Goal: Information Seeking & Learning: Check status

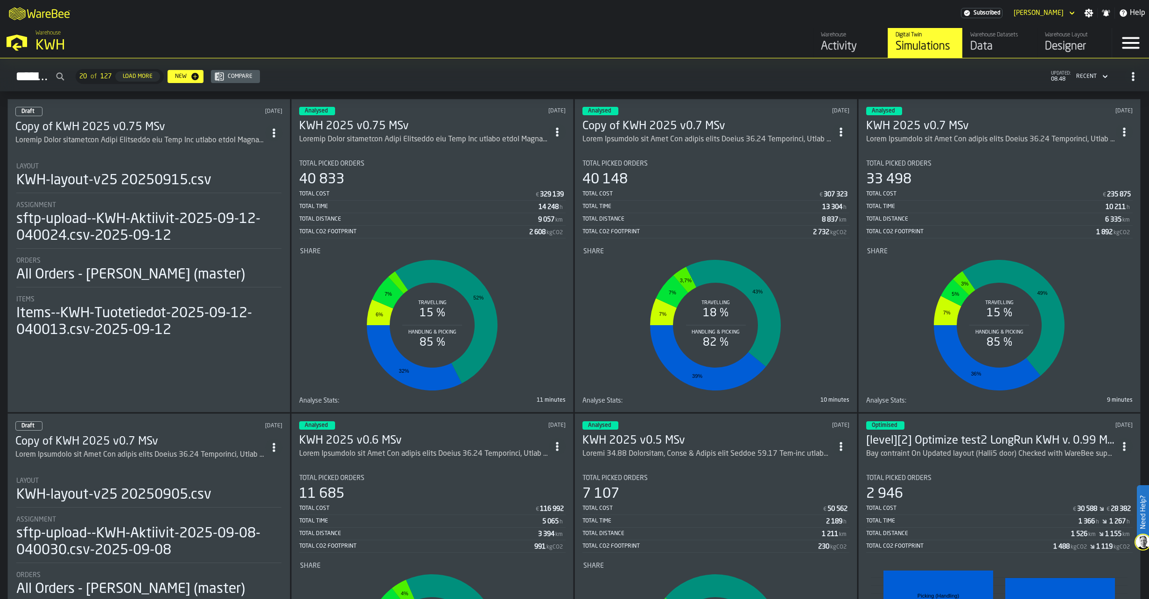
click at [102, 128] on h3 "Copy of KWH 2025 v0.75 MSv" at bounding box center [140, 127] width 250 height 15
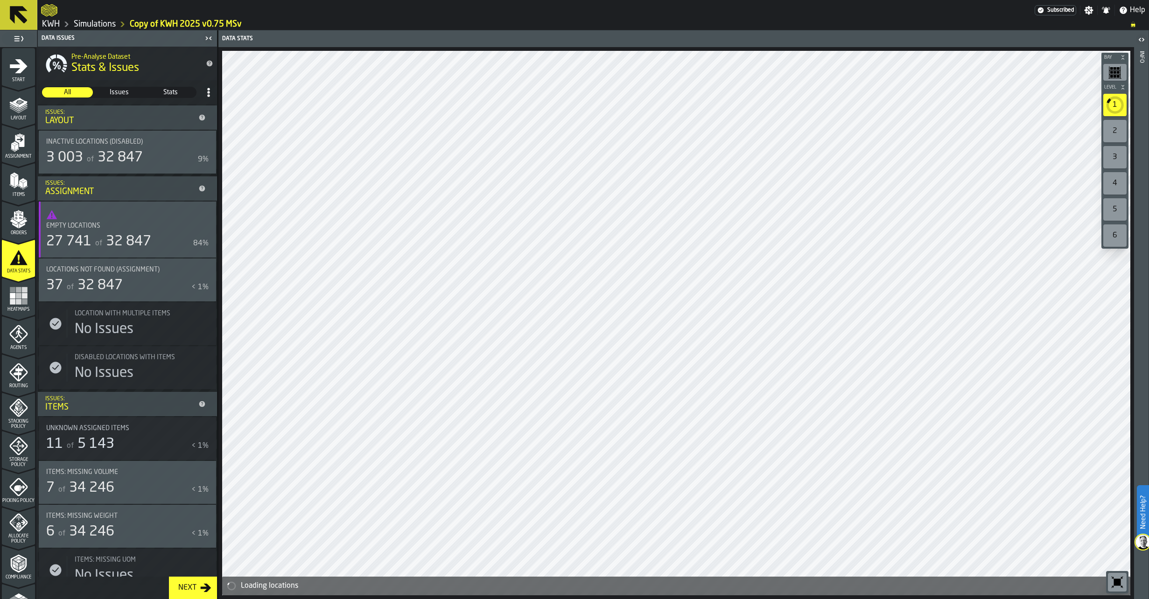
click at [12, 152] on div "Assignment" at bounding box center [18, 146] width 33 height 26
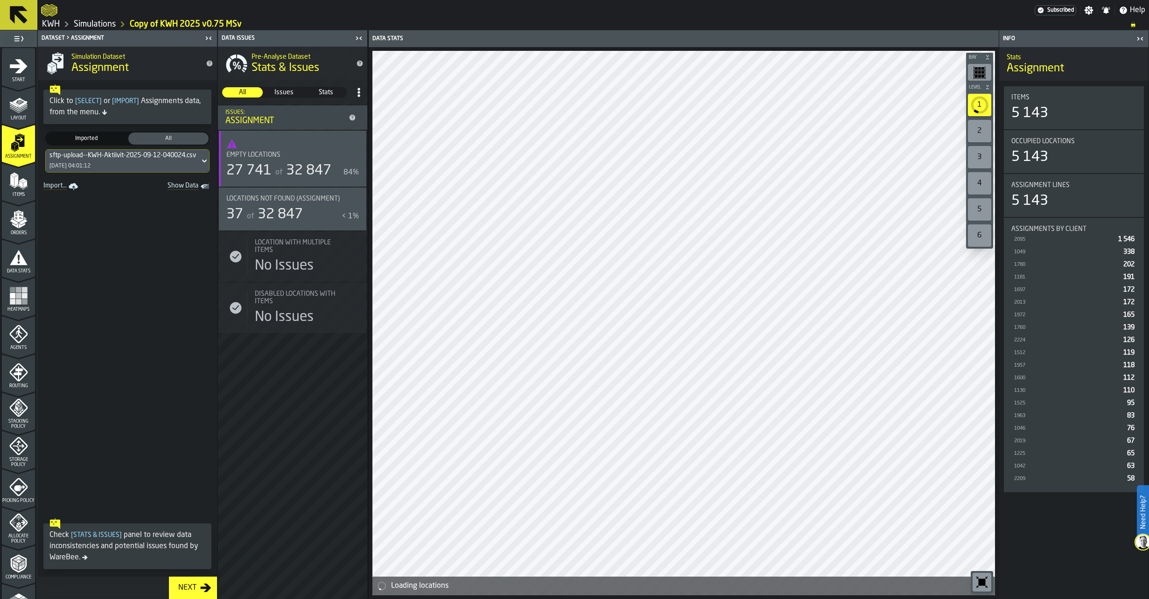
click at [23, 187] on polygon "menu Items" at bounding box center [25, 184] width 4 height 7
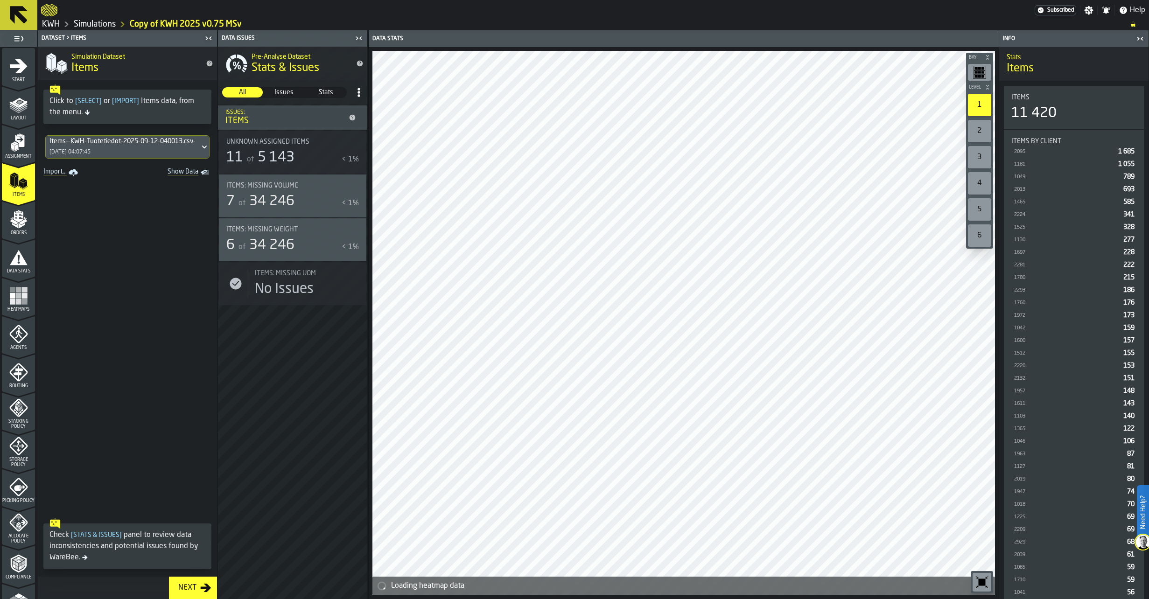
click at [16, 227] on icon "menu Orders" at bounding box center [18, 219] width 19 height 19
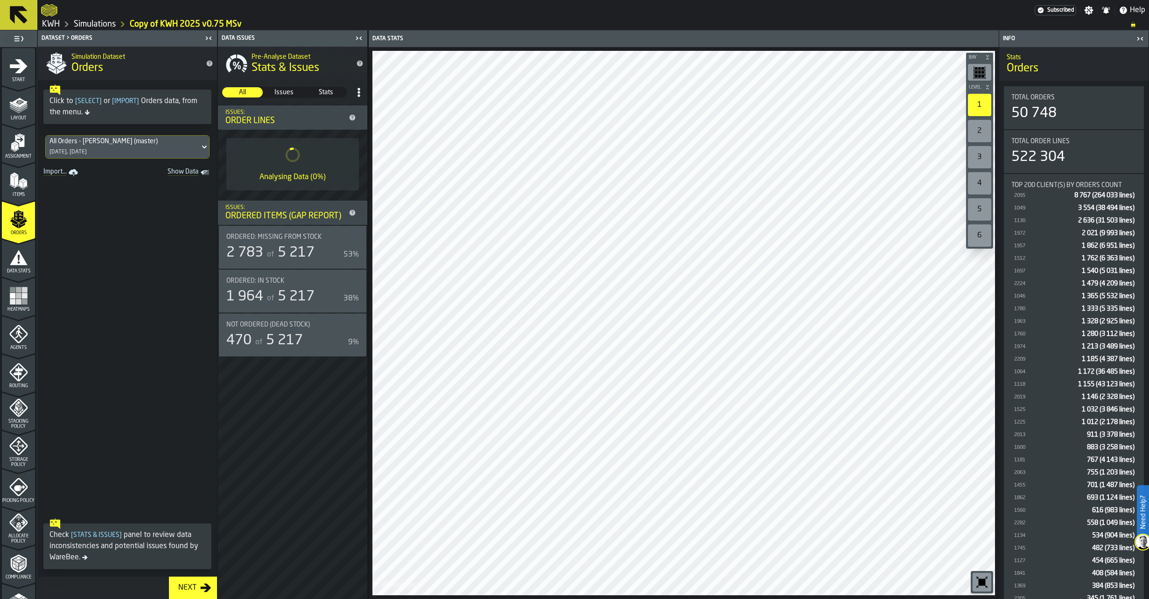
click at [16, 145] on polygon "menu Assignment" at bounding box center [16, 147] width 3 height 7
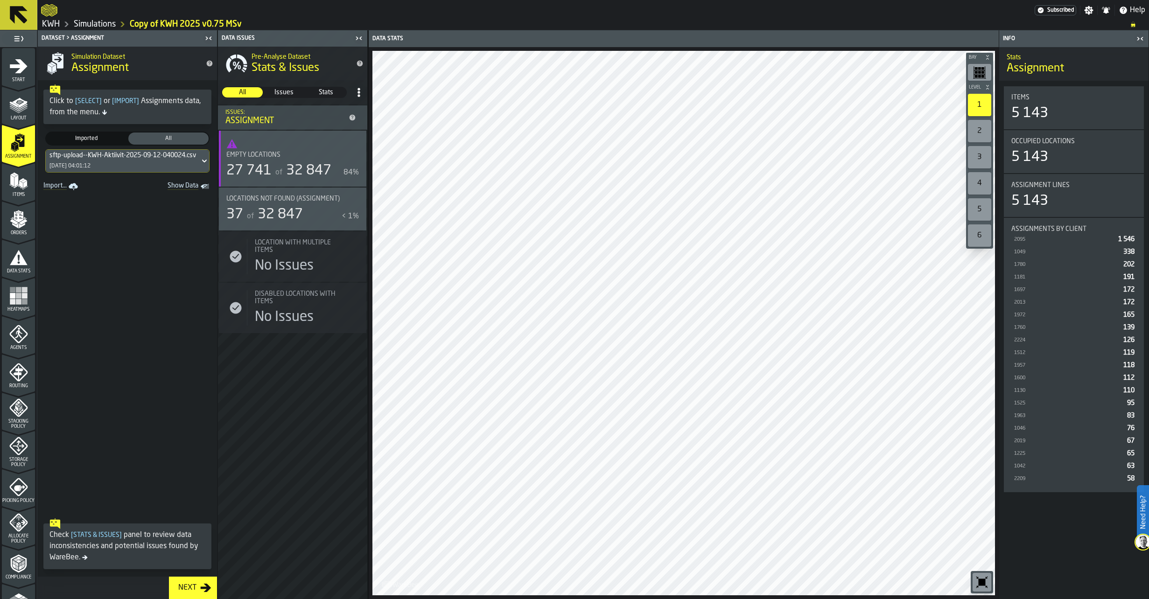
click at [91, 164] on div "[DATE] 04:01:12" at bounding box center [69, 166] width 41 height 7
click at [92, 200] on div "sftp-upload--KWH-Aktiivit-2025-09-17-040024.csv-2025-09-17" at bounding box center [115, 210] width 129 height 22
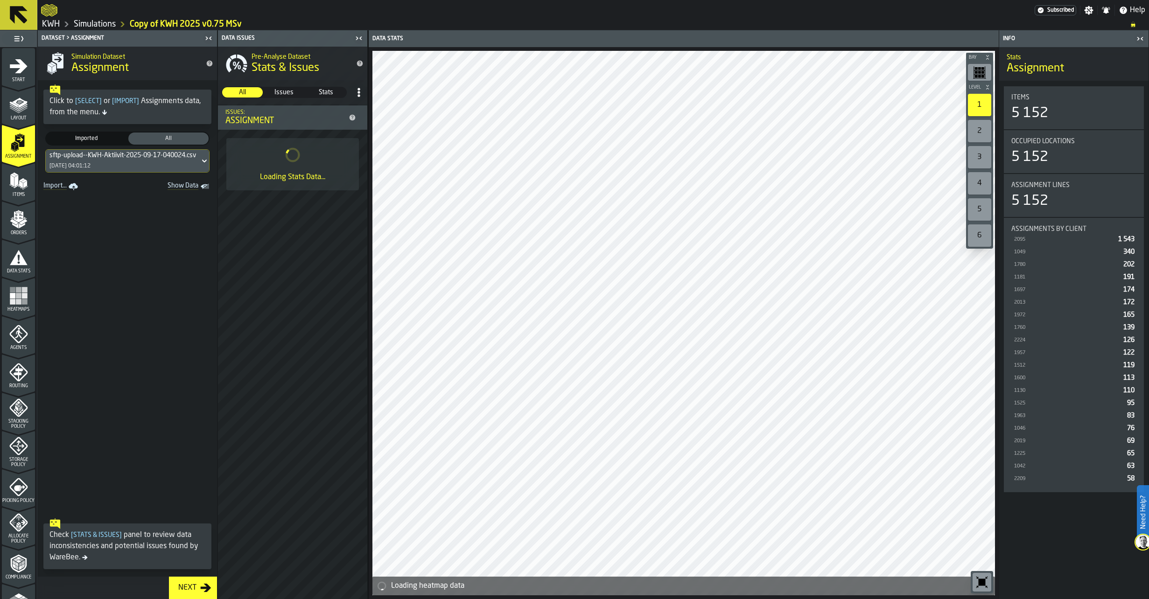
click at [16, 183] on polygon "menu Items" at bounding box center [16, 181] width 4 height 12
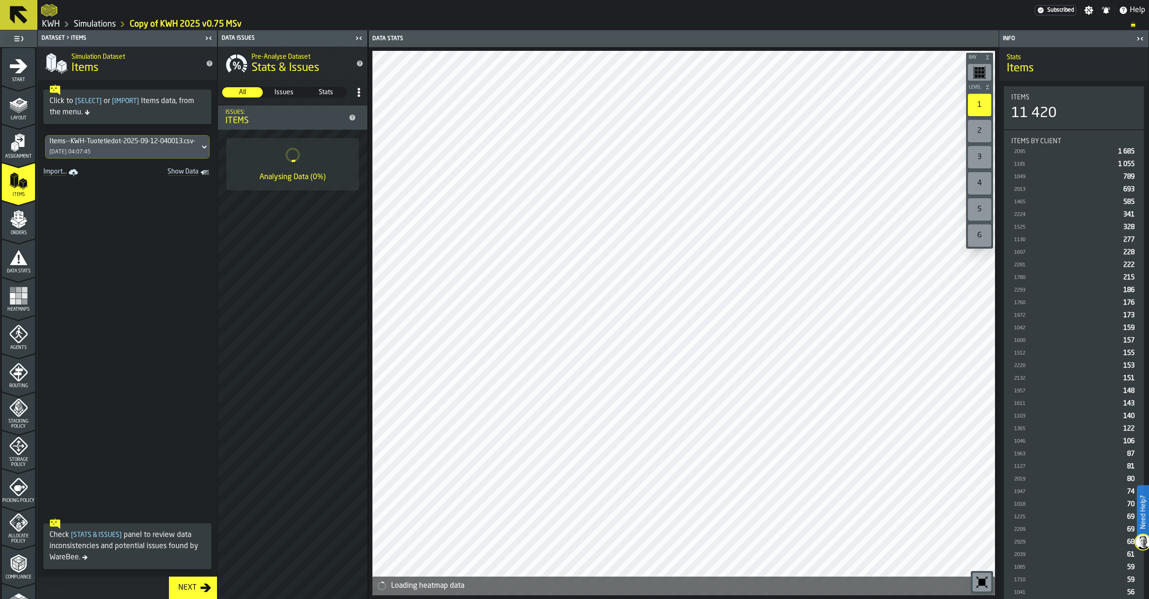
click at [70, 150] on div "[DATE] 04:07:45" at bounding box center [69, 152] width 41 height 7
click at [86, 201] on div "Items--KWH-Tuotetiedot-2025-09-17-040010.csv-2025-09-17" at bounding box center [115, 195] width 129 height 22
click at [18, 229] on div "Orders" at bounding box center [18, 223] width 33 height 26
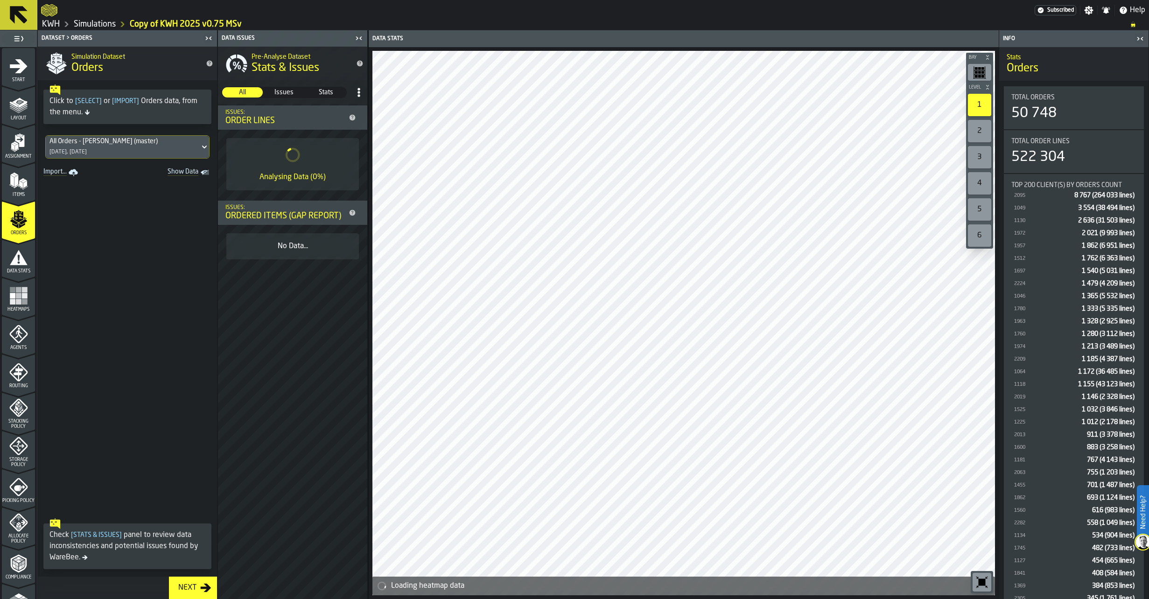
click at [18, 276] on icon "menu Data Stats" at bounding box center [18, 277] width 33 height 9
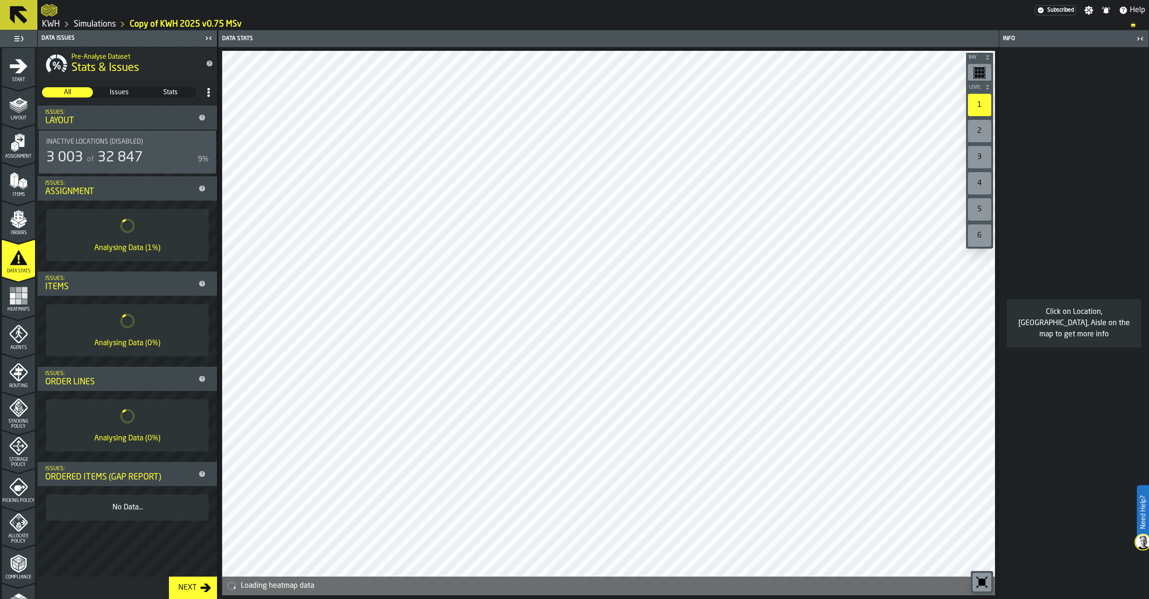
click at [19, 339] on icon "menu Agents" at bounding box center [18, 334] width 19 height 19
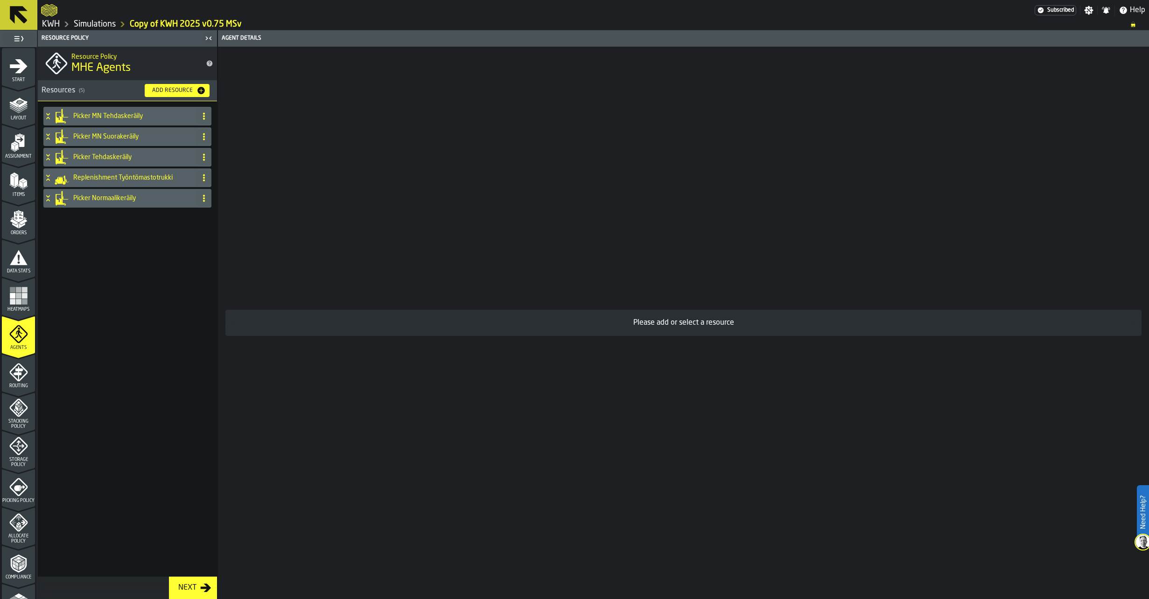
click at [19, 380] on icon "menu Routing" at bounding box center [18, 372] width 18 height 18
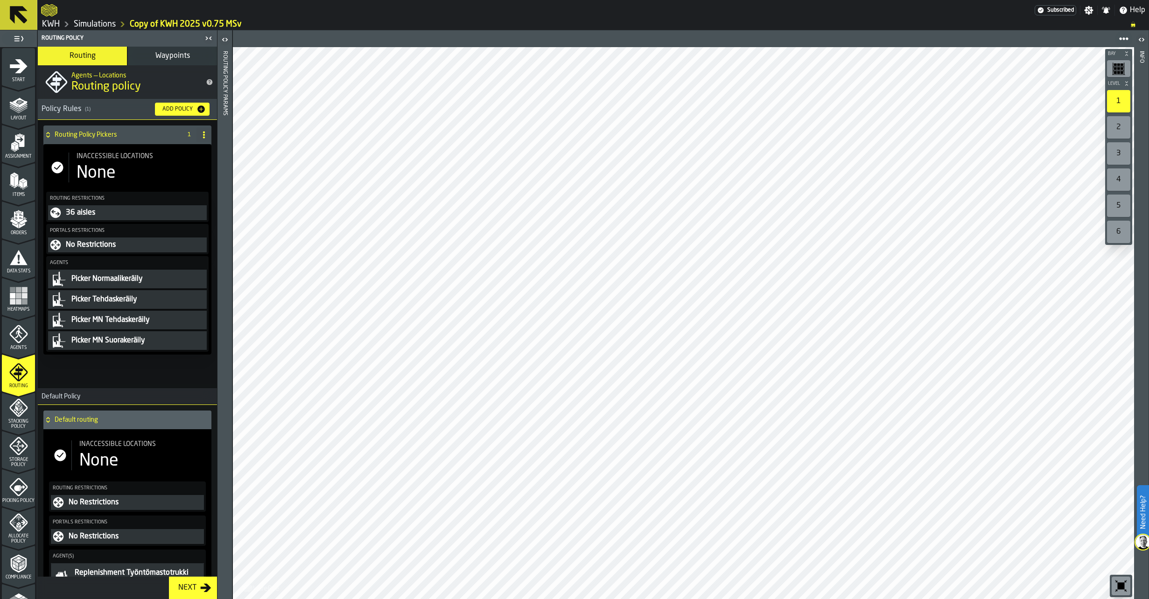
click at [9, 294] on icon "menu Heatmaps" at bounding box center [18, 295] width 19 height 19
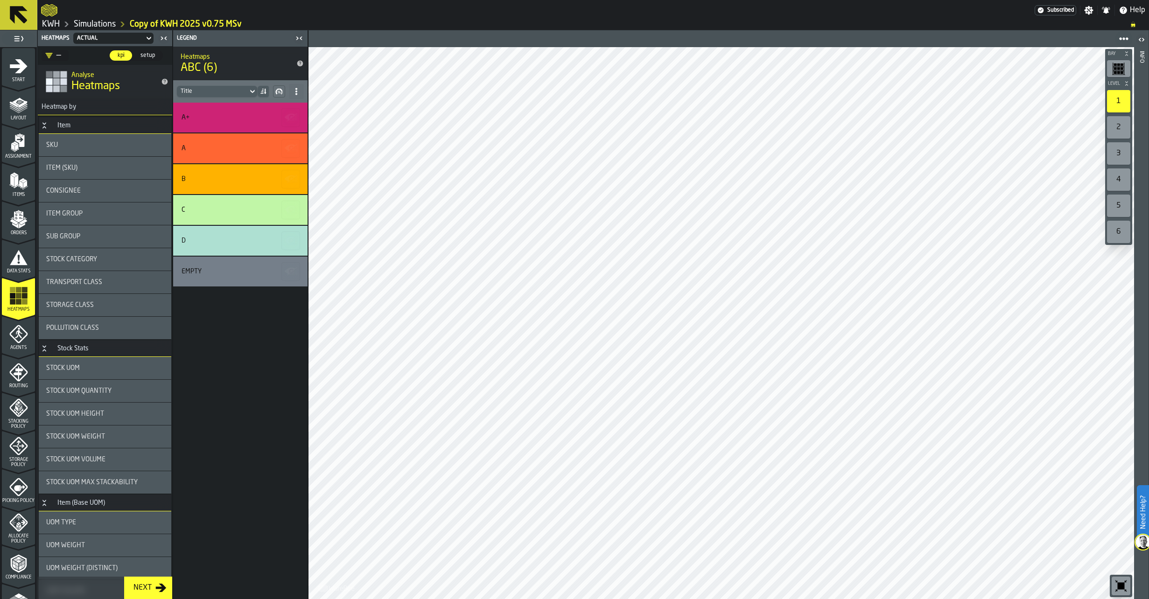
click at [21, 336] on icon "menu Agents" at bounding box center [18, 334] width 19 height 19
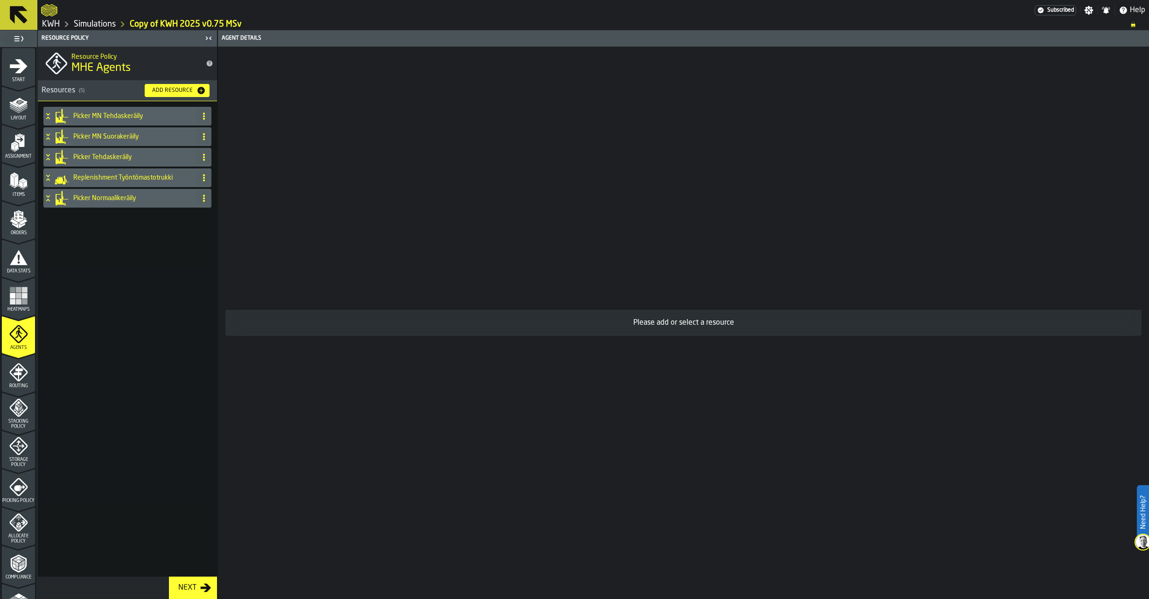
click at [20, 373] on icon "menu Routing" at bounding box center [18, 372] width 19 height 19
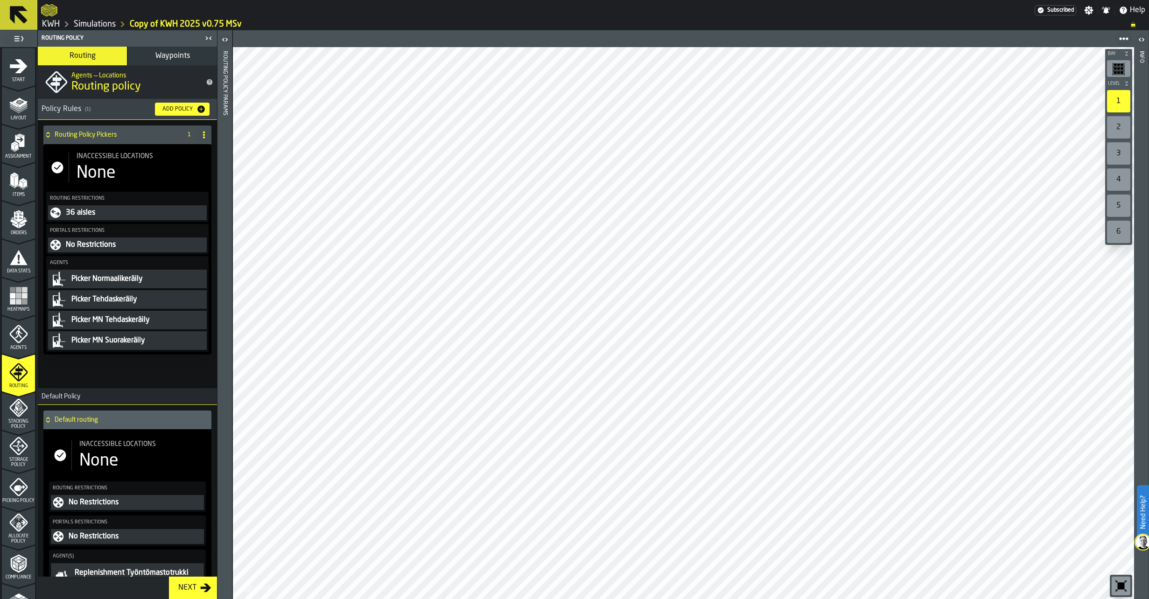
click at [18, 215] on icon "menu Orders" at bounding box center [18, 216] width 9 height 11
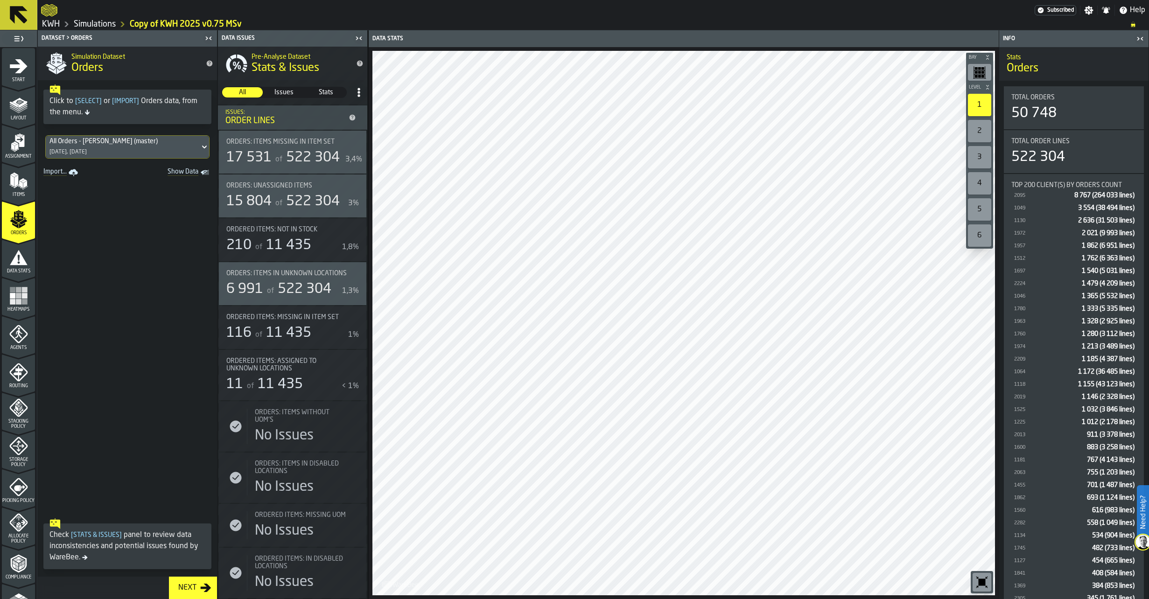
click at [24, 149] on icon "menu Assignment" at bounding box center [18, 142] width 19 height 19
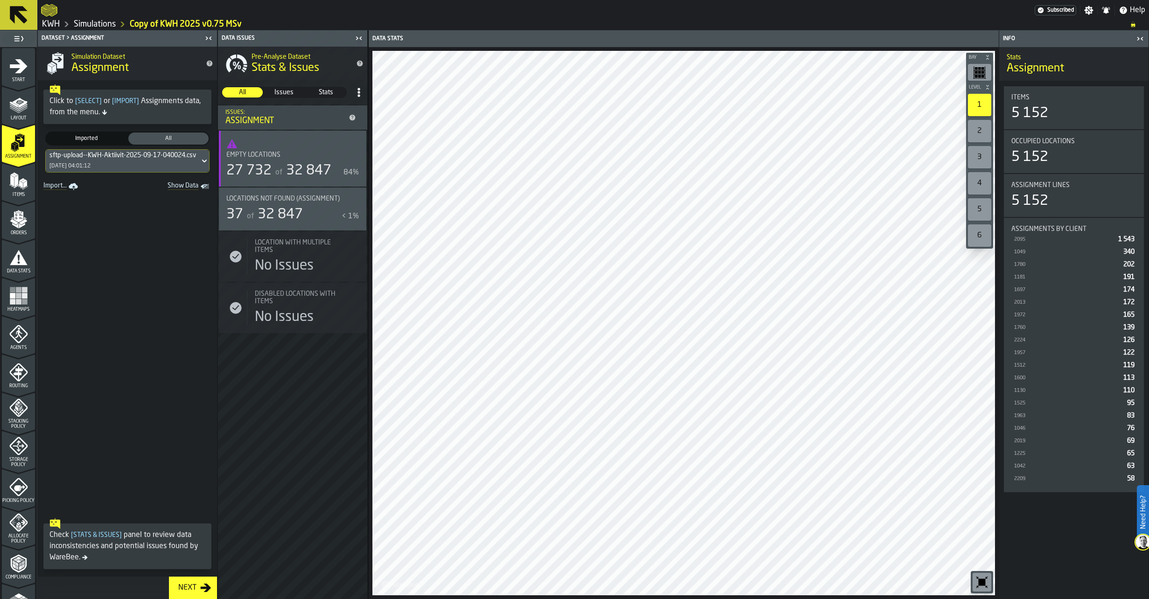
click at [15, 182] on polygon "menu Items" at bounding box center [16, 181] width 4 height 12
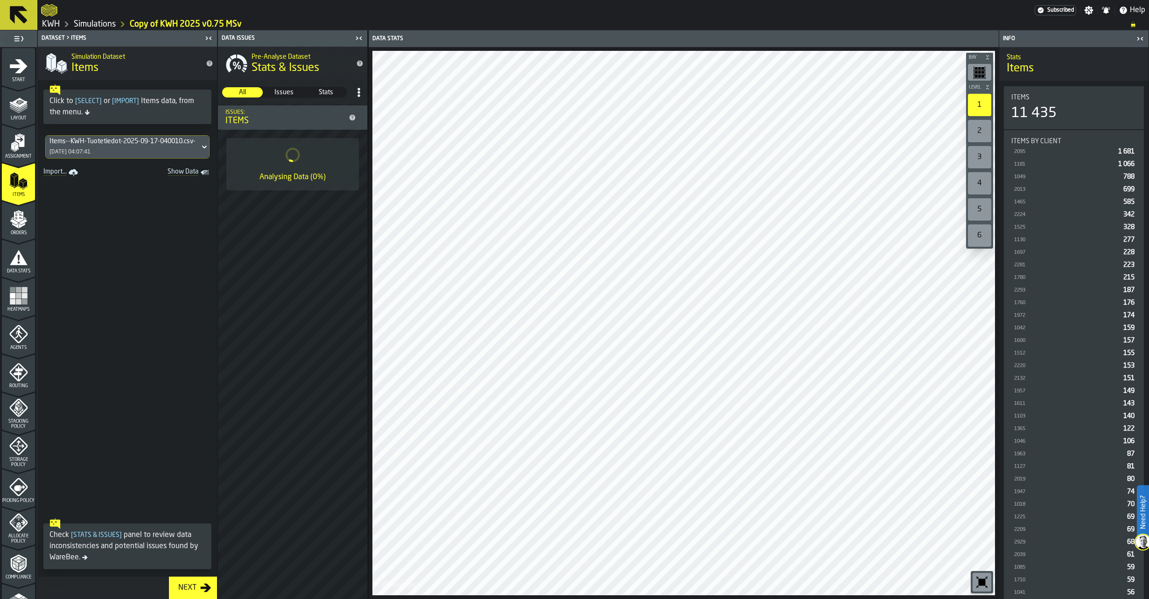
click at [19, 149] on icon "menu Assignment" at bounding box center [18, 142] width 19 height 19
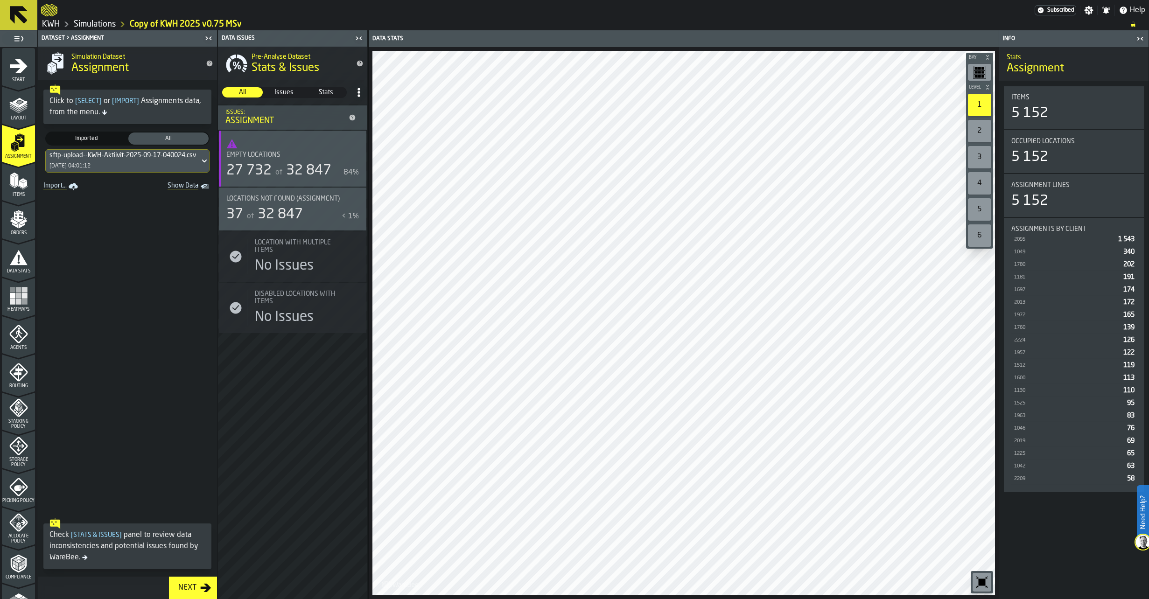
click at [27, 183] on div "Items" at bounding box center [18, 185] width 33 height 26
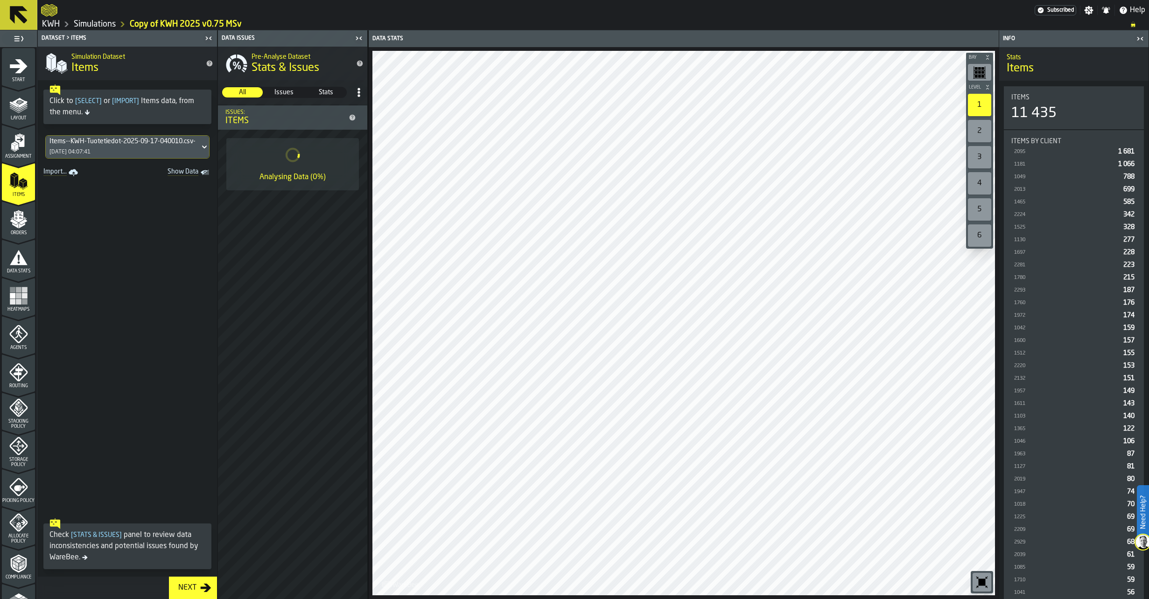
click at [15, 149] on polygon "menu Assignment" at bounding box center [16, 147] width 3 height 7
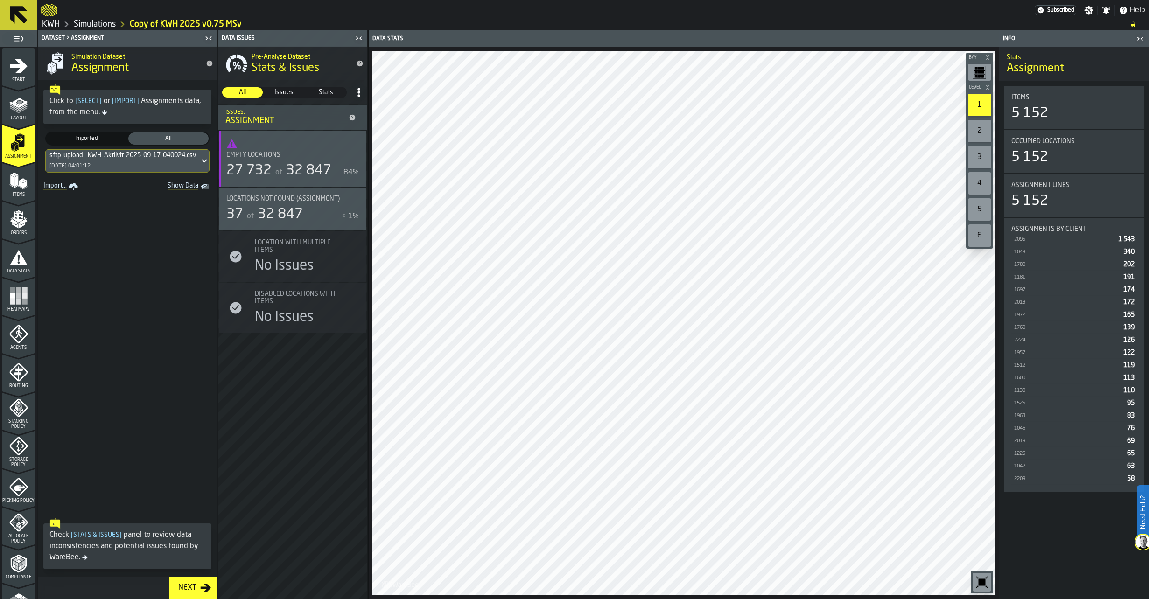
click at [356, 197] on icon "button-toggle-Show on Map" at bounding box center [355, 198] width 15 height 15
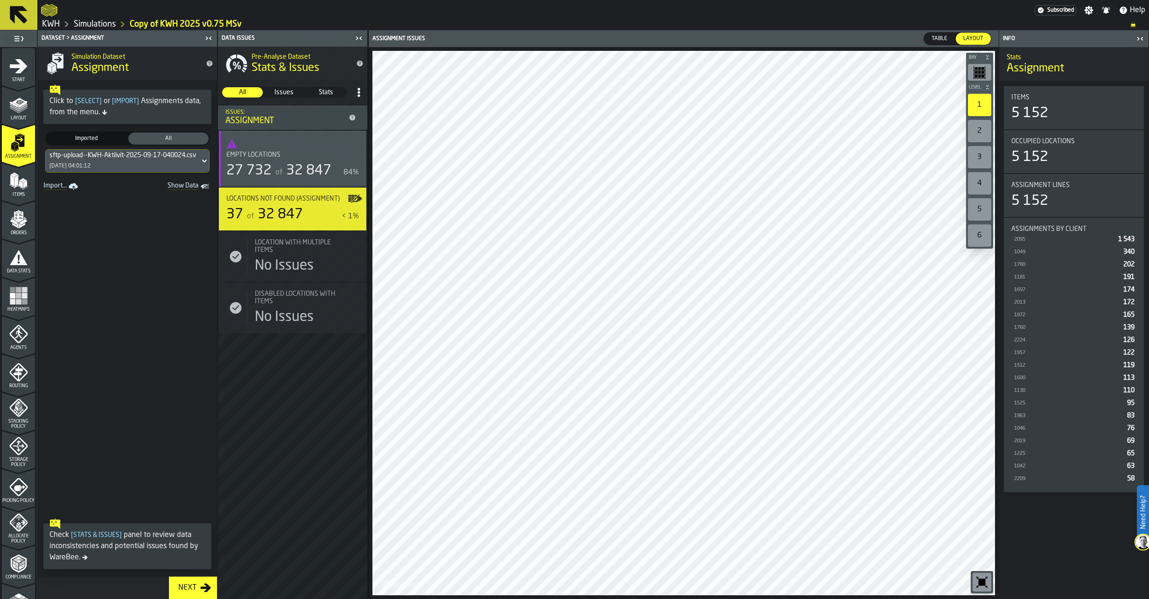
click at [948, 40] on span "Table" at bounding box center [939, 39] width 23 height 8
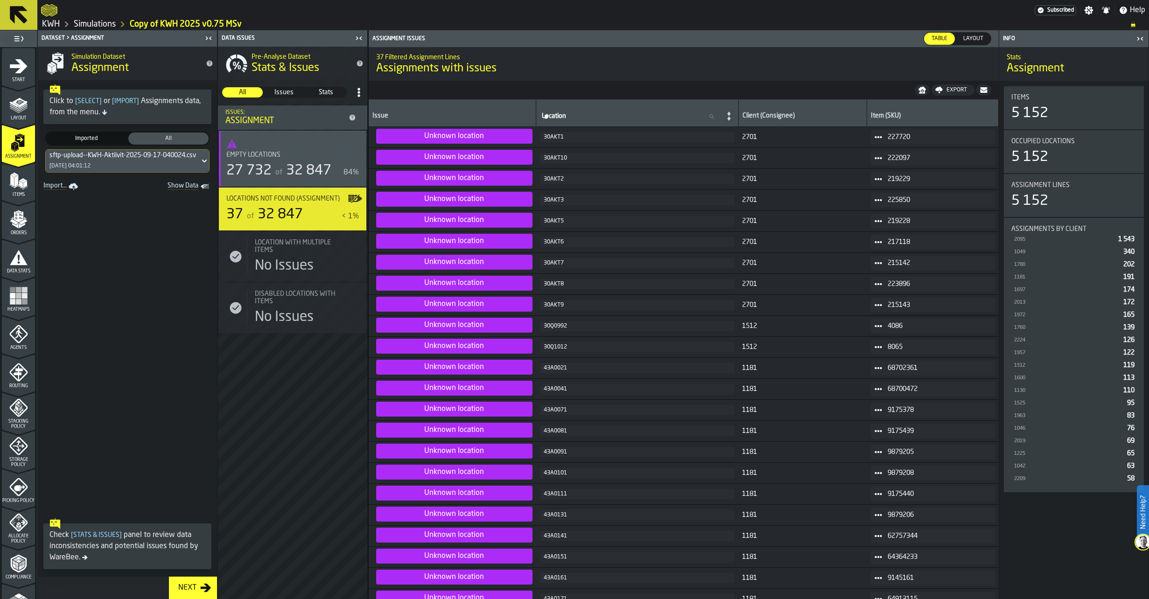
click at [256, 159] on span "Empty locations" at bounding box center [253, 154] width 54 height 7
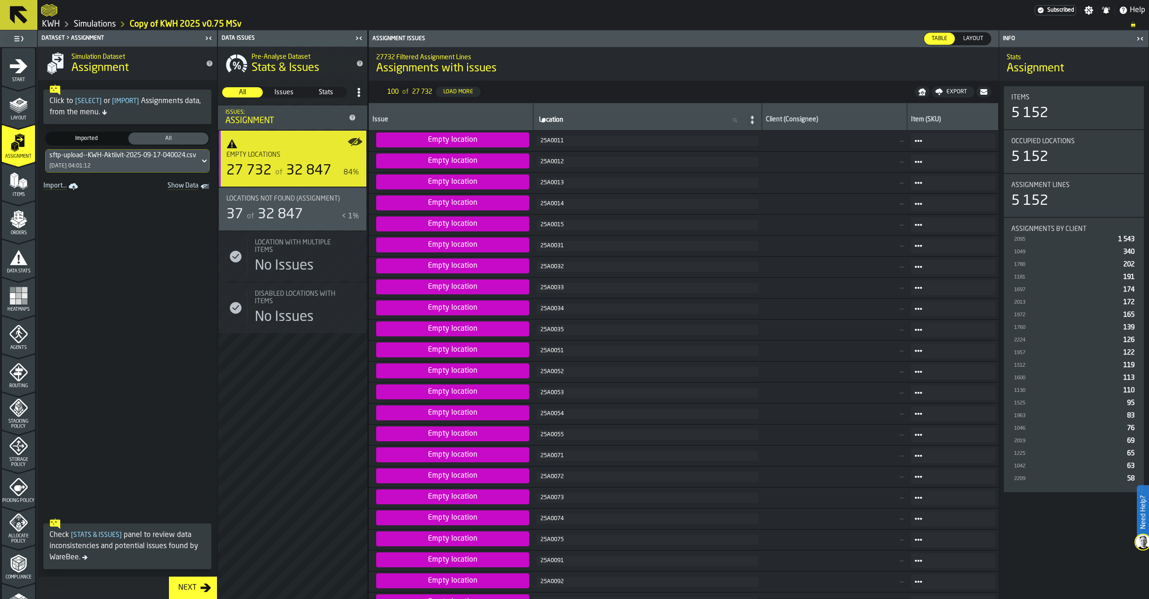
drag, startPoint x: 18, startPoint y: 188, endPoint x: 257, endPoint y: 271, distance: 252.5
click at [18, 187] on icon "menu Items" at bounding box center [18, 181] width 19 height 19
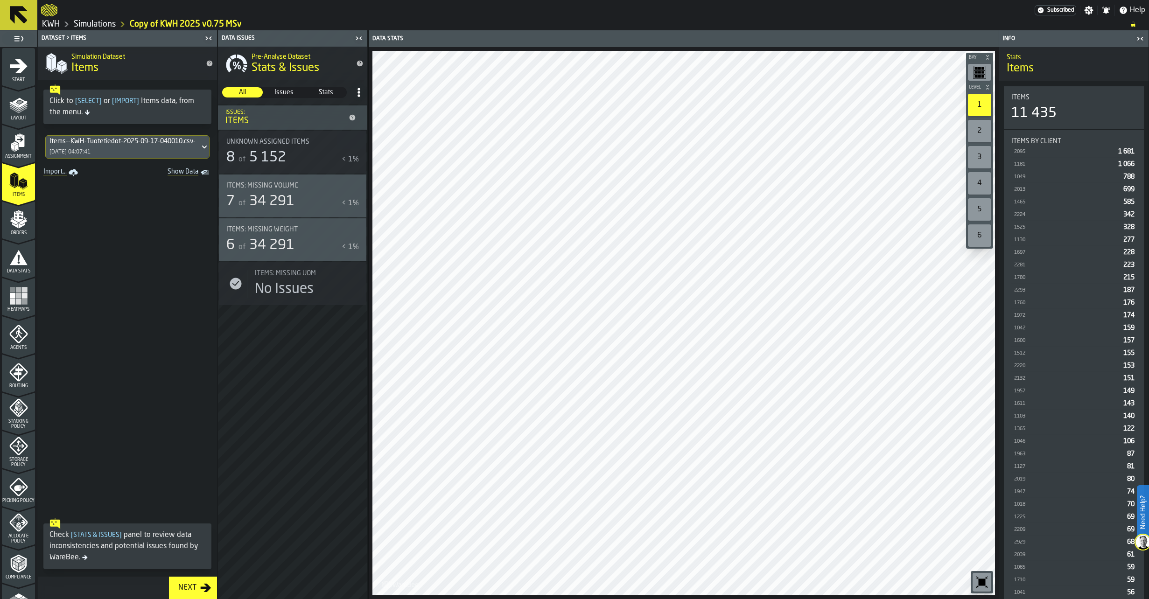
click at [356, 201] on label "button-toggle-Show on Map" at bounding box center [355, 195] width 15 height 43
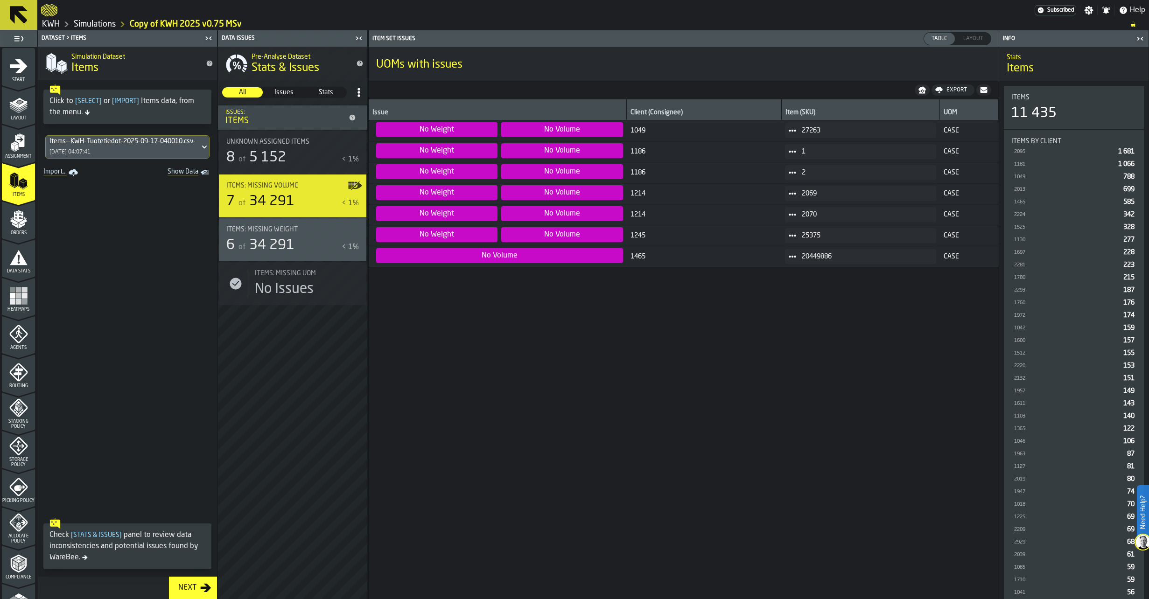
click at [300, 232] on div "Items: Missing Weight" at bounding box center [286, 229] width 121 height 7
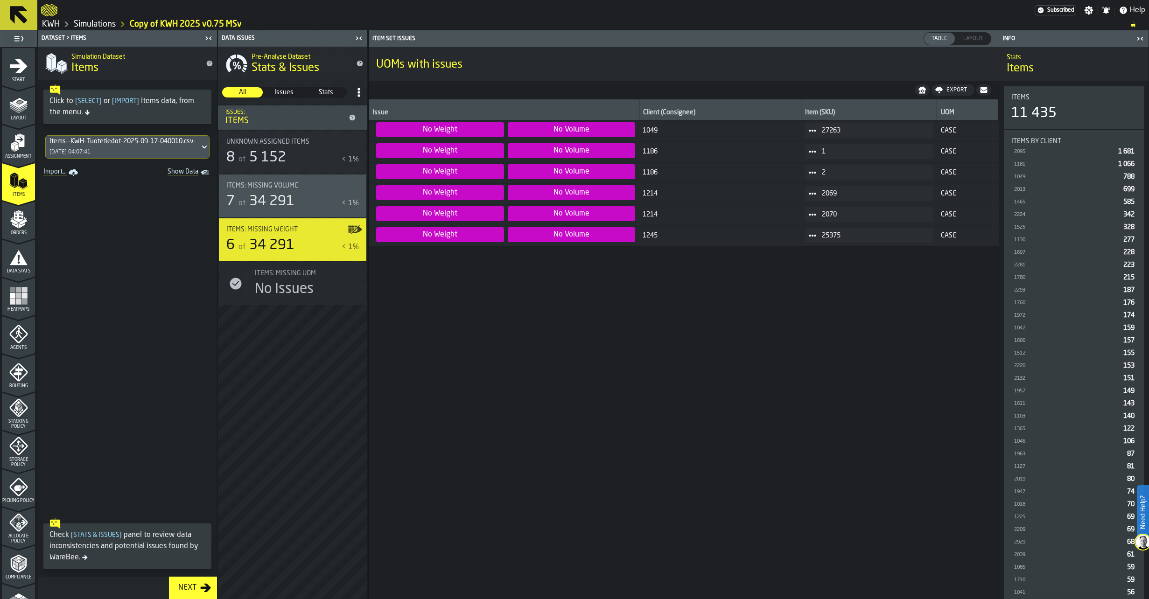
click at [20, 223] on polygon "menu Orders" at bounding box center [23, 222] width 8 height 6
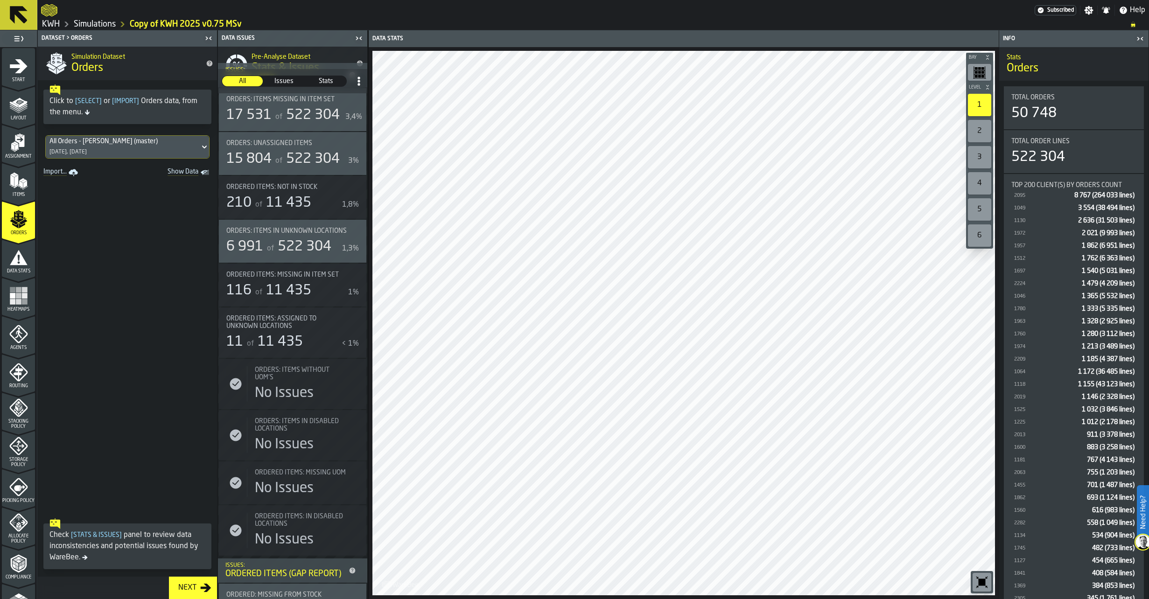
scroll to position [168, 0]
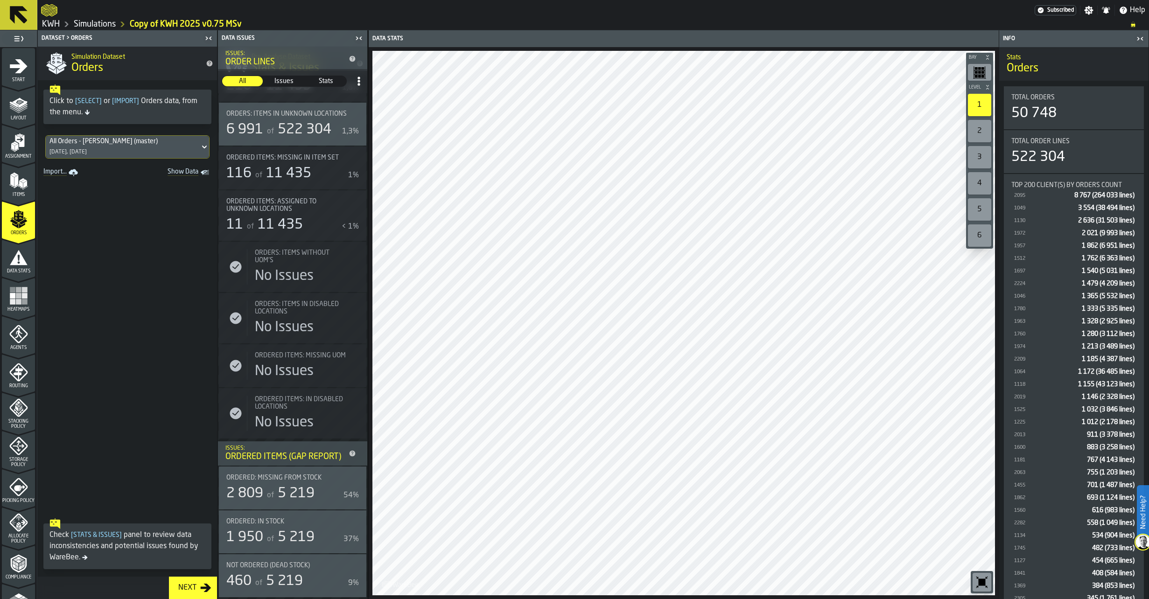
click at [20, 258] on icon "menu Data Stats" at bounding box center [19, 257] width 18 height 15
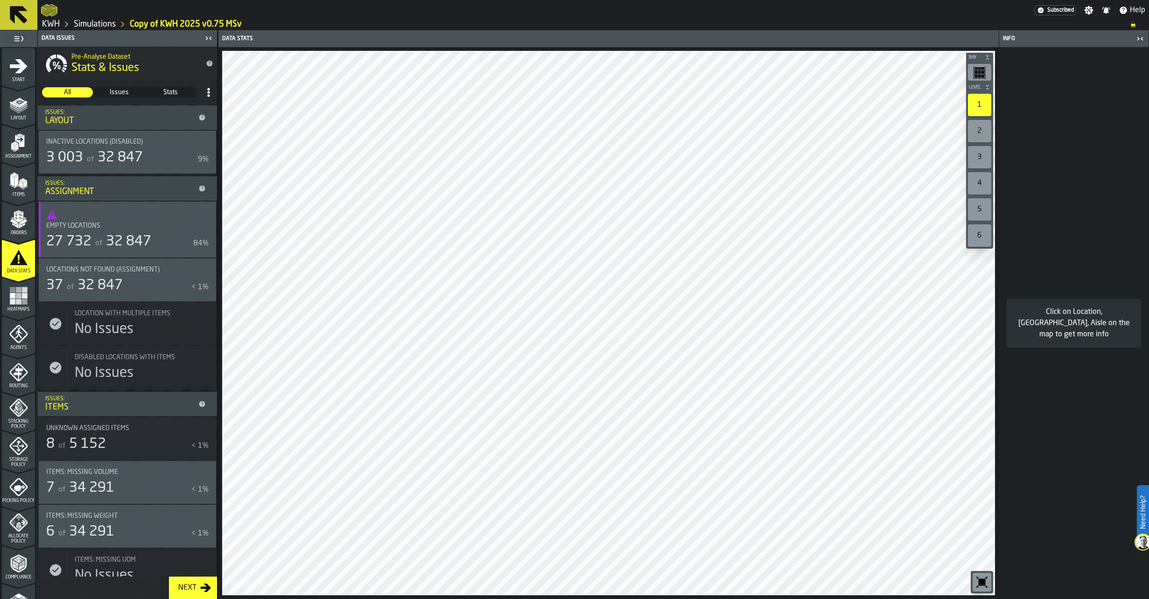
click at [84, 283] on span "32 847" at bounding box center [99, 286] width 45 height 14
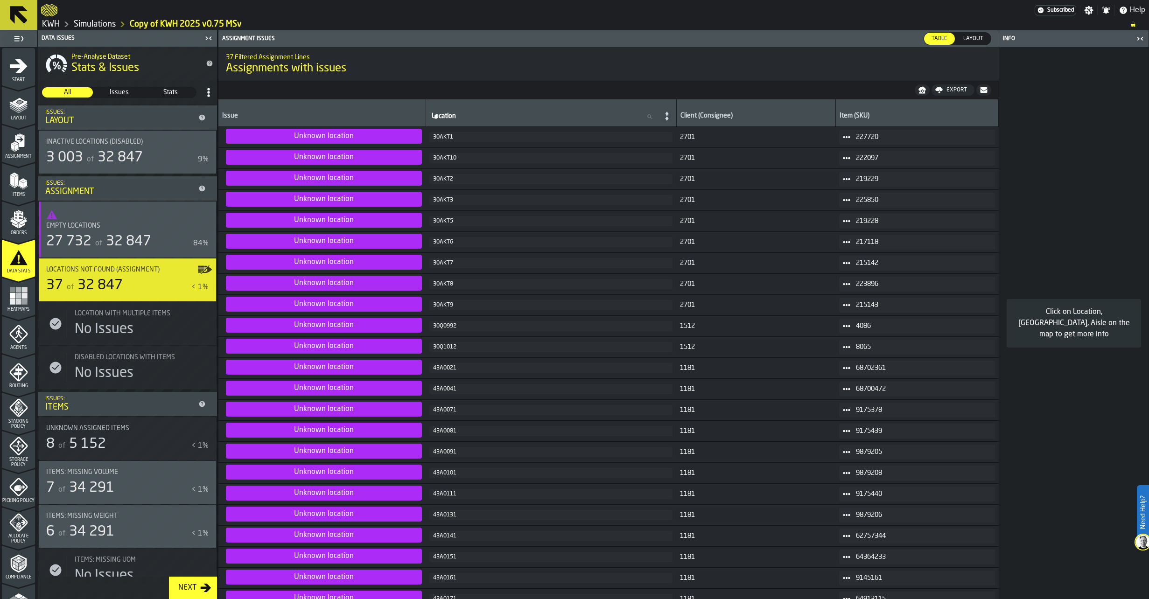
click at [80, 233] on div "Empty locations 27 732 of 32 847 84%" at bounding box center [127, 236] width 162 height 28
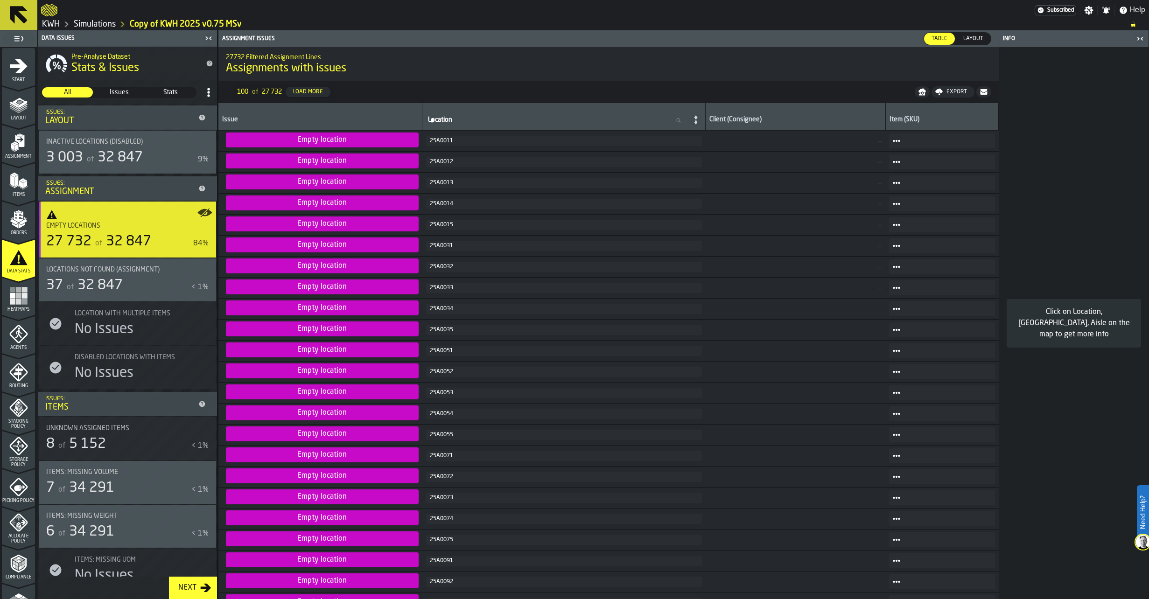
click at [16, 303] on rect "menu Heatmaps" at bounding box center [19, 302] width 6 height 6
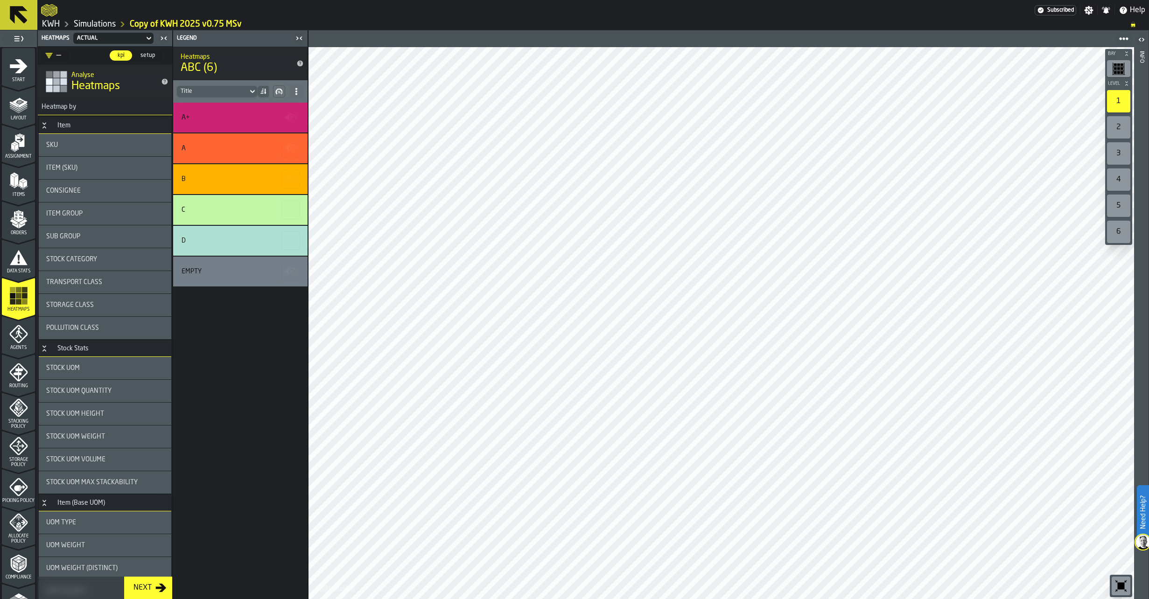
click at [14, 340] on icon "menu Agents" at bounding box center [18, 334] width 18 height 18
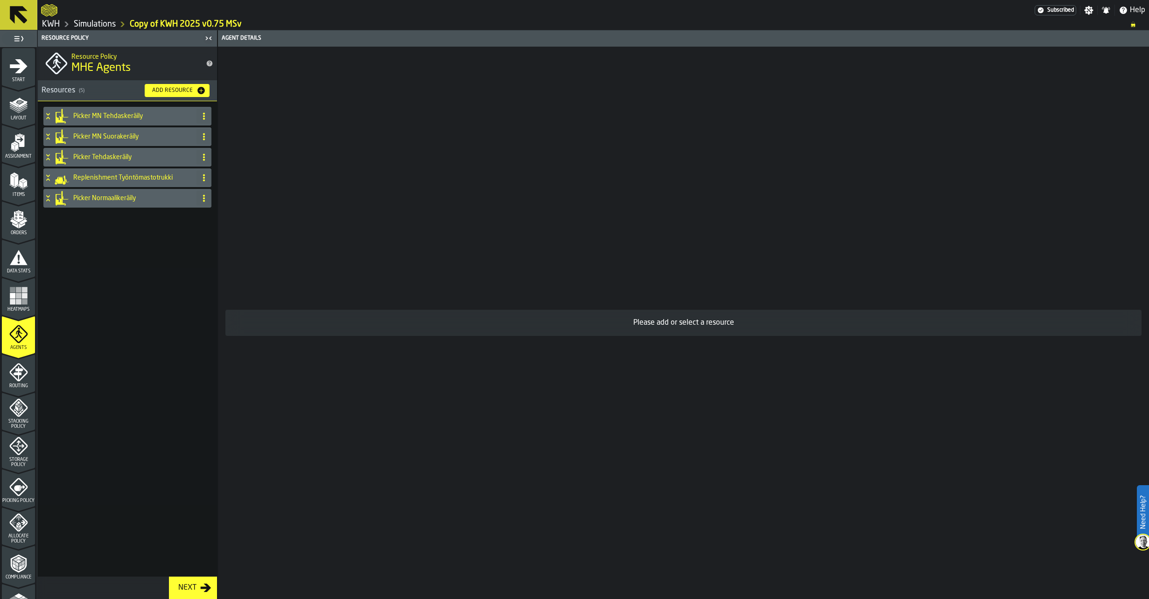
click at [13, 374] on icon "menu Routing" at bounding box center [18, 373] width 10 height 14
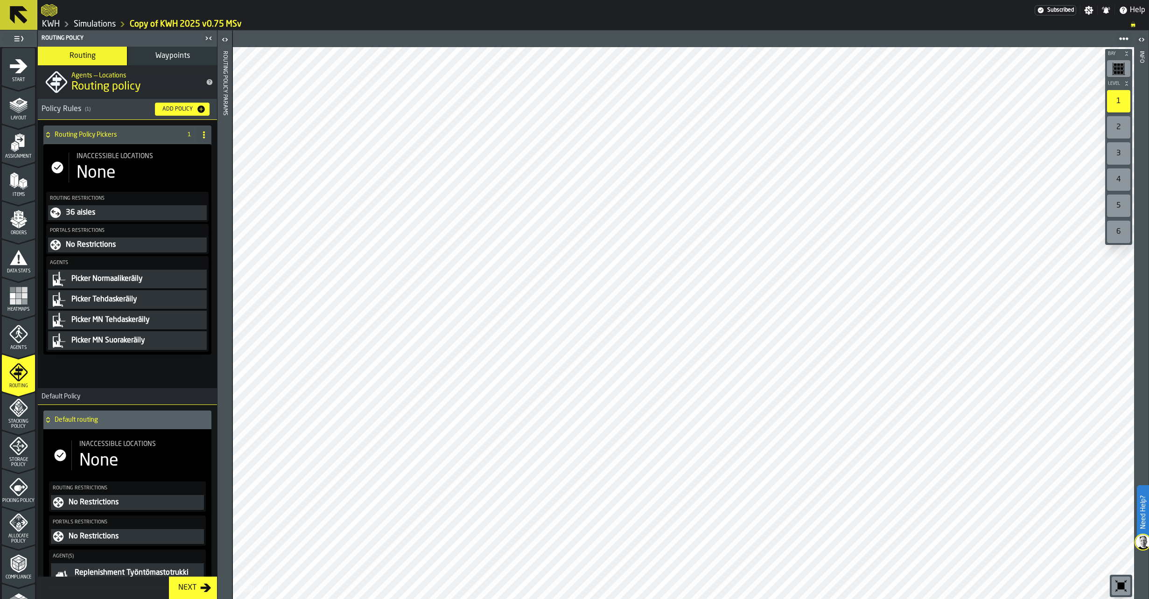
click at [12, 495] on div "Picking Policy" at bounding box center [18, 491] width 33 height 26
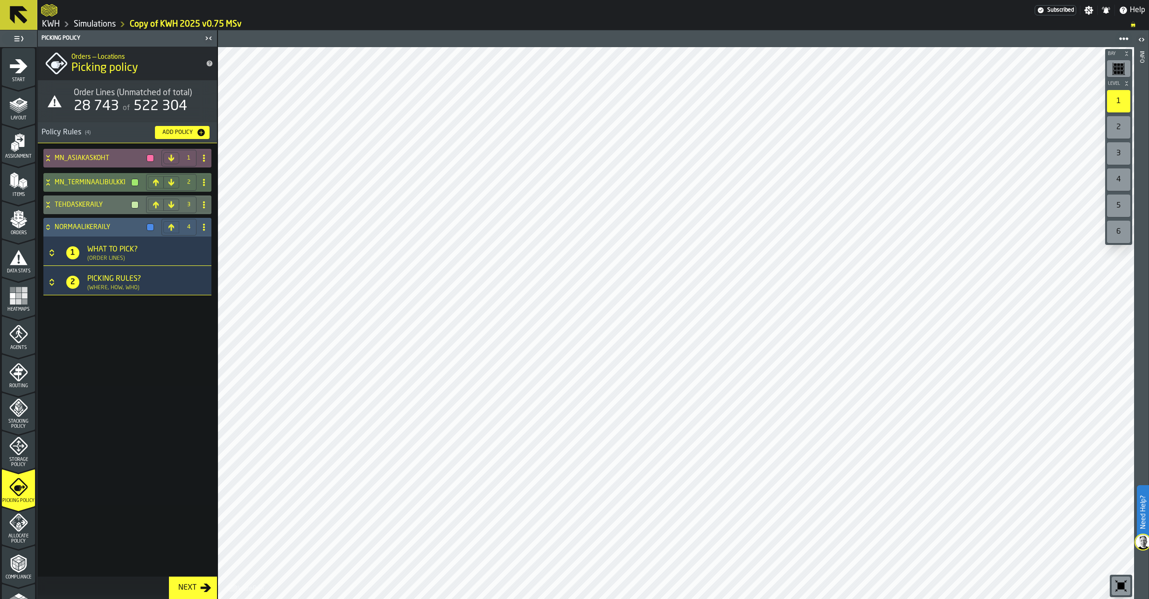
click at [109, 326] on div "MN_ASIAKASKOHT 1 MN_TERMINAALIBULKKI 2 TEHDASKERÄILY 3 NORMAALIKERÄILY 4 1 What…" at bounding box center [127, 369] width 179 height 452
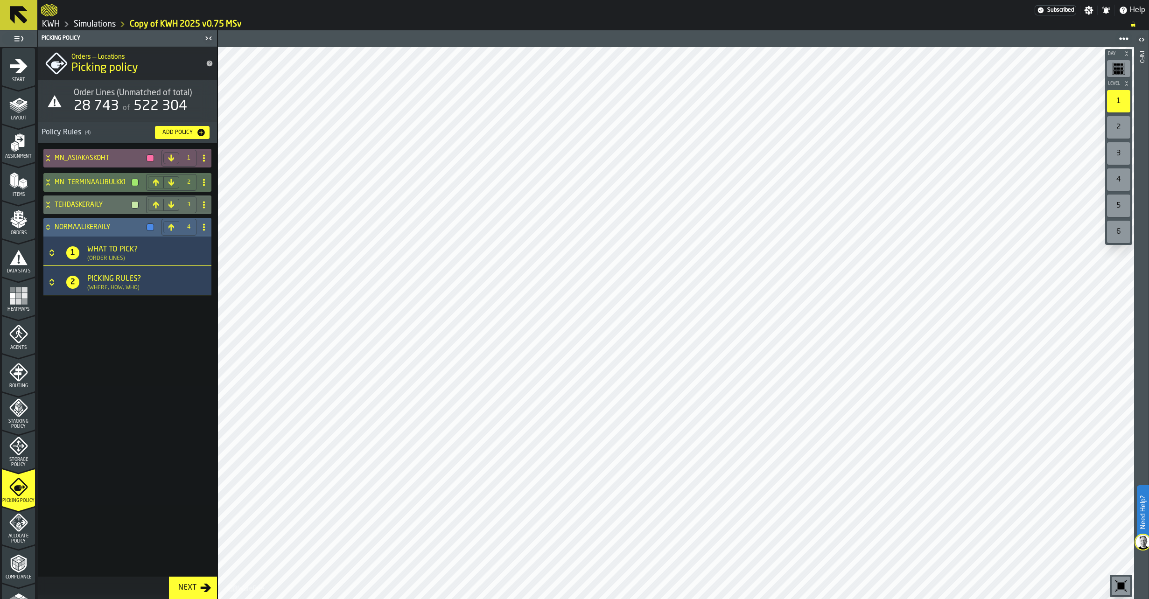
click at [51, 227] on icon at bounding box center [47, 226] width 9 height 7
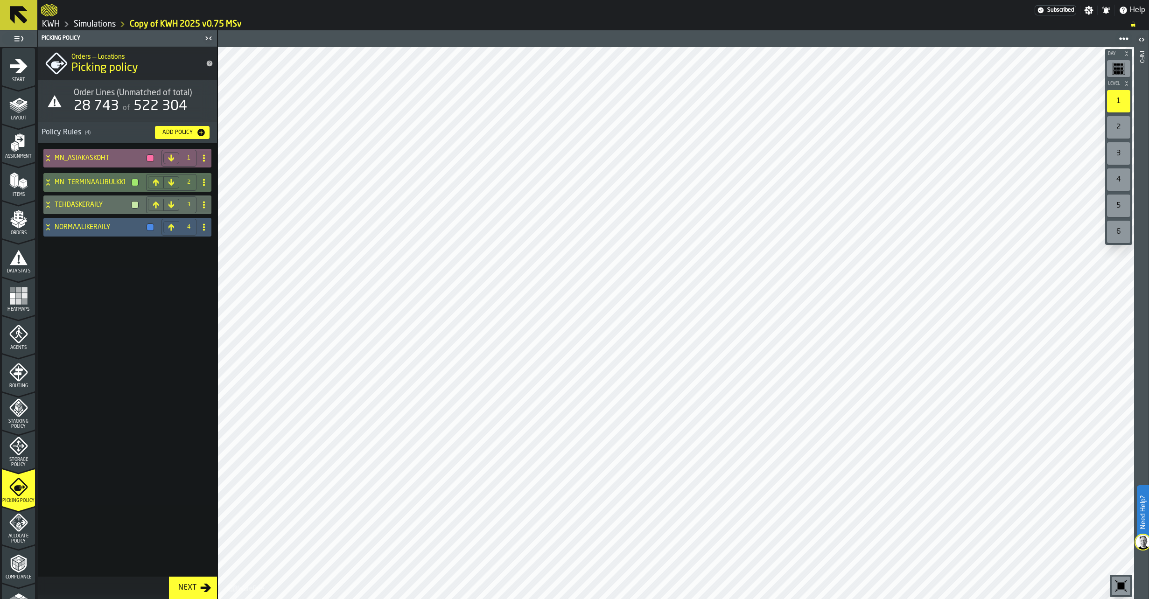
click at [46, 157] on icon at bounding box center [47, 157] width 9 height 7
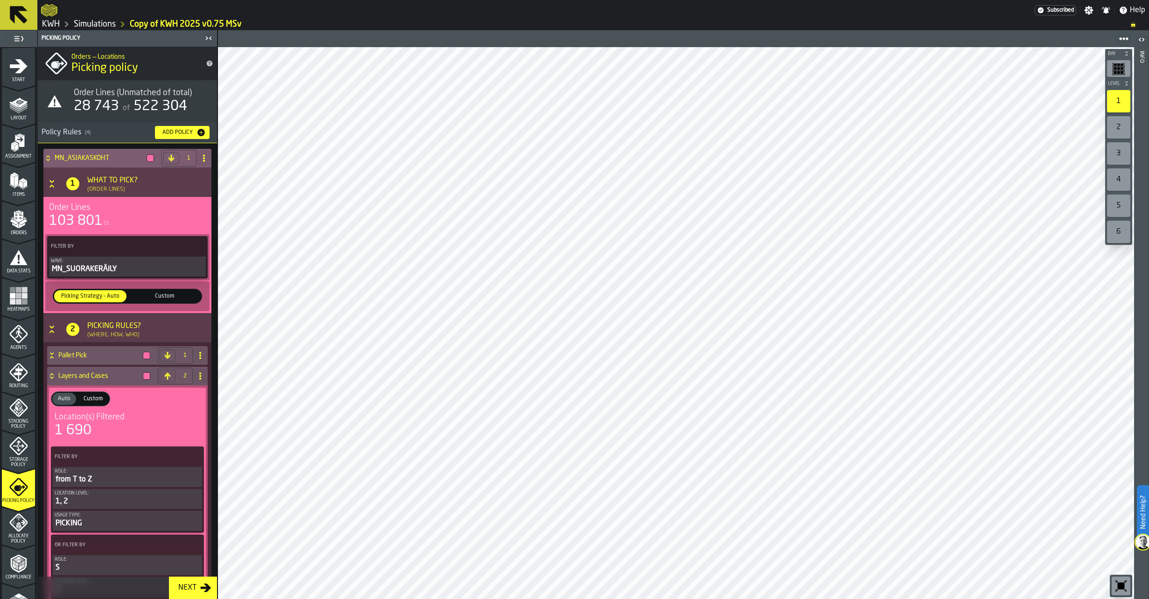
click at [50, 160] on icon at bounding box center [47, 157] width 9 height 7
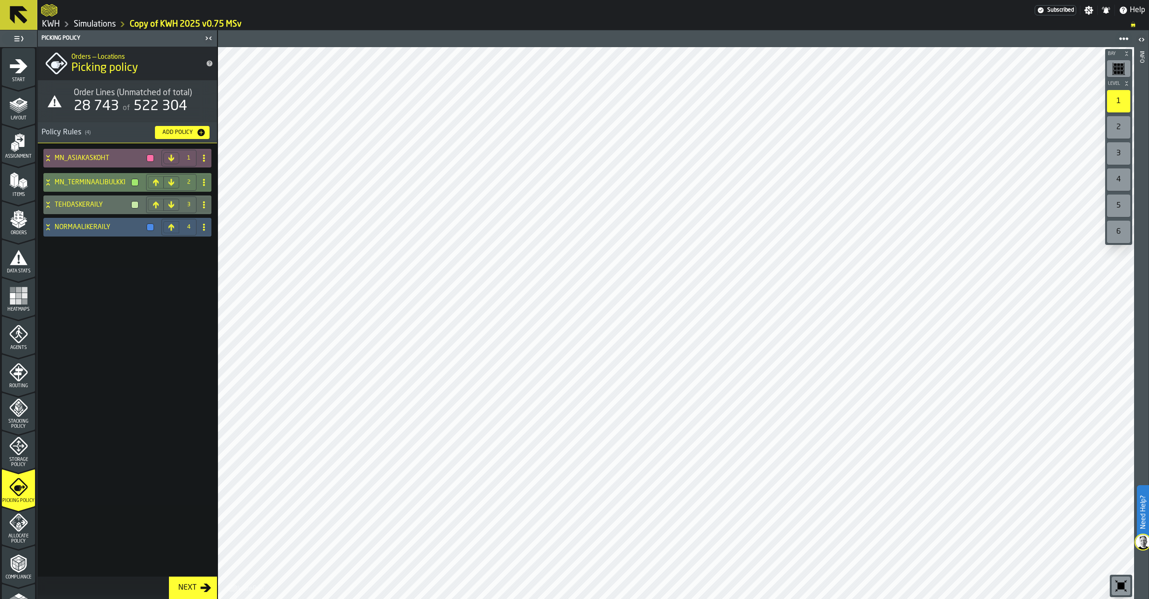
click at [46, 179] on icon at bounding box center [47, 182] width 9 height 7
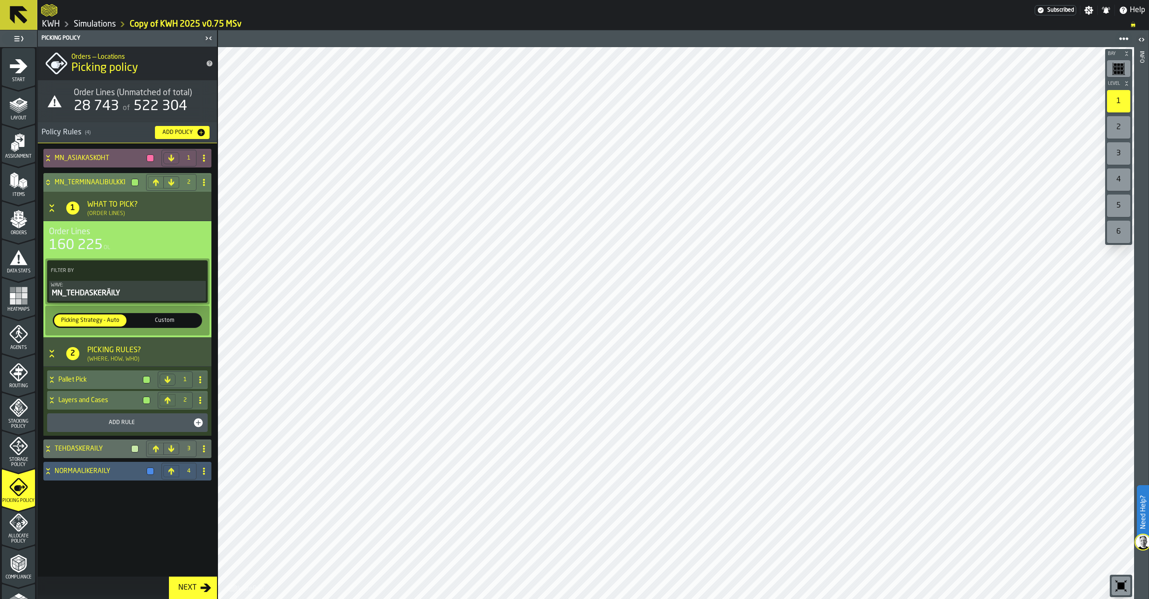
click at [46, 182] on icon at bounding box center [47, 182] width 9 height 7
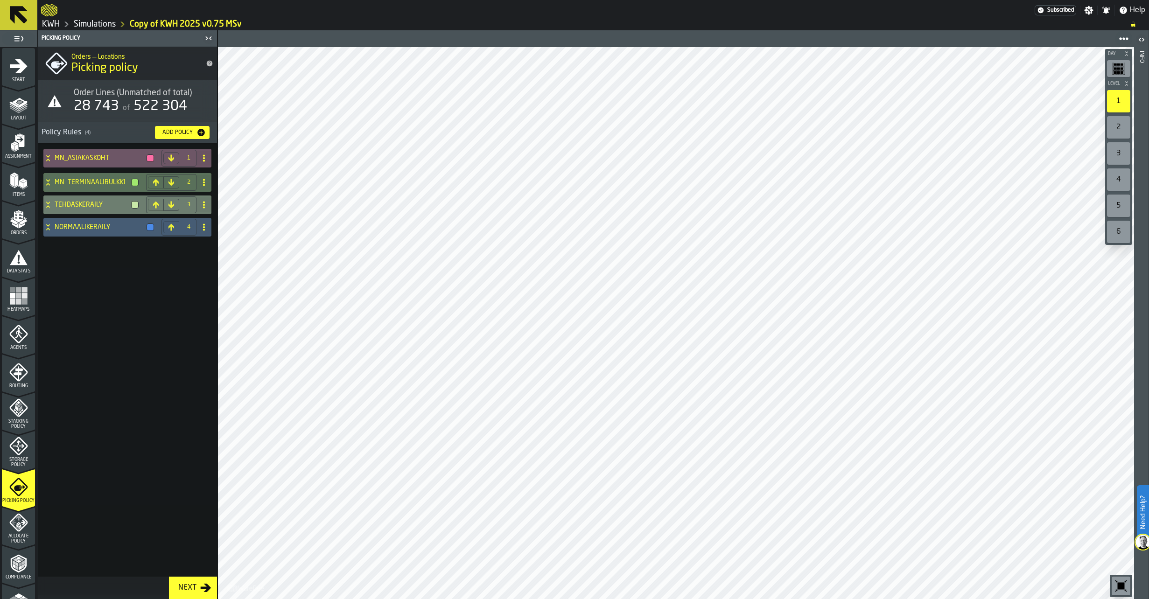
click at [49, 204] on icon at bounding box center [47, 203] width 3 height 2
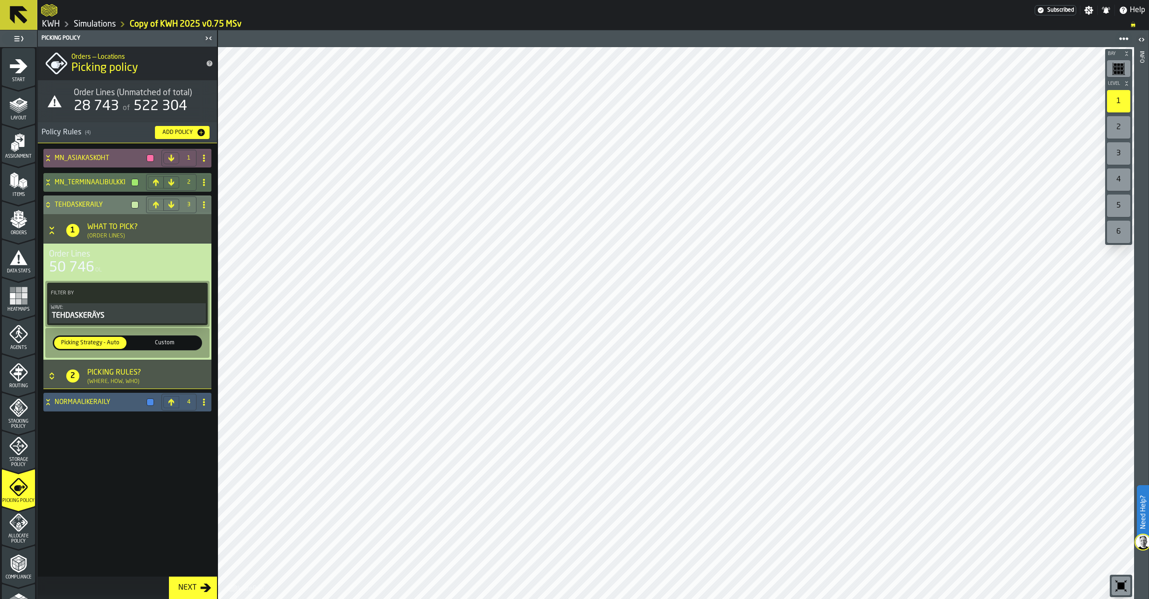
click at [48, 205] on icon at bounding box center [47, 204] width 9 height 7
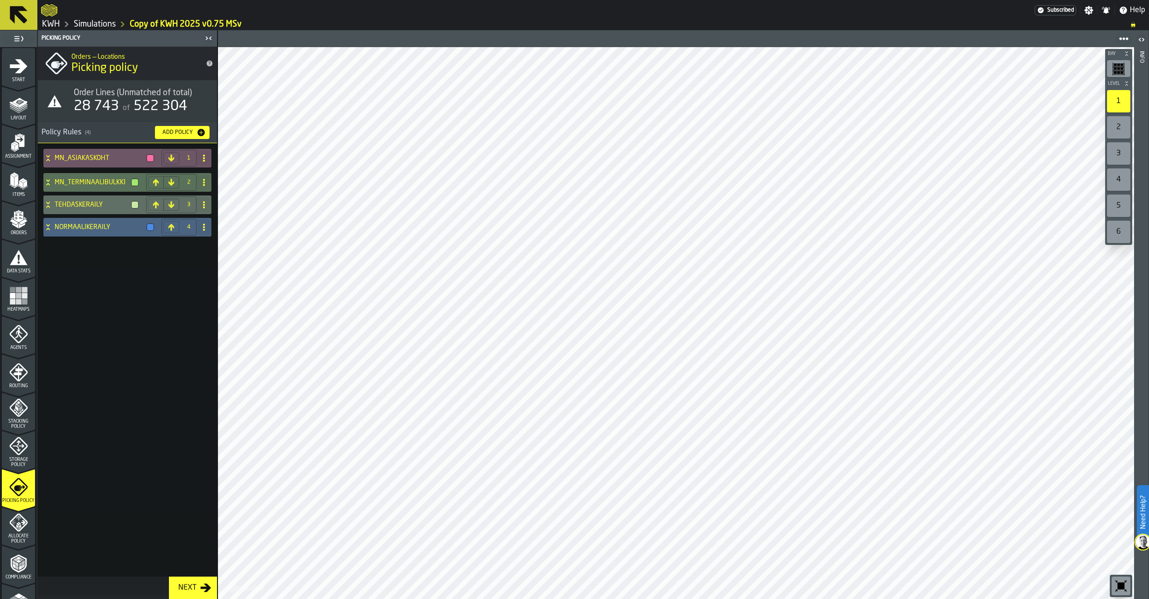
click at [47, 229] on icon at bounding box center [47, 226] width 9 height 7
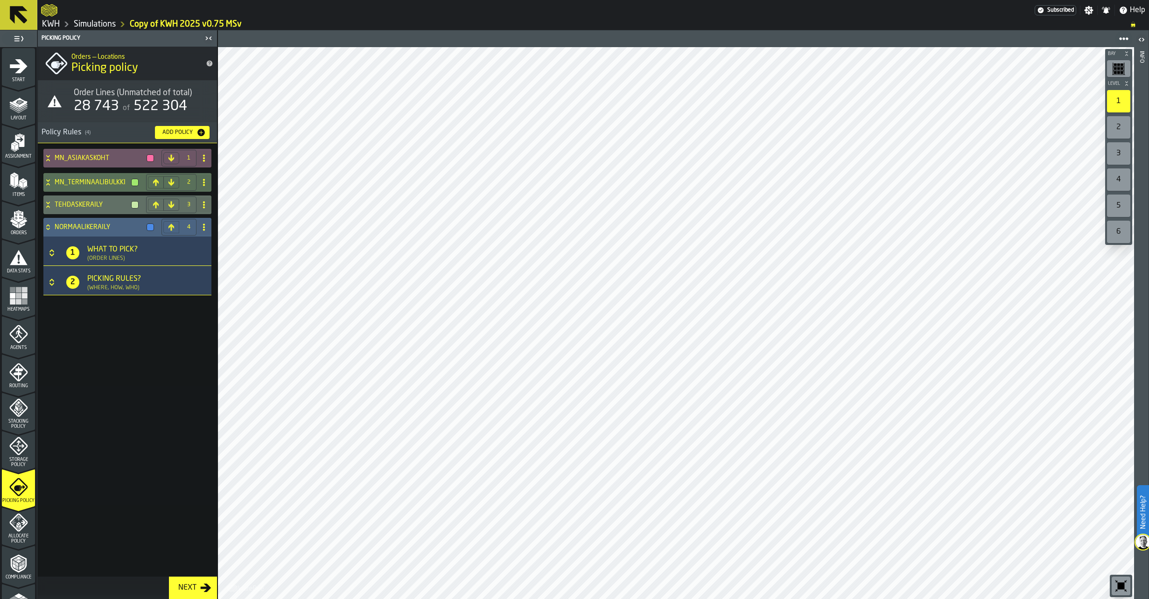
click at [52, 252] on icon "Button-[object Object]-closed" at bounding box center [51, 252] width 9 height 9
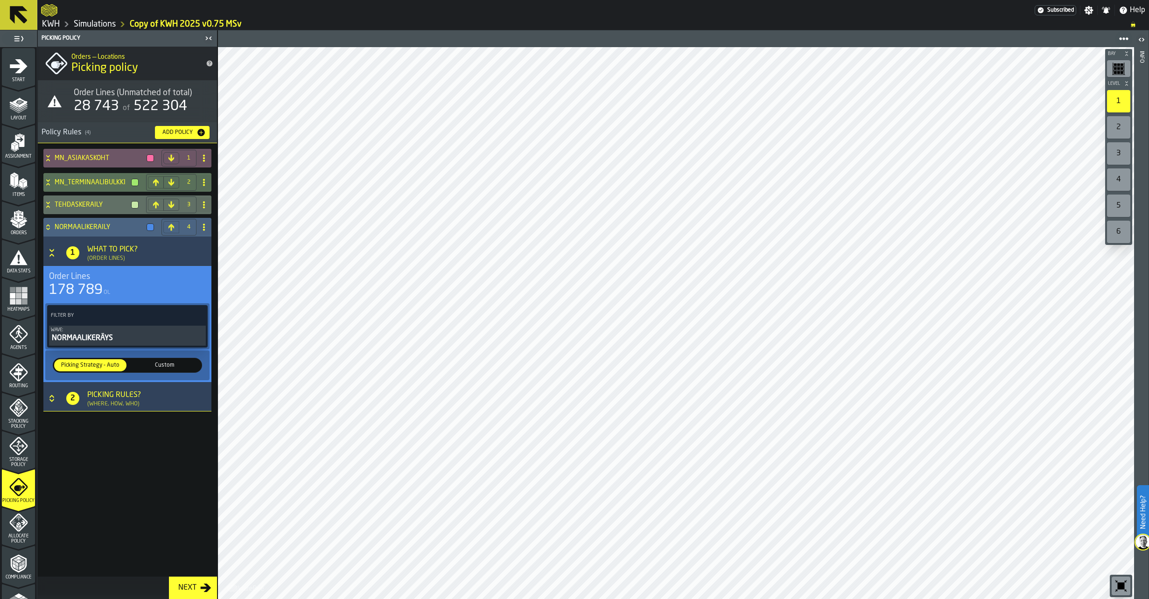
click at [49, 224] on icon at bounding box center [47, 226] width 9 height 7
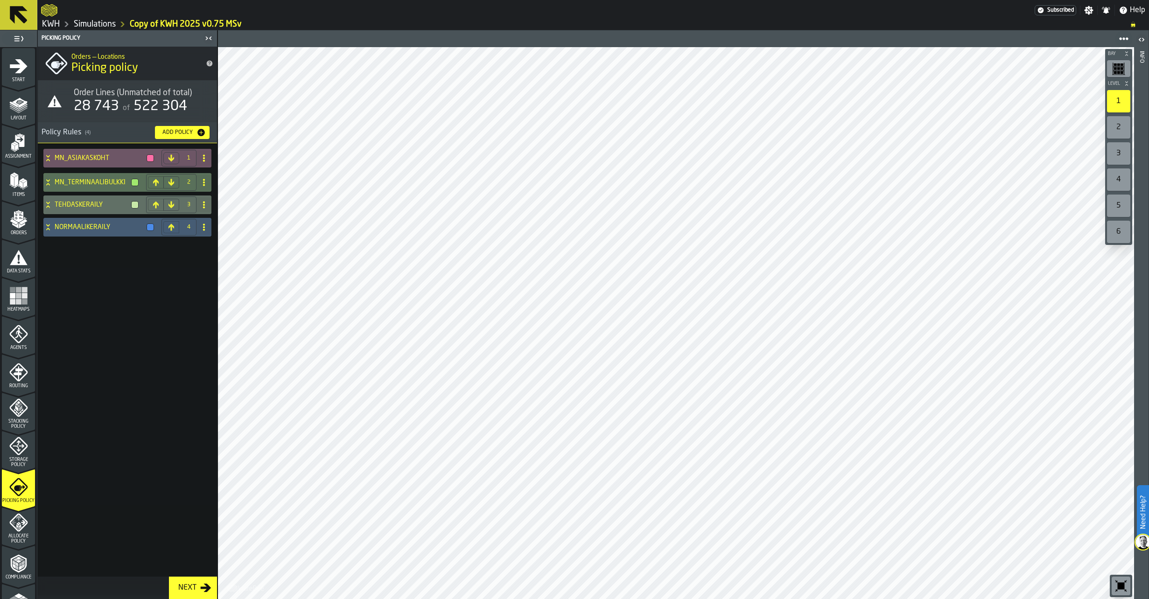
click at [17, 539] on span "Allocate Policy" at bounding box center [18, 539] width 33 height 10
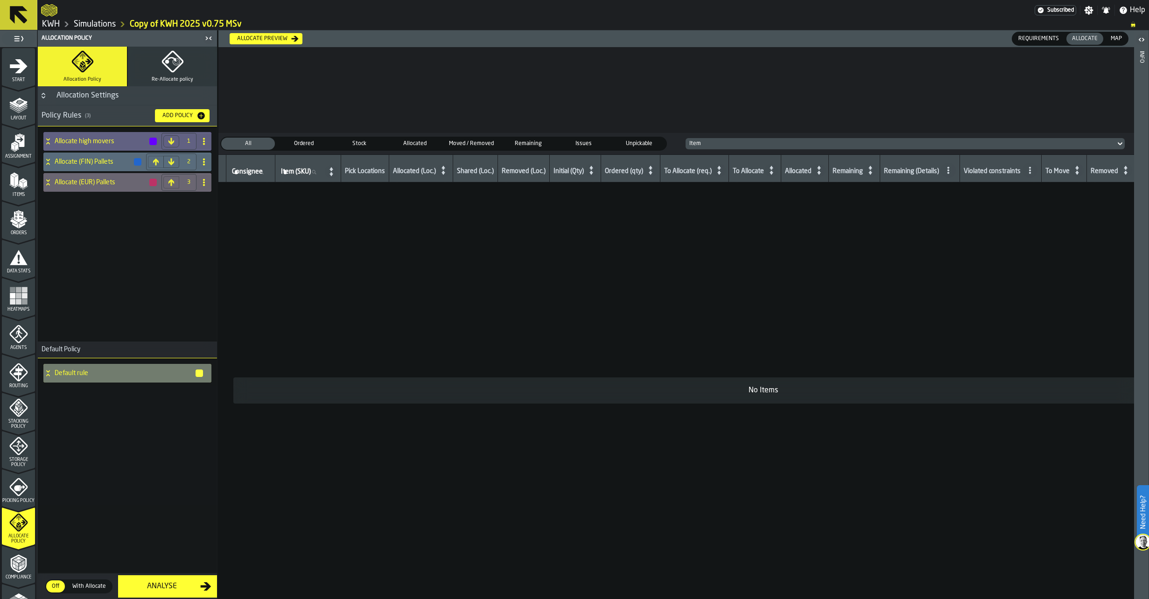
click at [18, 458] on span "Storage Policy" at bounding box center [18, 462] width 33 height 10
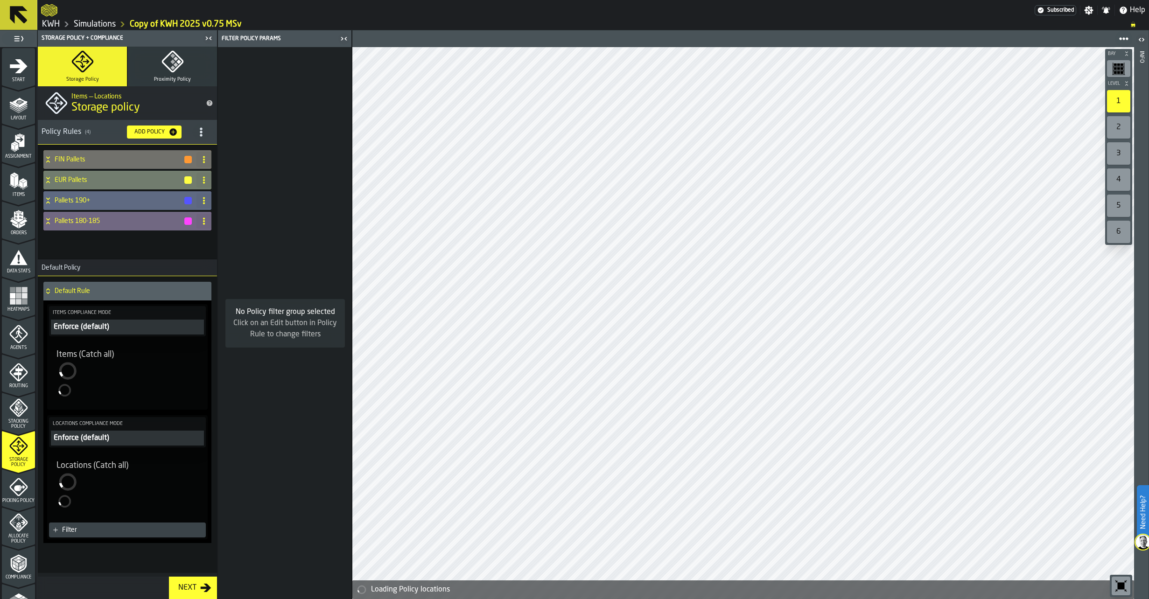
click at [21, 404] on icon "menu Stacking Policy" at bounding box center [18, 407] width 19 height 19
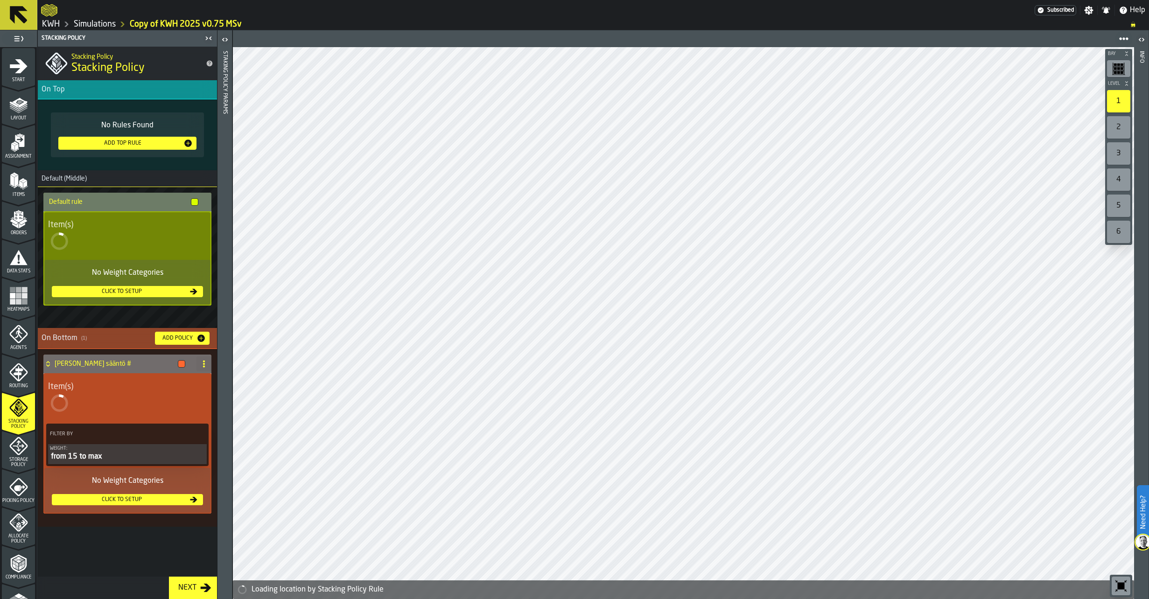
click at [17, 384] on span "Routing" at bounding box center [18, 386] width 33 height 5
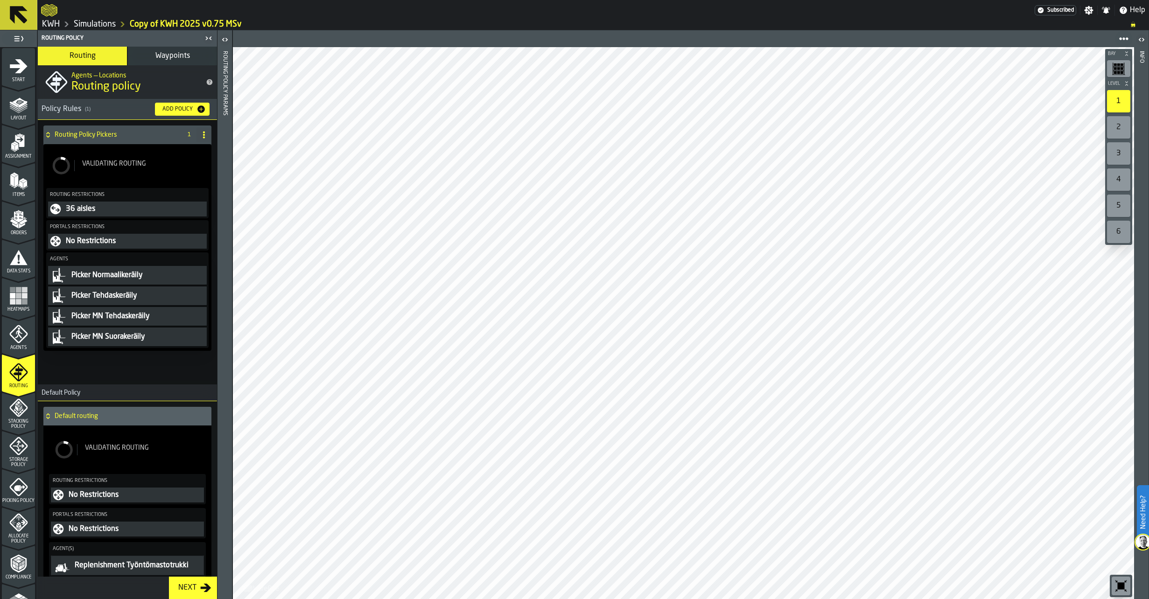
click at [14, 332] on icon "menu Agents" at bounding box center [18, 334] width 19 height 19
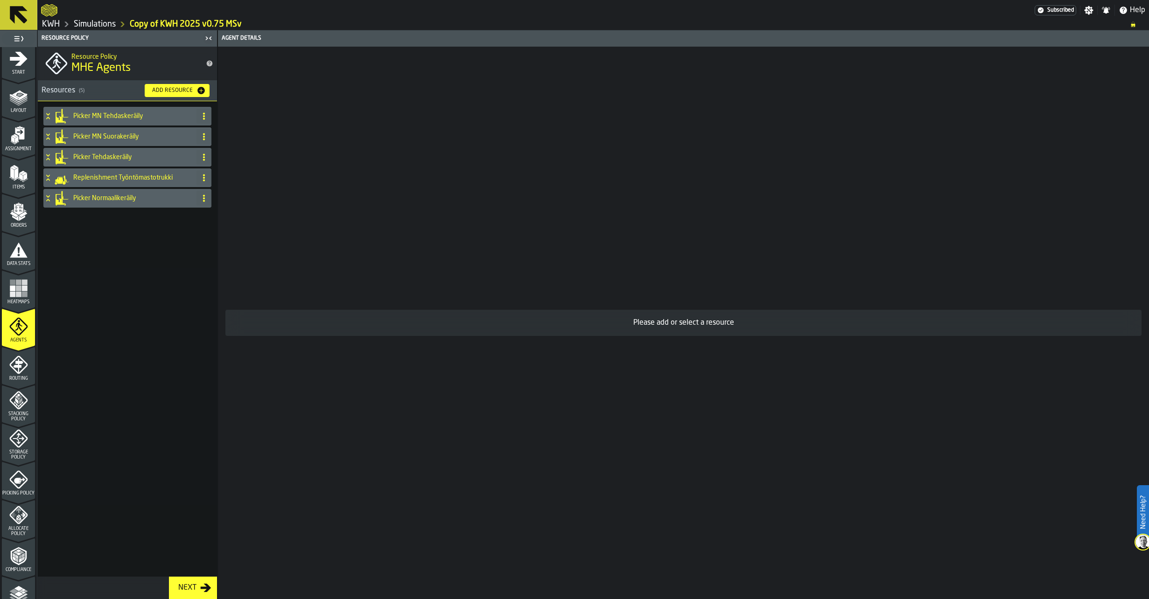
scroll to position [0, 0]
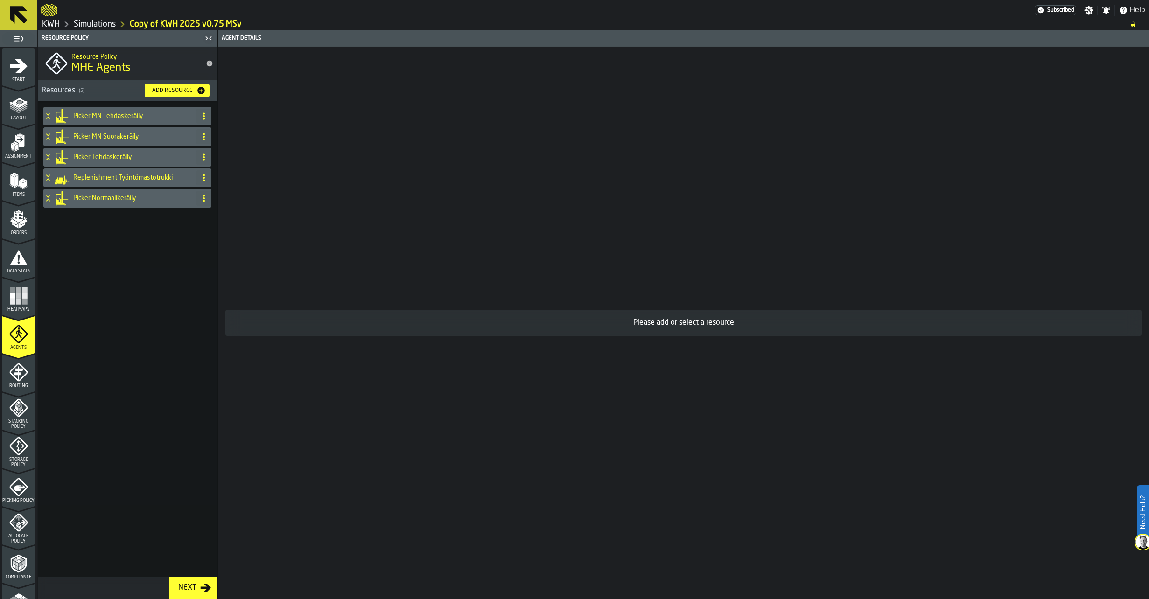
click at [16, 527] on polygon "menu Allocate Policy" at bounding box center [17, 526] width 2 height 4
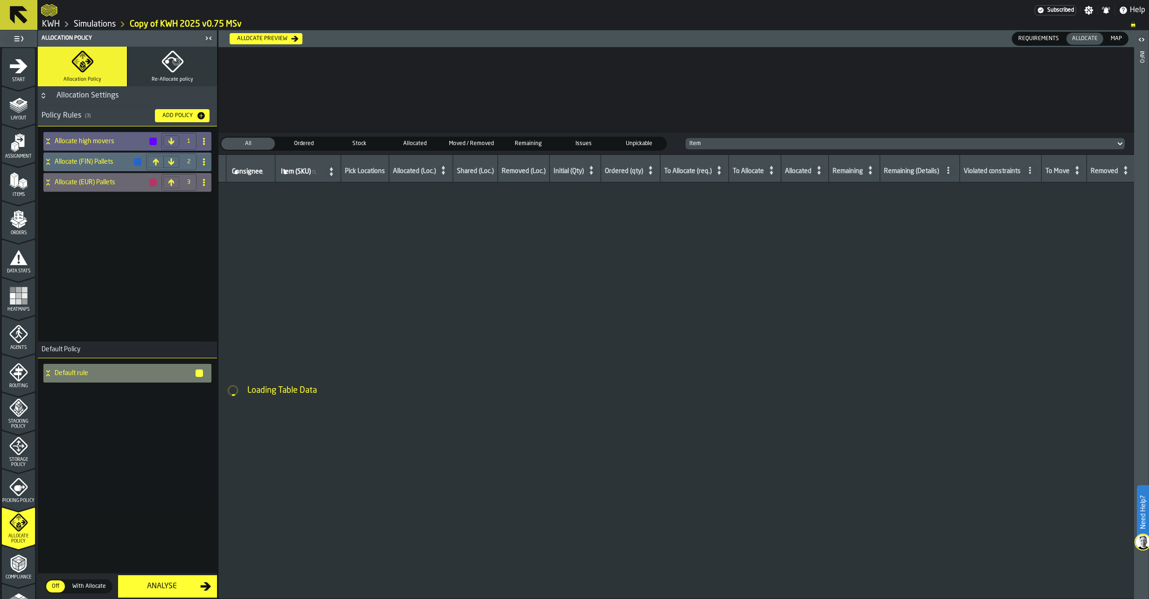
scroll to position [137, 0]
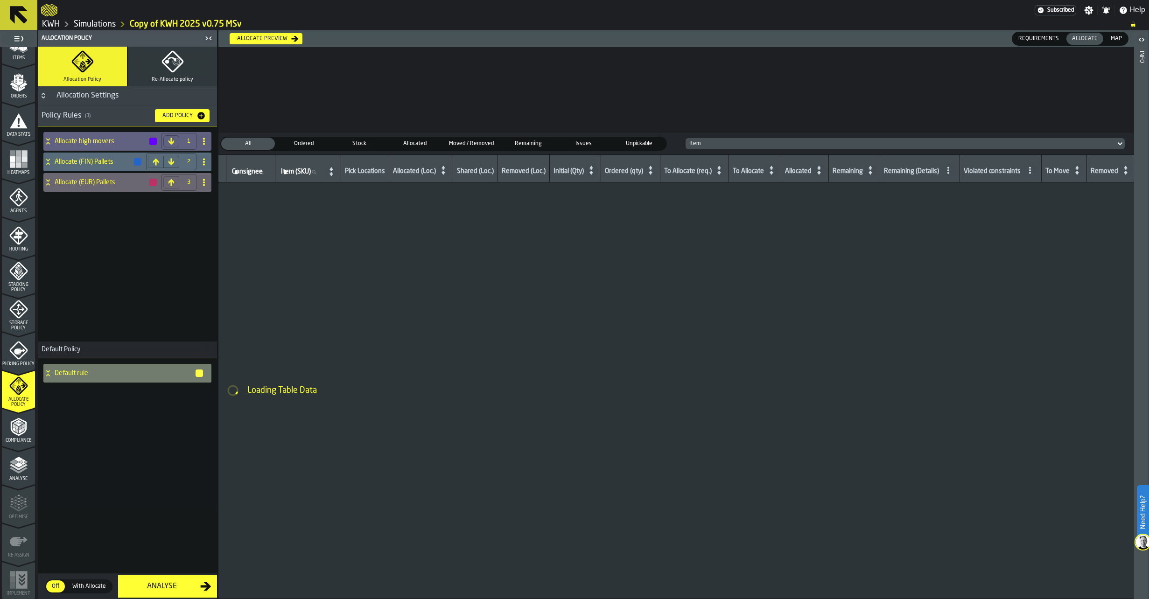
click at [23, 474] on icon "menu Analyse" at bounding box center [18, 465] width 19 height 19
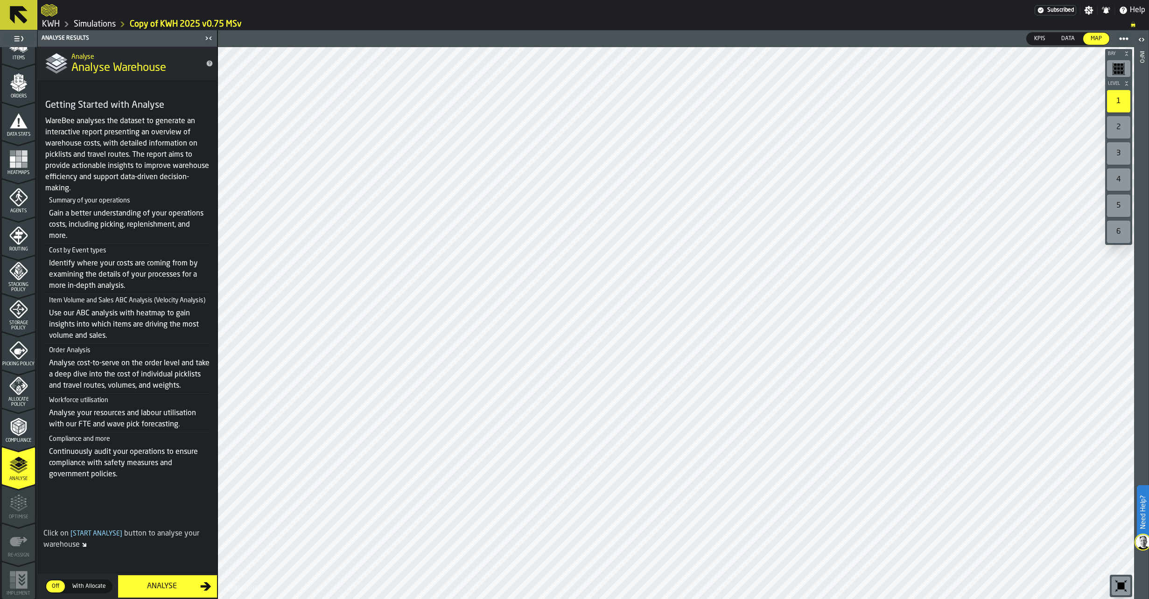
click at [172, 588] on div "Analyse" at bounding box center [162, 586] width 77 height 11
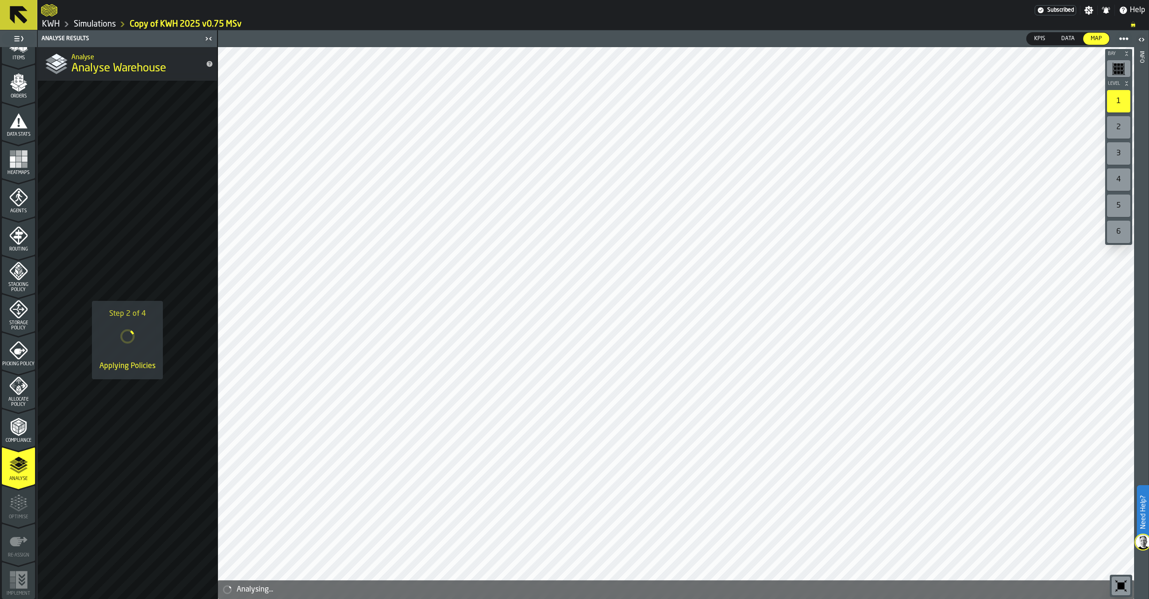
click at [103, 26] on link "Simulations" at bounding box center [95, 24] width 42 height 10
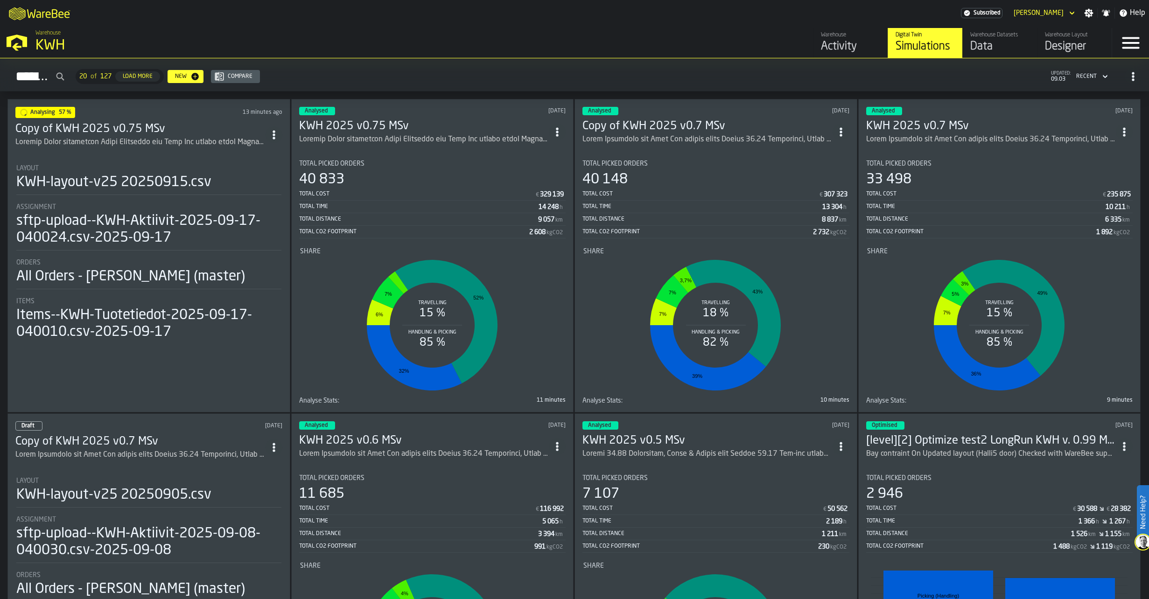
click at [376, 128] on h3 "KWH 2025 v0.75 MSv" at bounding box center [424, 126] width 250 height 15
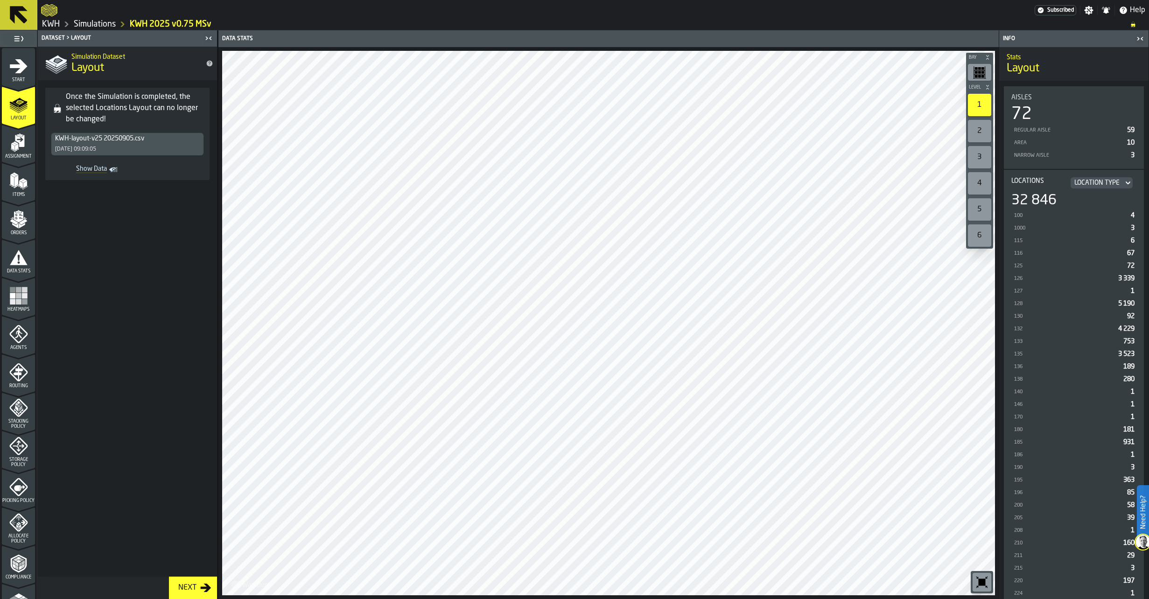
click at [12, 187] on polygon "menu Items" at bounding box center [11, 186] width 5 height 4
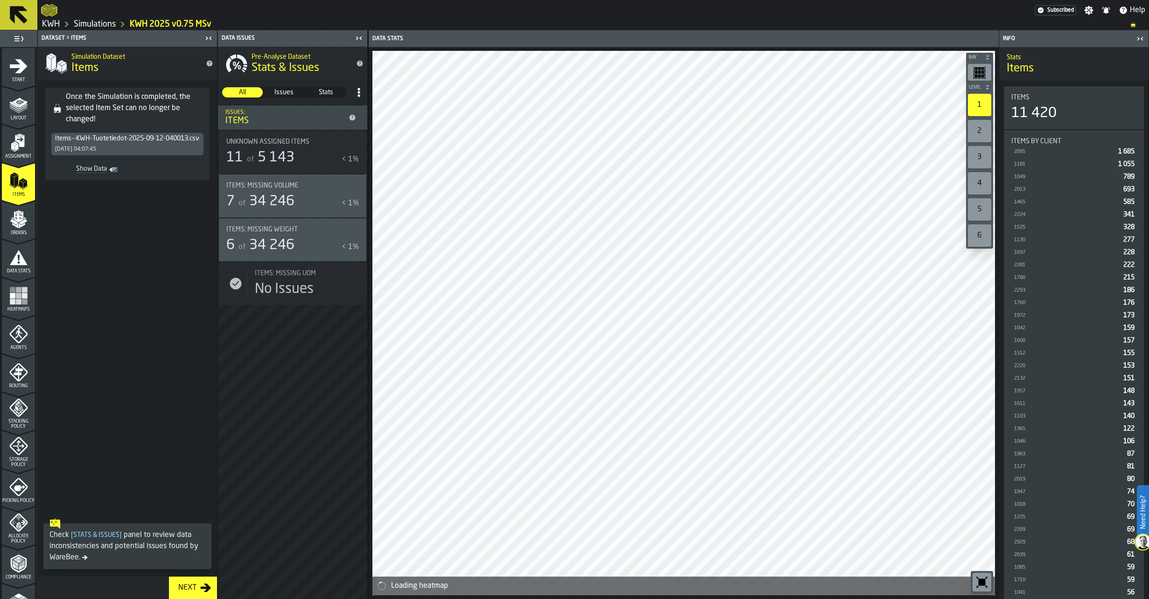
click at [16, 217] on icon "menu Orders" at bounding box center [18, 216] width 9 height 11
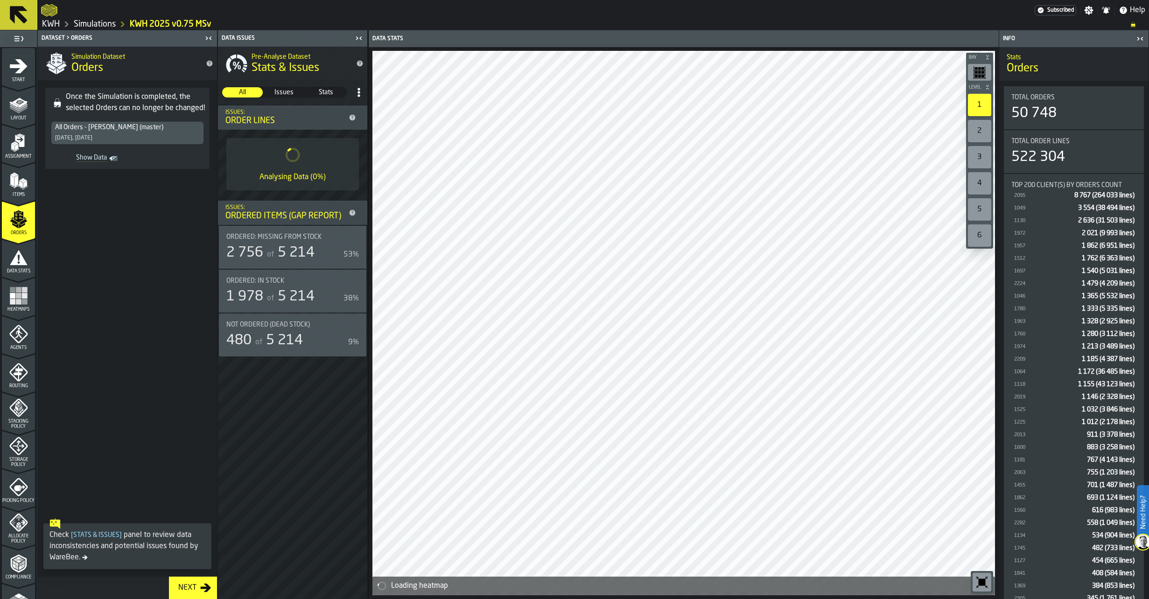
click at [19, 148] on icon "menu Assignment" at bounding box center [18, 142] width 19 height 19
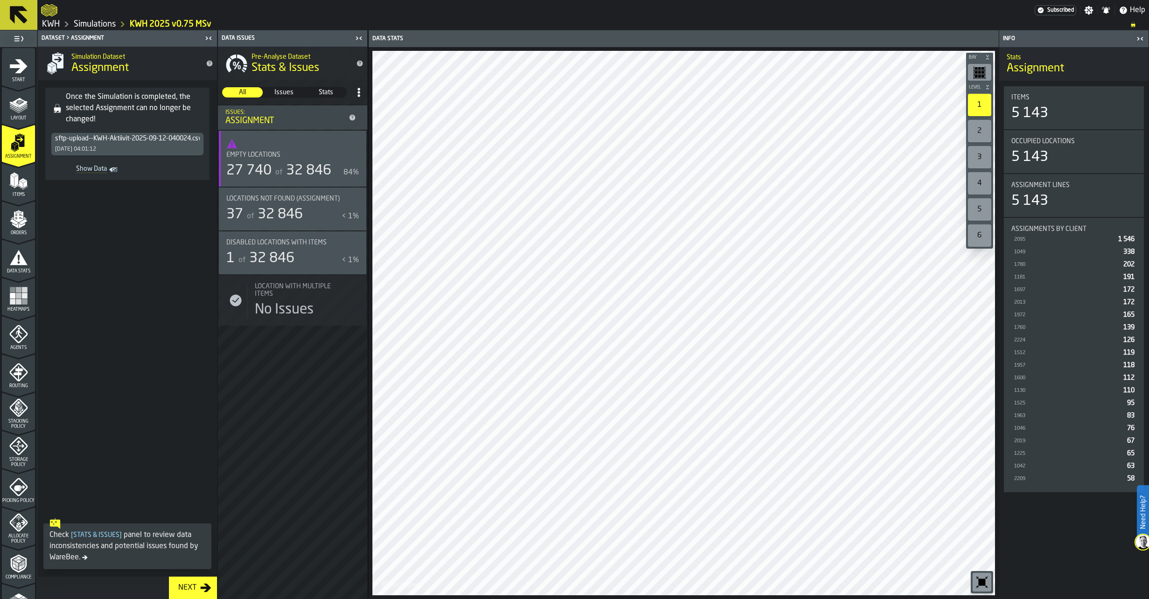
click at [24, 227] on icon "menu Orders" at bounding box center [18, 219] width 19 height 19
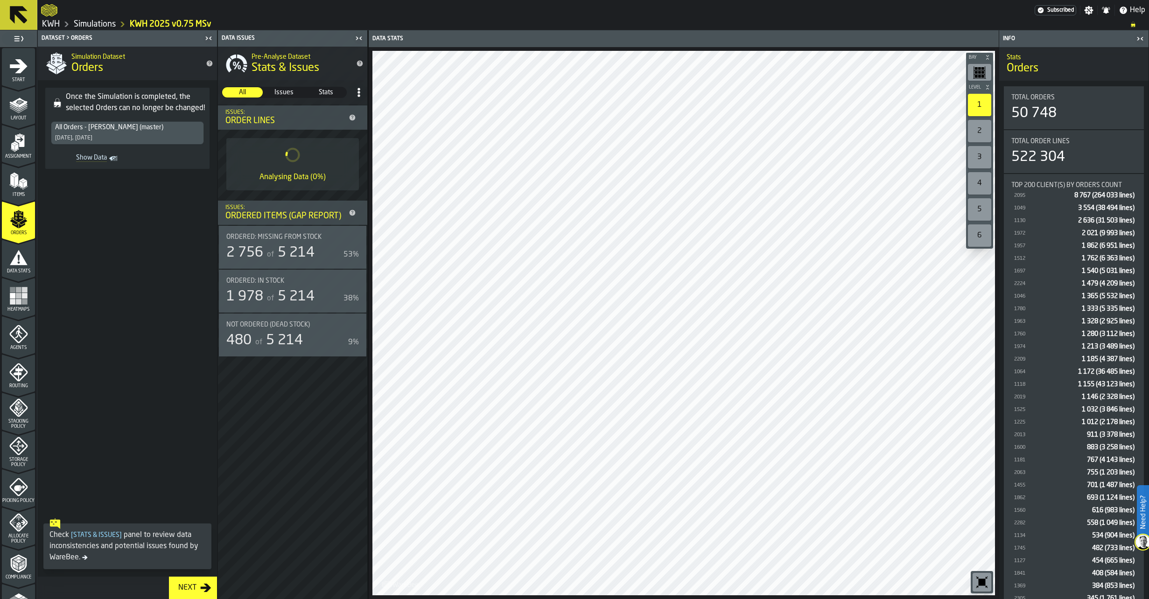
click at [15, 259] on icon "menu Data Stats" at bounding box center [19, 257] width 18 height 15
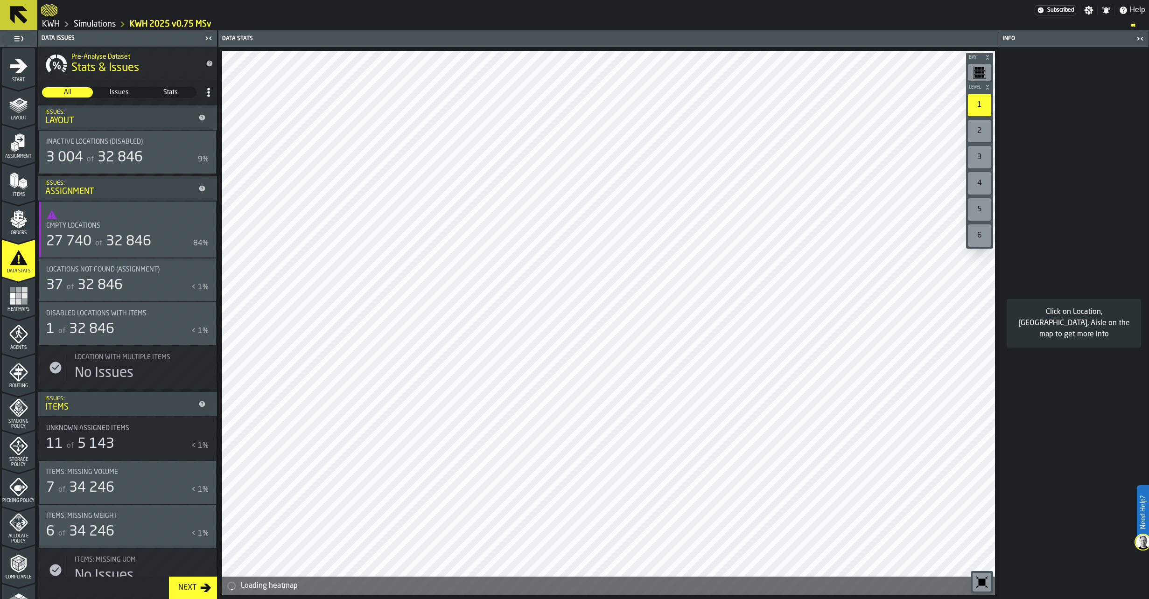
click at [107, 24] on link "Simulations" at bounding box center [95, 24] width 42 height 10
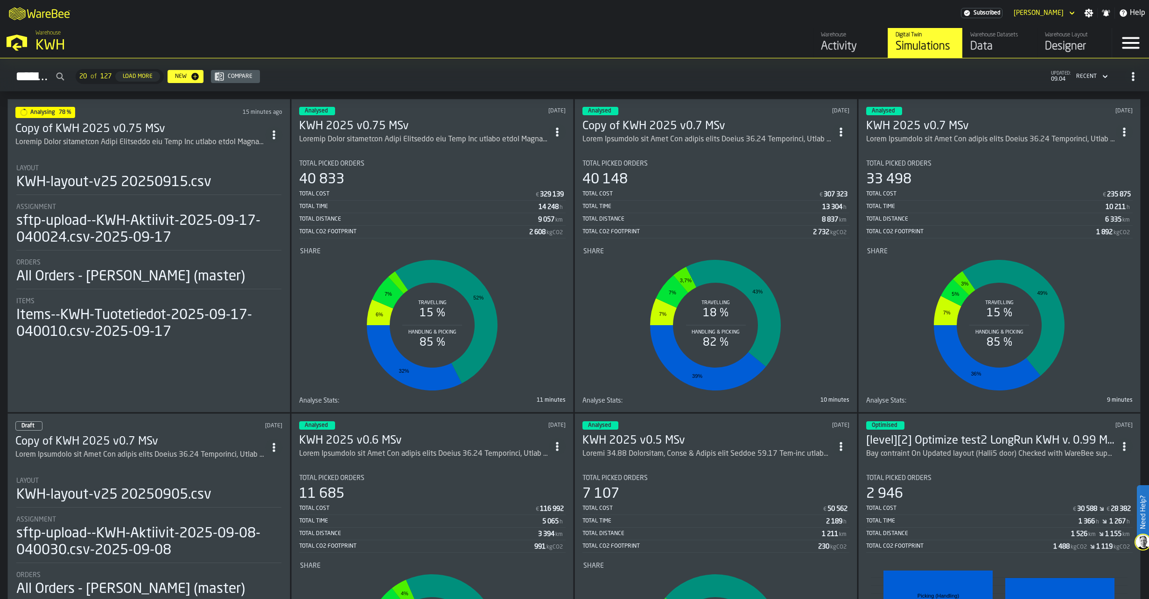
click at [97, 137] on div "ItemListCard-DashboardItemContainer" at bounding box center [140, 142] width 250 height 11
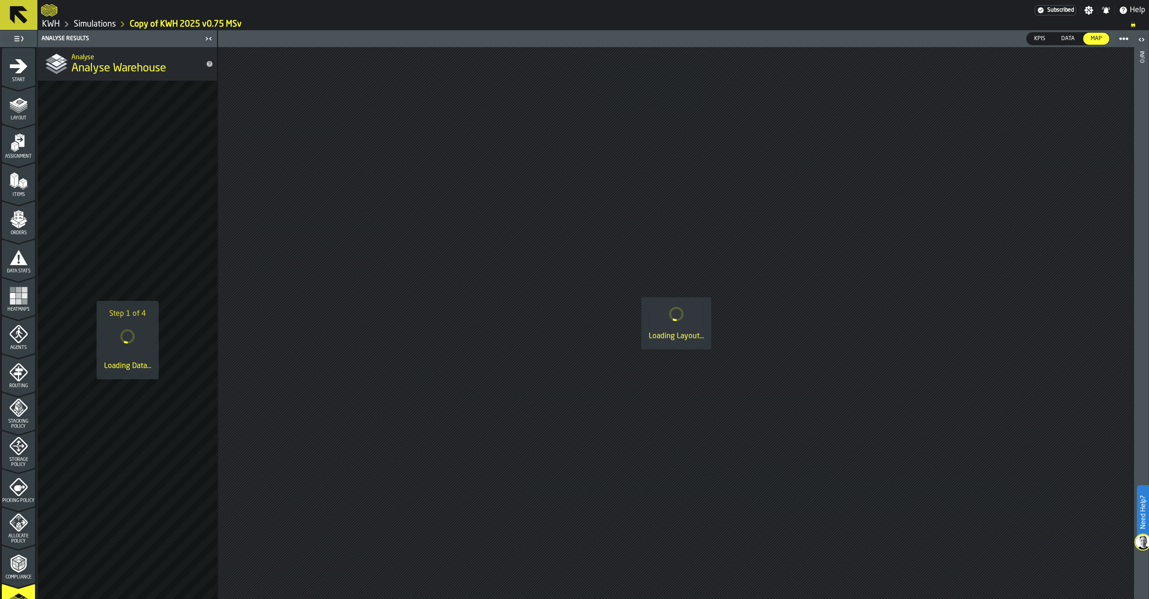
click at [16, 137] on icon "menu Assignment" at bounding box center [19, 141] width 9 height 12
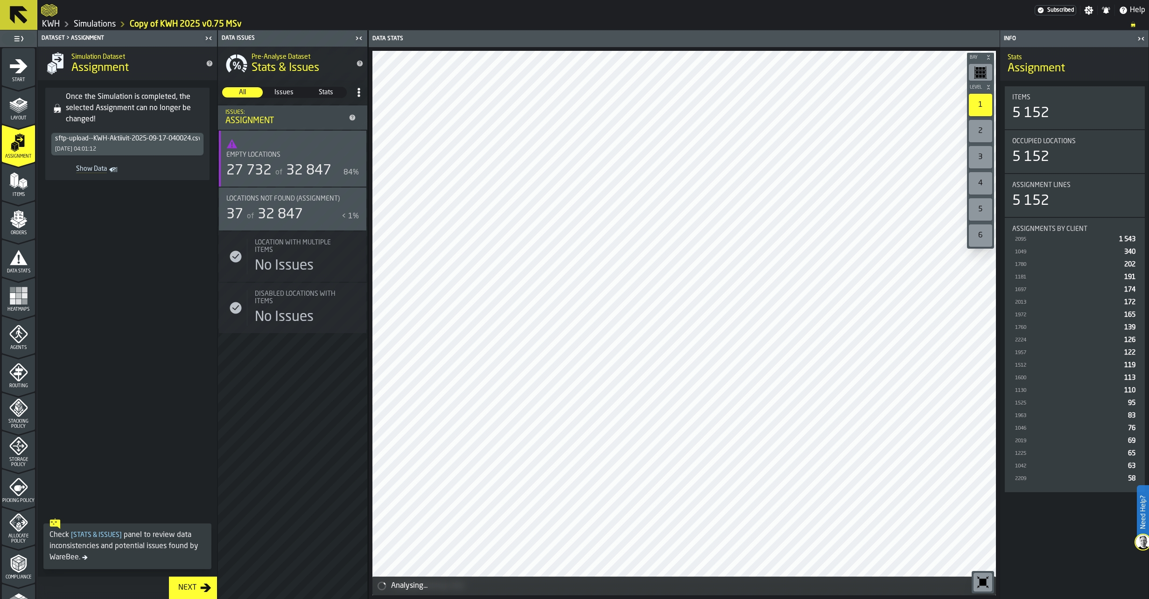
click at [11, 184] on polygon "menu Items" at bounding box center [12, 181] width 4 height 12
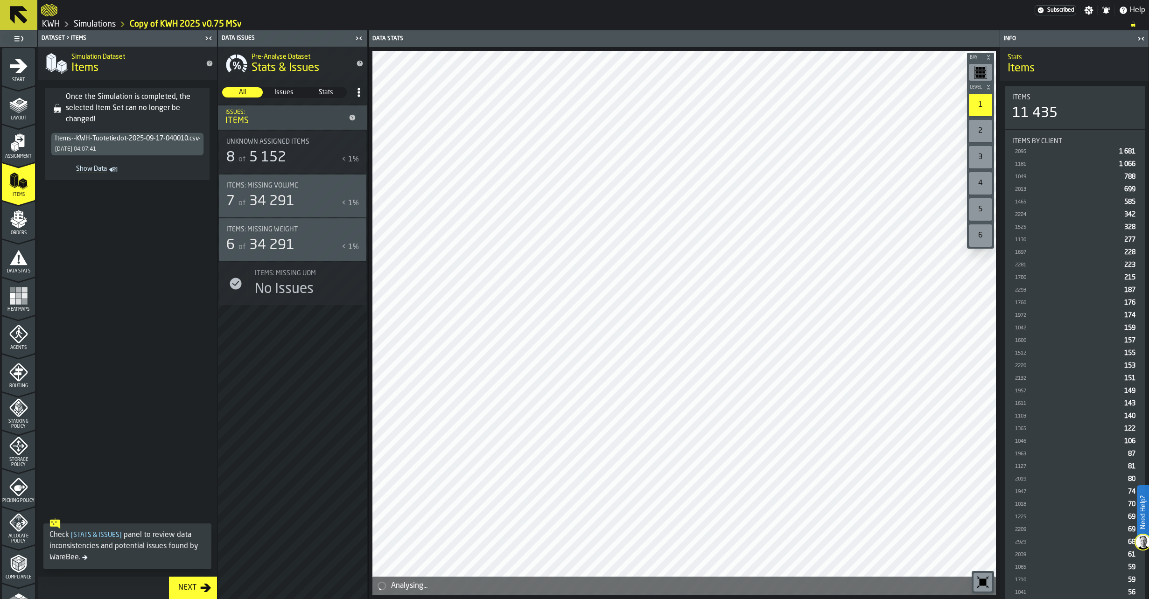
click at [21, 226] on icon "menu Orders" at bounding box center [18, 219] width 19 height 19
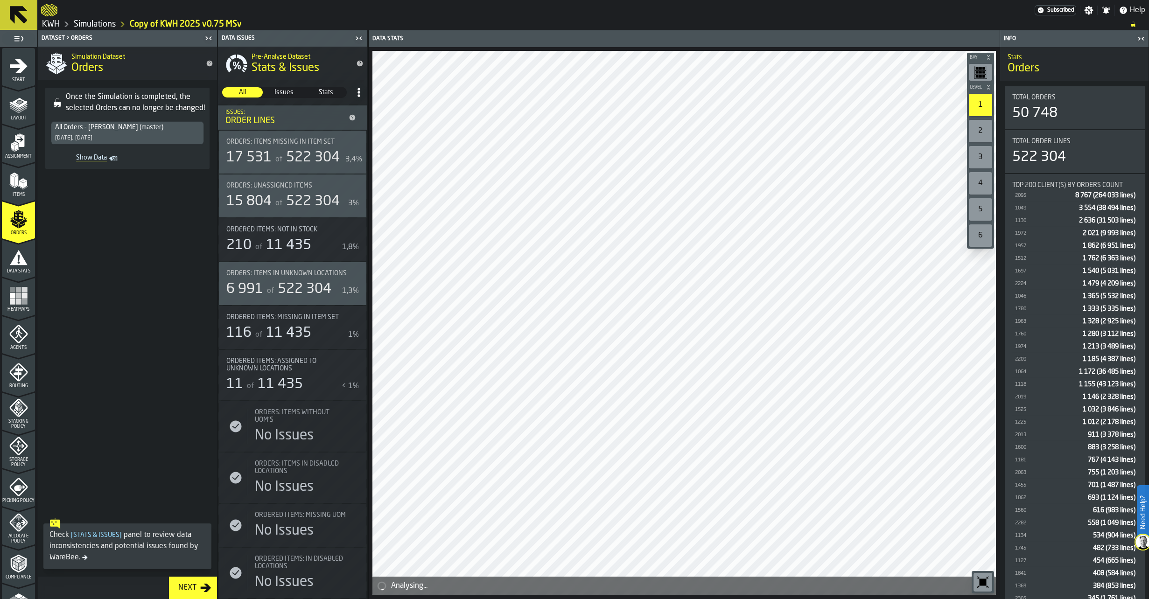
click at [16, 301] on rect "menu Heatmaps" at bounding box center [19, 302] width 6 height 6
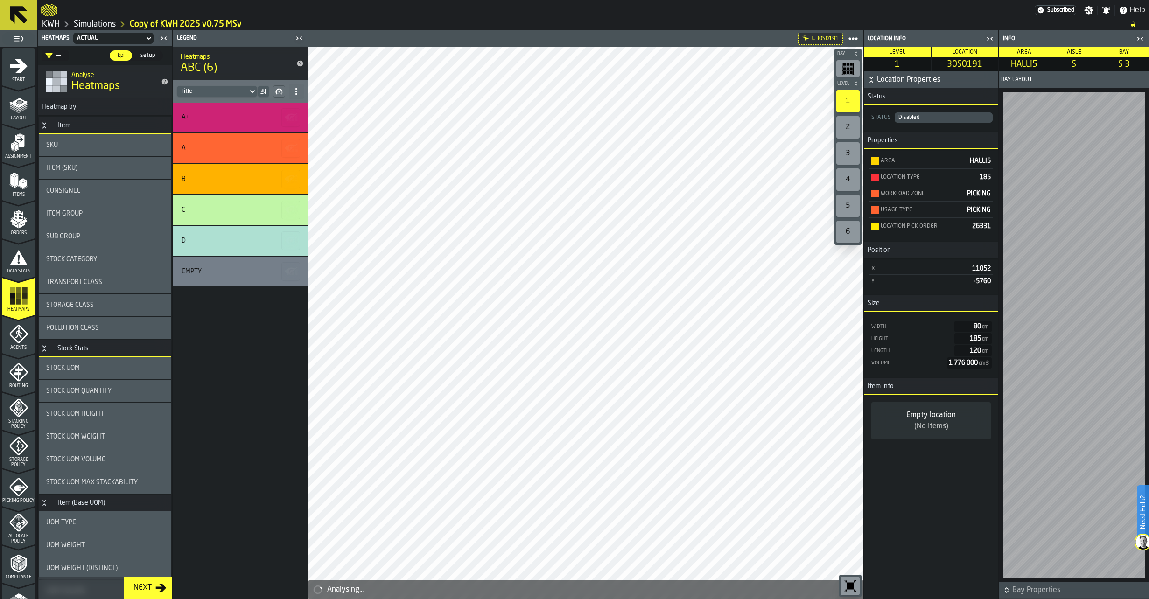
click at [15, 337] on icon "menu Agents" at bounding box center [16, 337] width 3 height 4
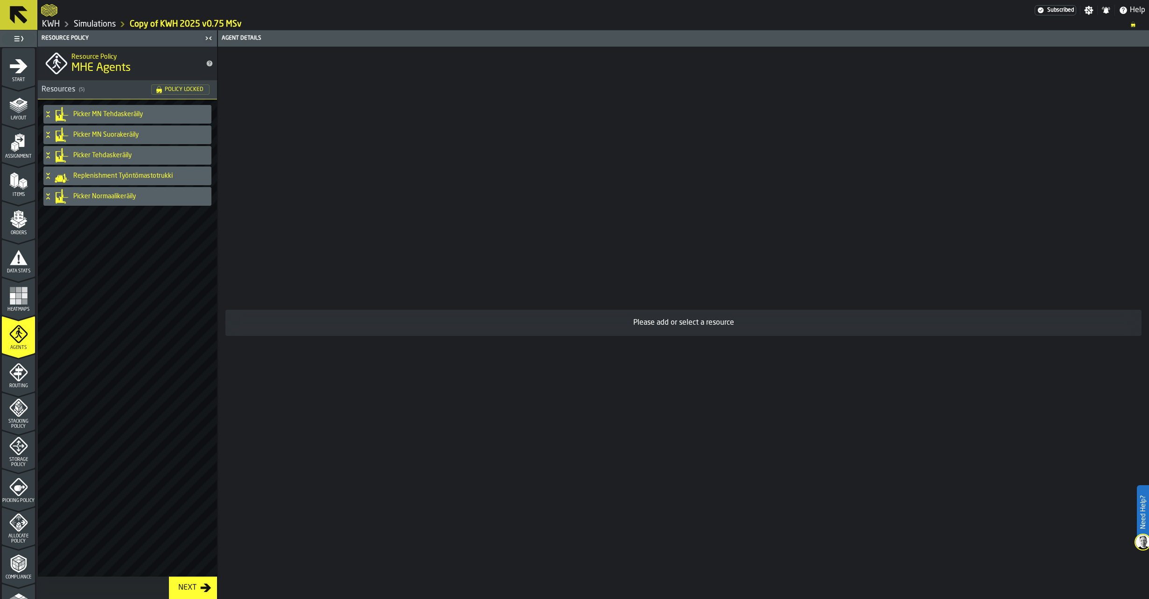
click at [18, 263] on icon "menu Data Stats" at bounding box center [19, 257] width 18 height 15
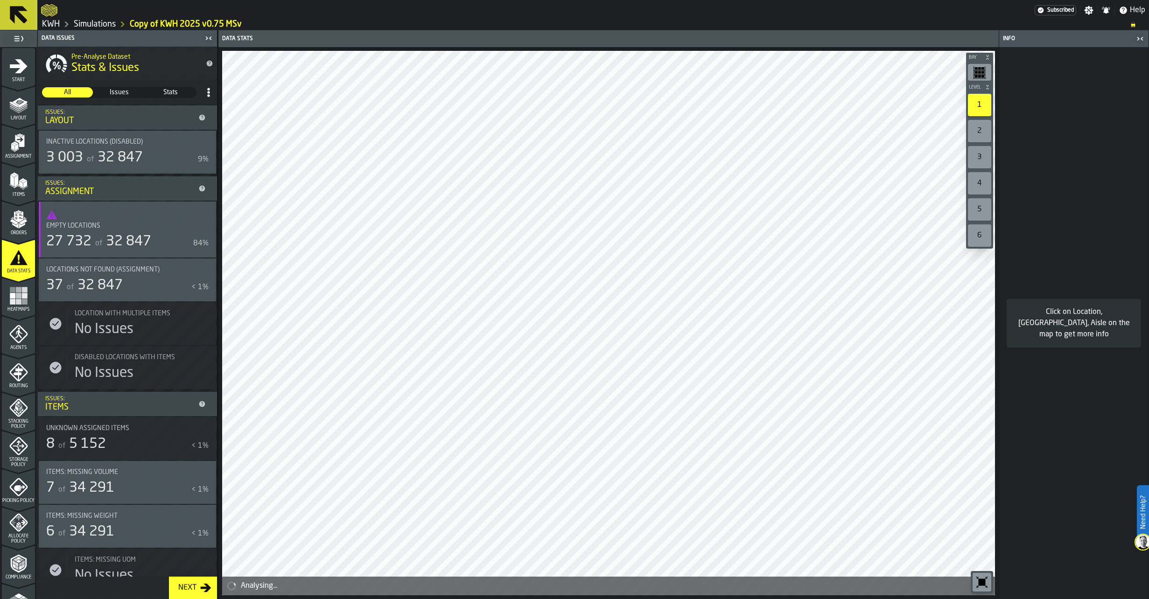
click at [9, 219] on icon "menu Orders" at bounding box center [18, 219] width 19 height 19
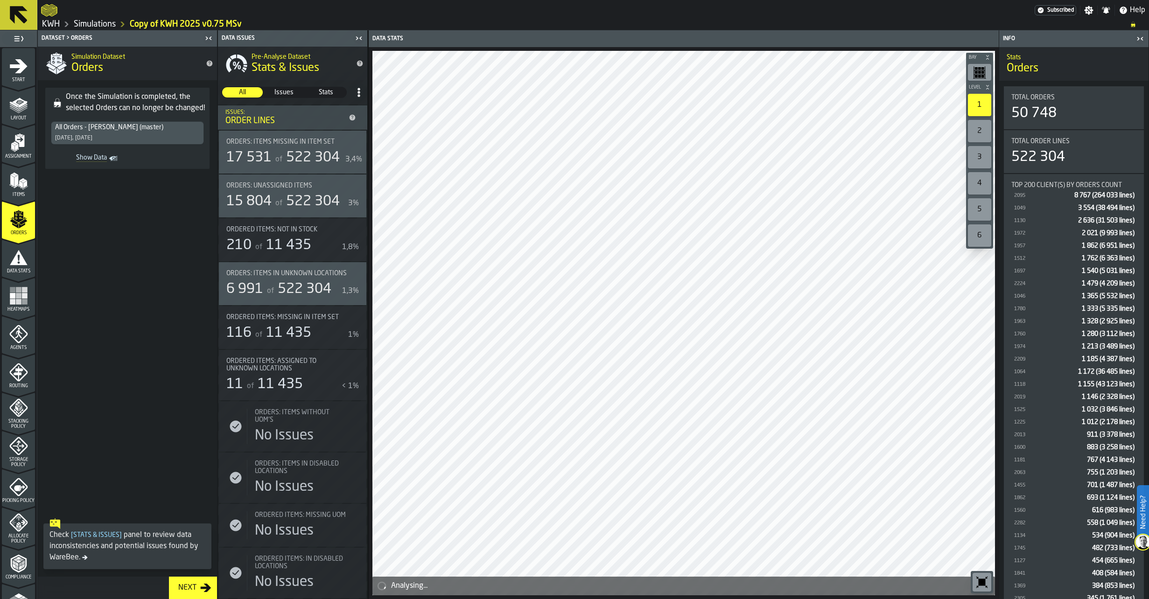
click at [13, 332] on icon "menu Agents" at bounding box center [18, 334] width 19 height 19
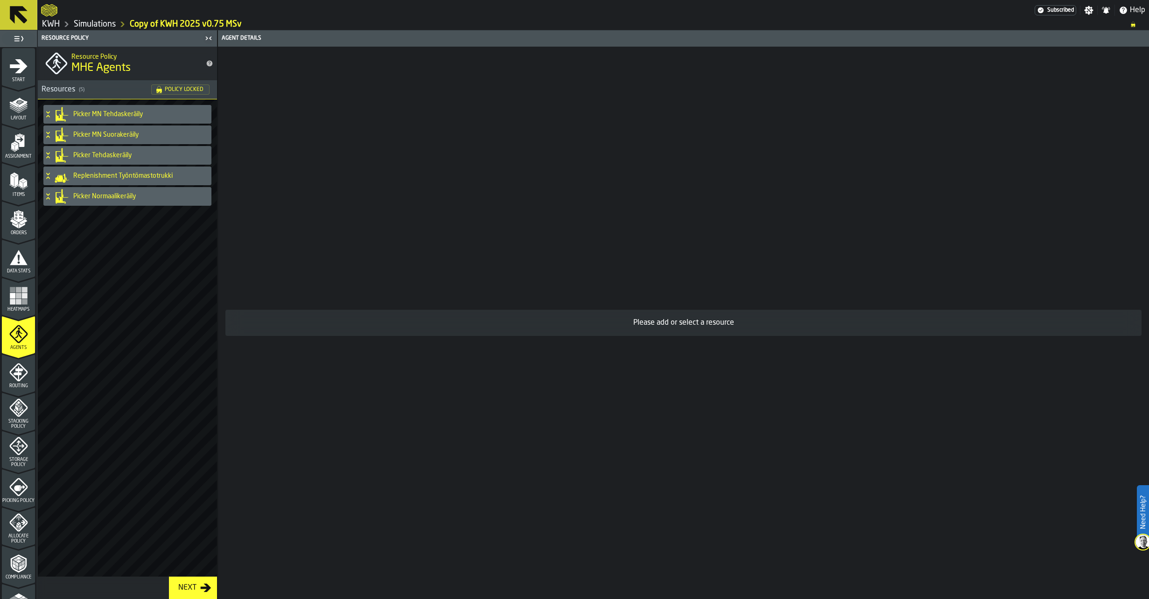
click at [22, 375] on icon "menu Routing" at bounding box center [18, 372] width 19 height 19
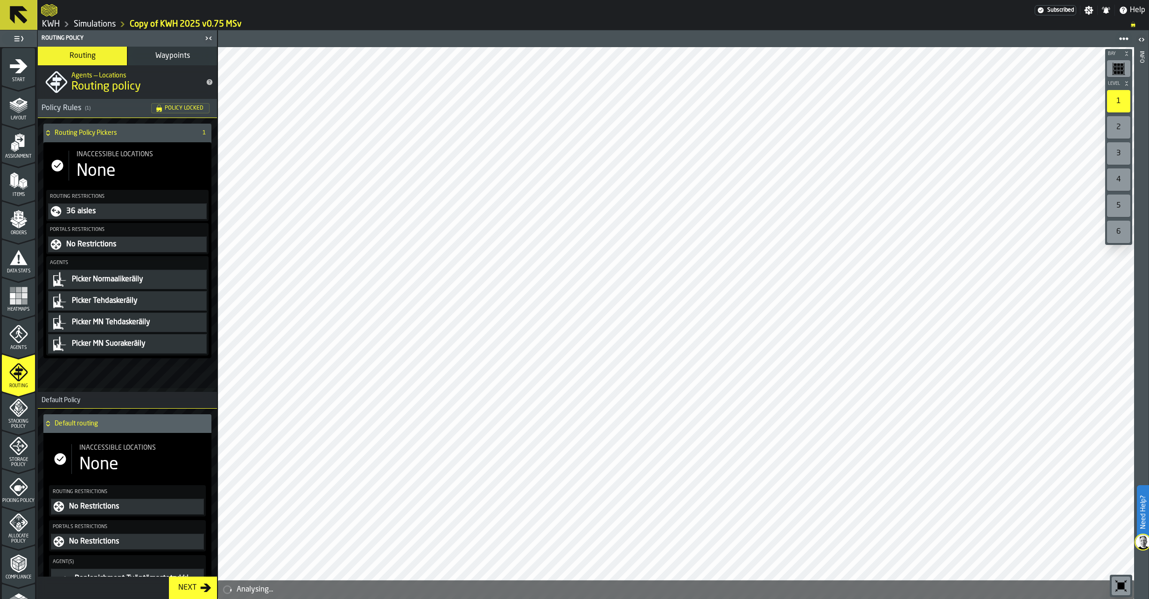
click at [14, 333] on icon "menu Agents" at bounding box center [18, 334] width 19 height 19
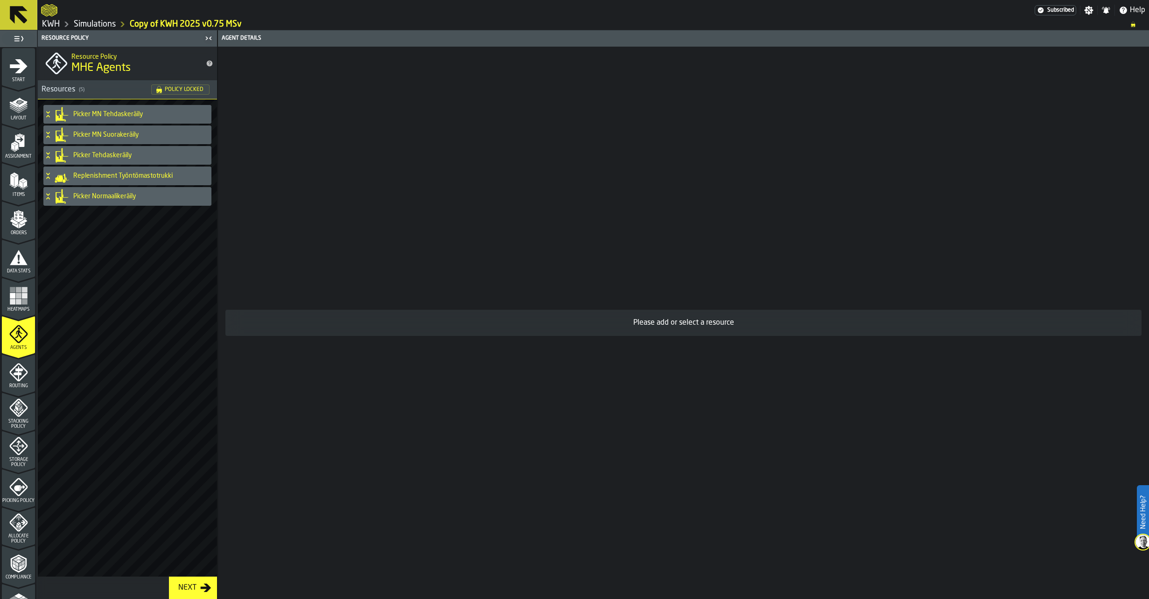
click at [22, 382] on div "Routing" at bounding box center [18, 376] width 33 height 26
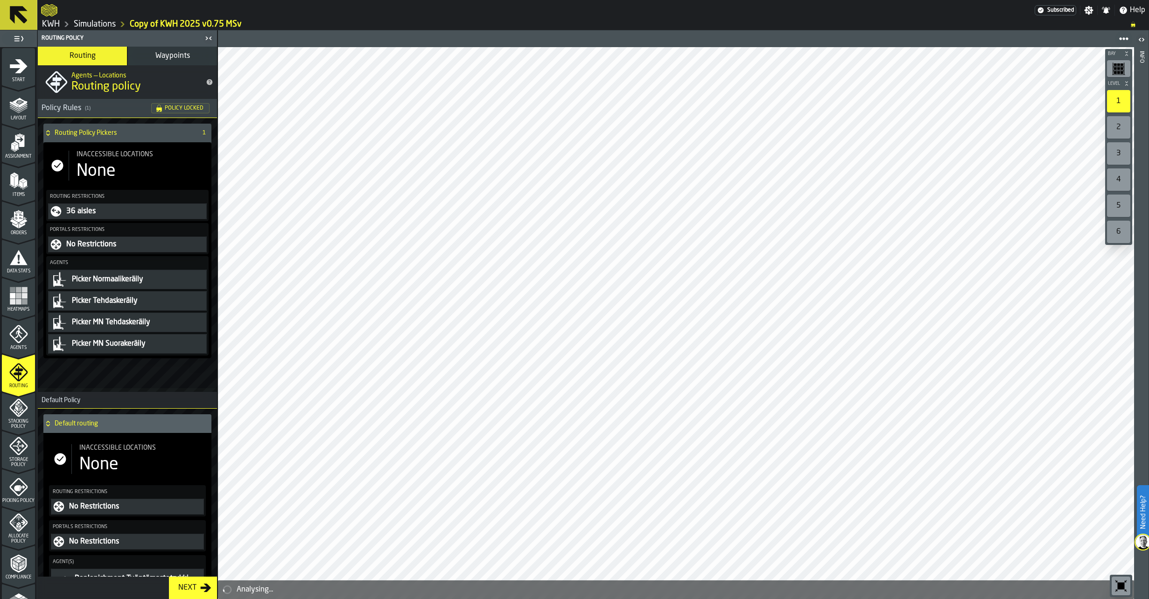
click at [17, 410] on icon "menu Stacking Policy" at bounding box center [18, 407] width 19 height 19
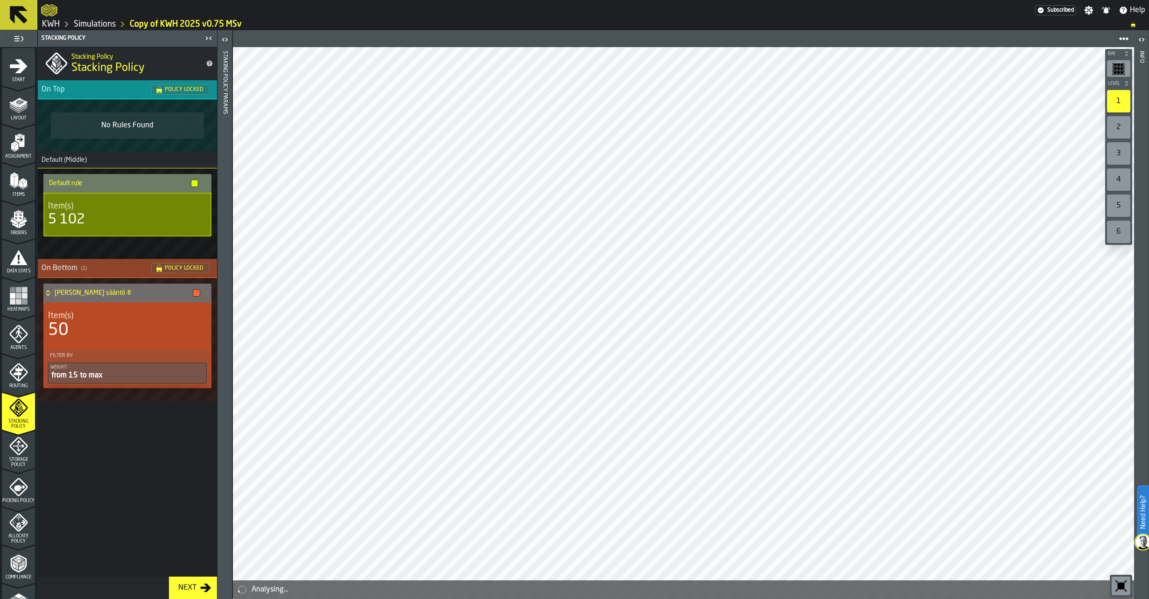
click at [24, 447] on icon "menu Storage Policy" at bounding box center [18, 446] width 19 height 19
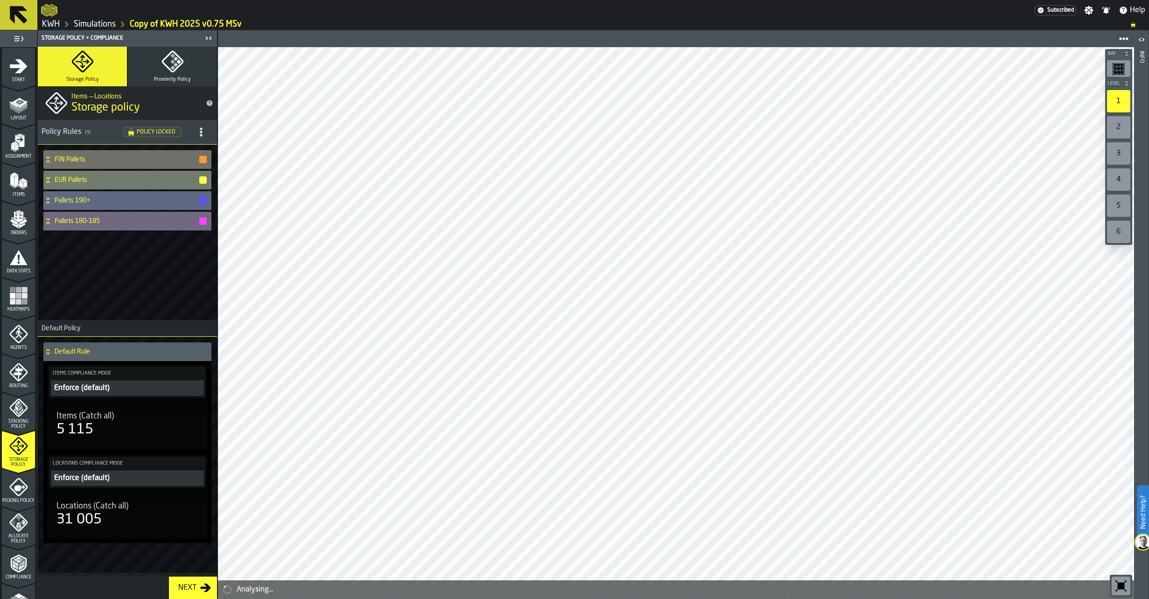
click at [21, 491] on icon "menu Picking Policy" at bounding box center [18, 487] width 19 height 19
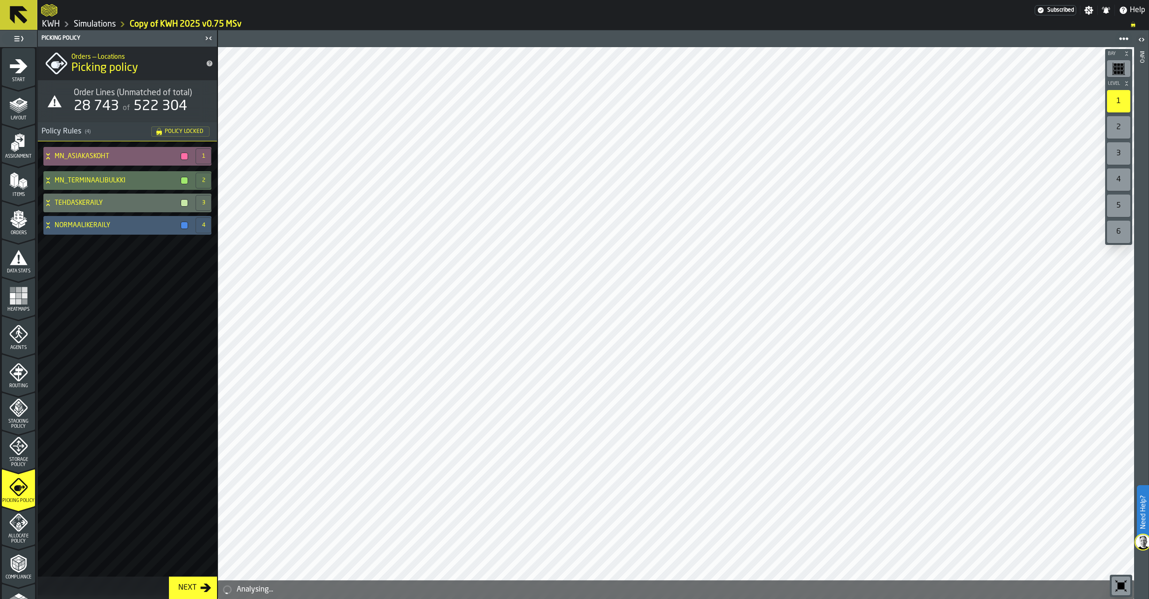
click at [48, 154] on icon at bounding box center [47, 156] width 9 height 7
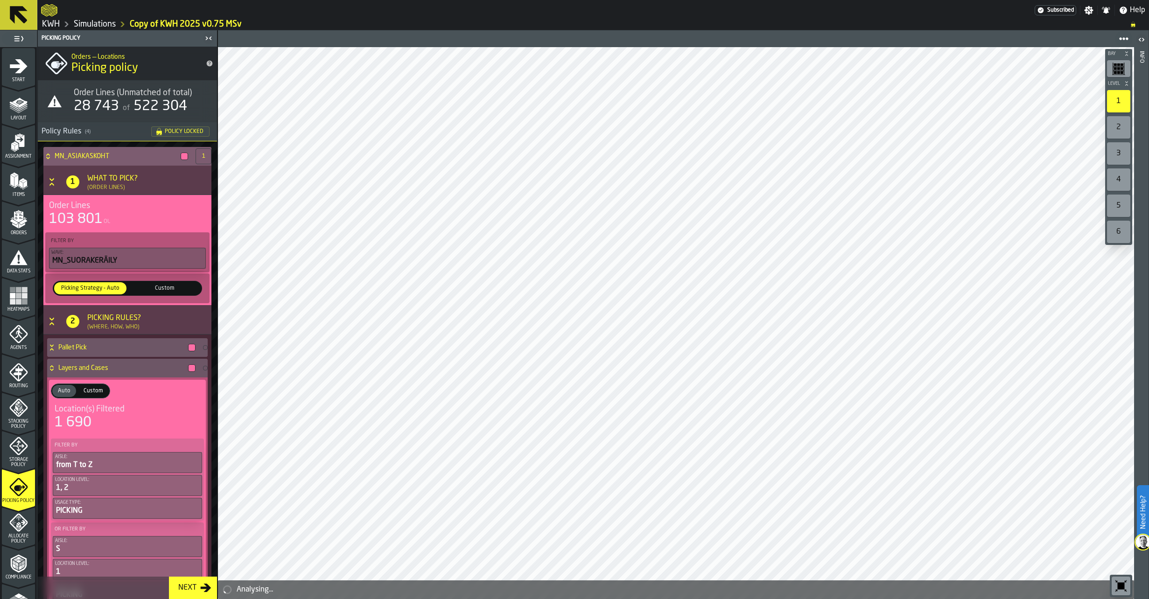
click at [48, 155] on icon at bounding box center [47, 156] width 9 height 7
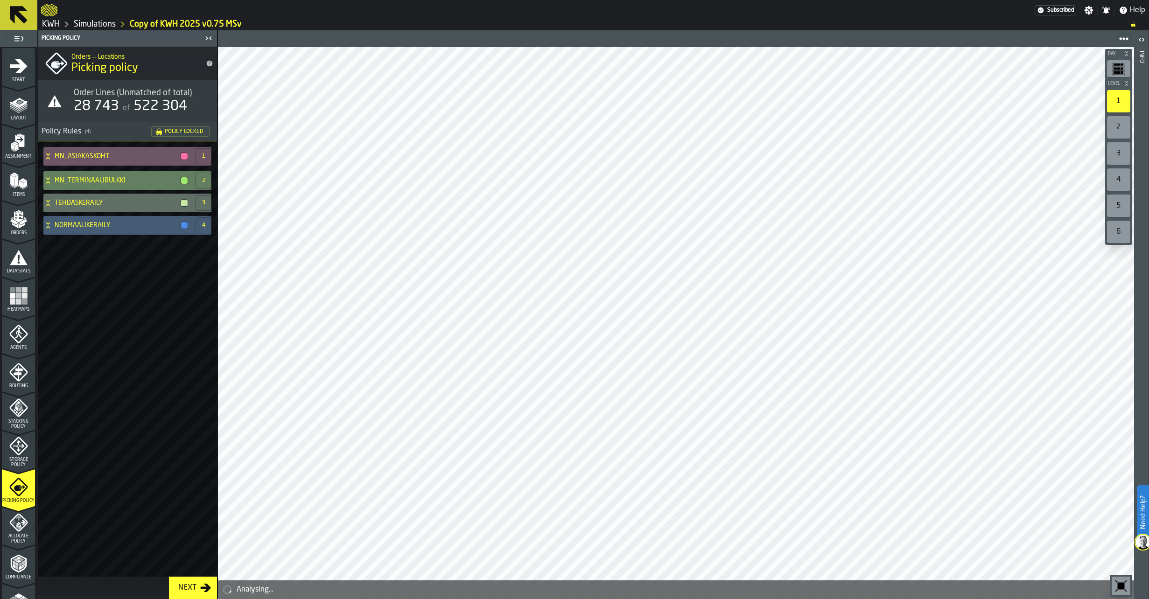
click at [46, 178] on icon at bounding box center [47, 180] width 9 height 7
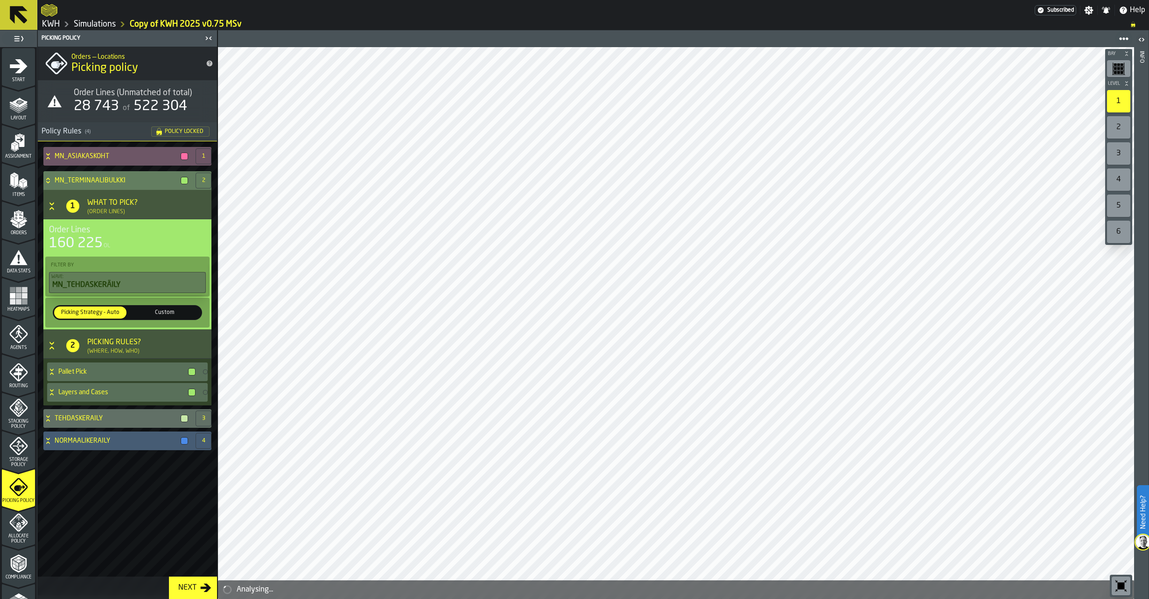
click at [49, 181] on icon at bounding box center [47, 180] width 9 height 7
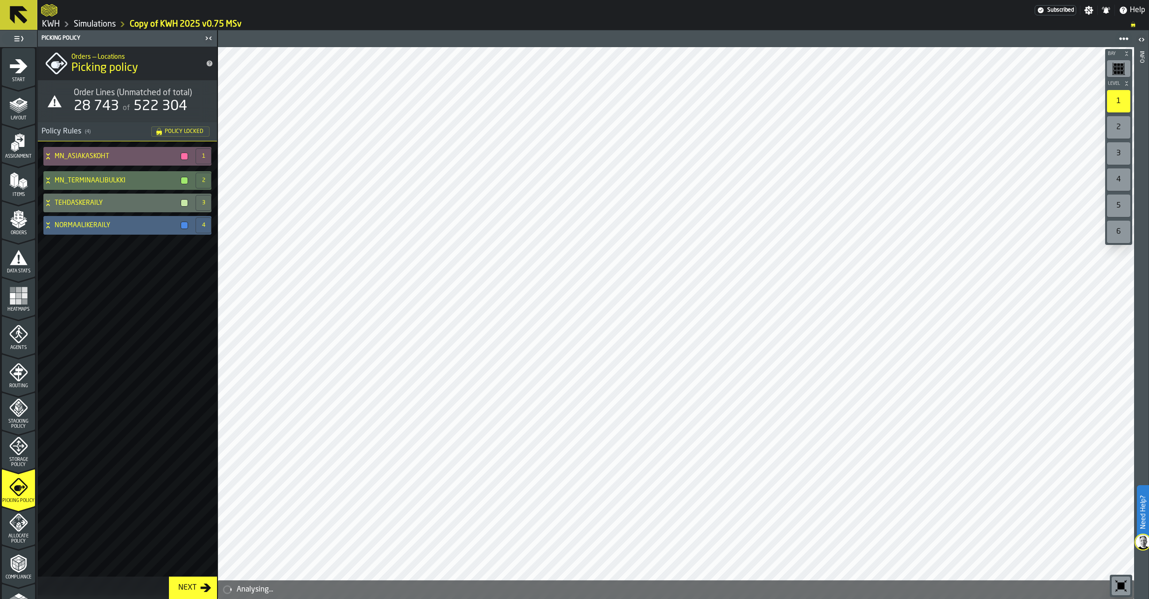
click at [49, 222] on icon at bounding box center [47, 225] width 9 height 7
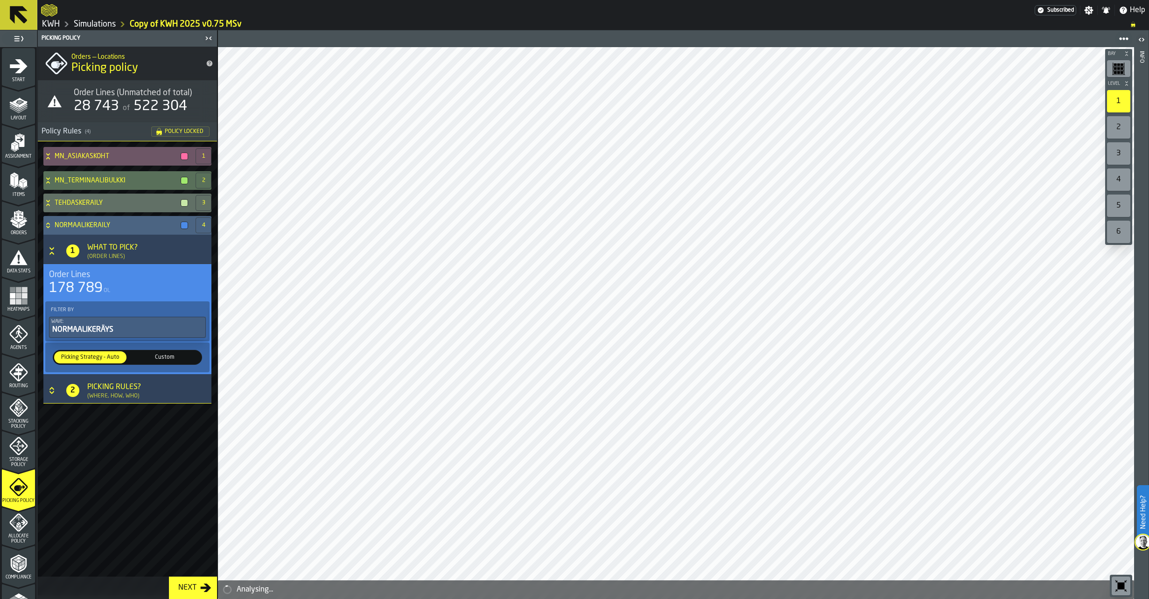
click at [46, 223] on icon at bounding box center [47, 225] width 9 height 7
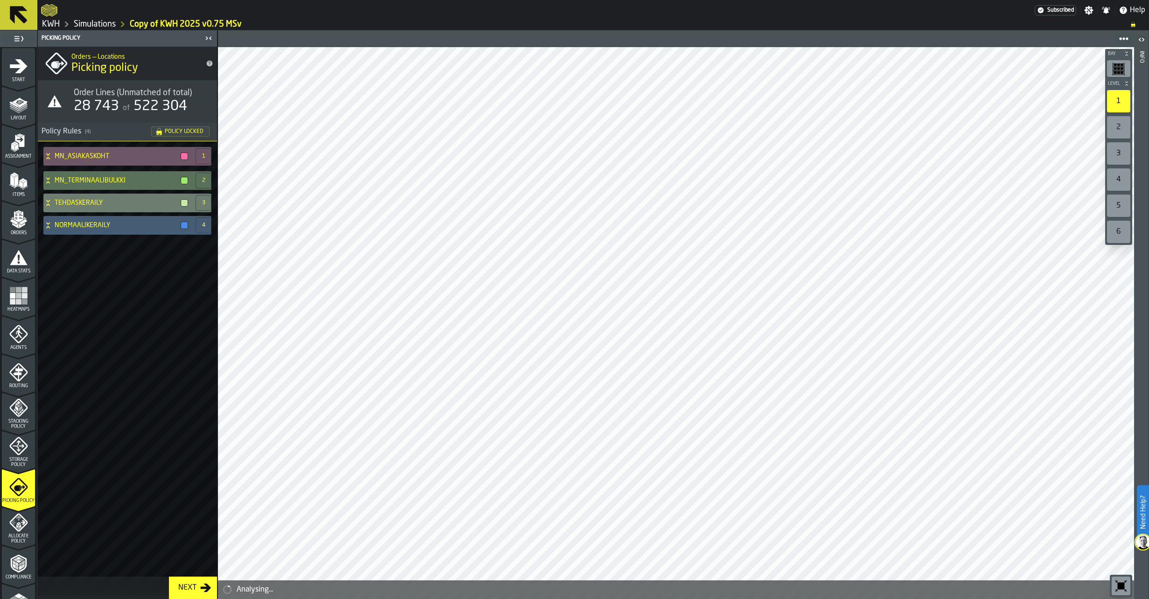
drag, startPoint x: 45, startPoint y: 204, endPoint x: 54, endPoint y: 205, distance: 9.4
click at [47, 204] on icon at bounding box center [47, 202] width 9 height 7
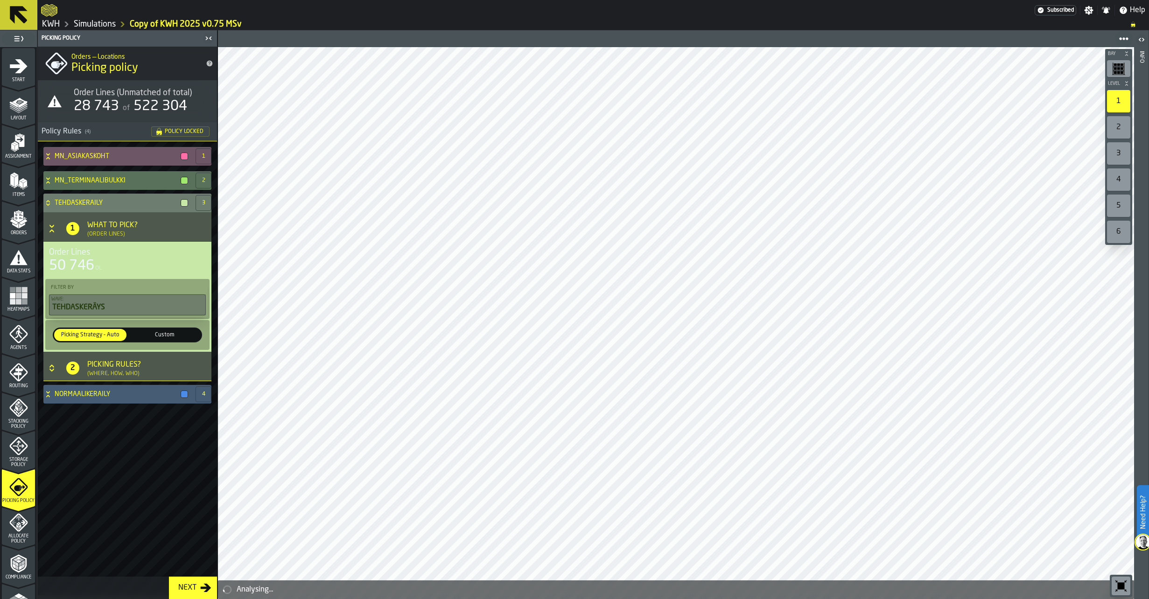
click at [46, 200] on icon at bounding box center [47, 202] width 9 height 7
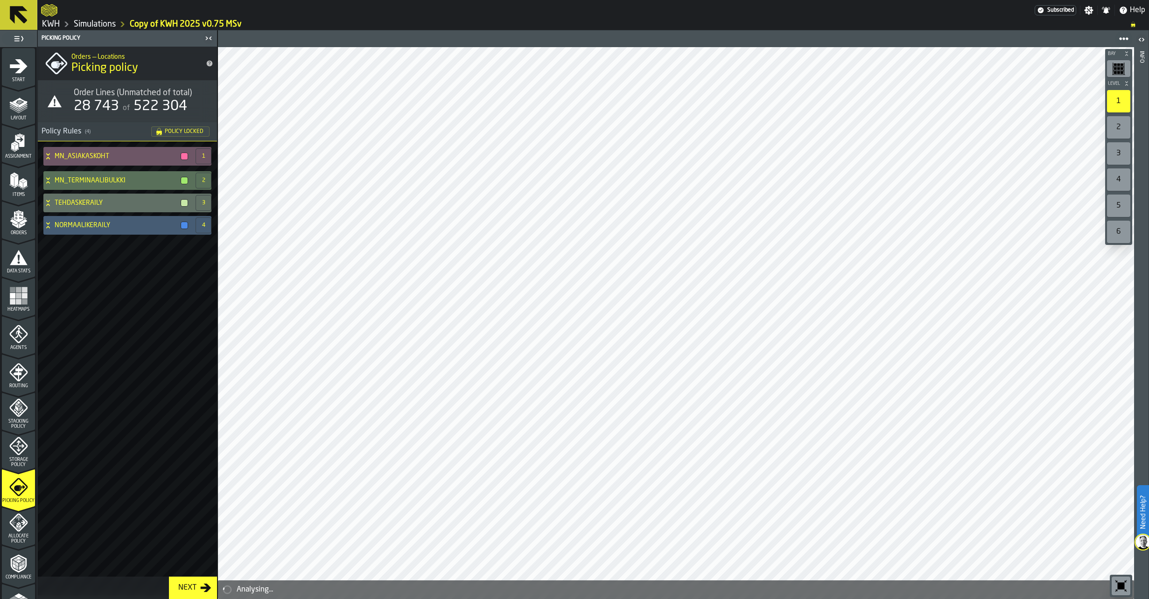
click at [99, 27] on link "Simulations" at bounding box center [95, 24] width 42 height 10
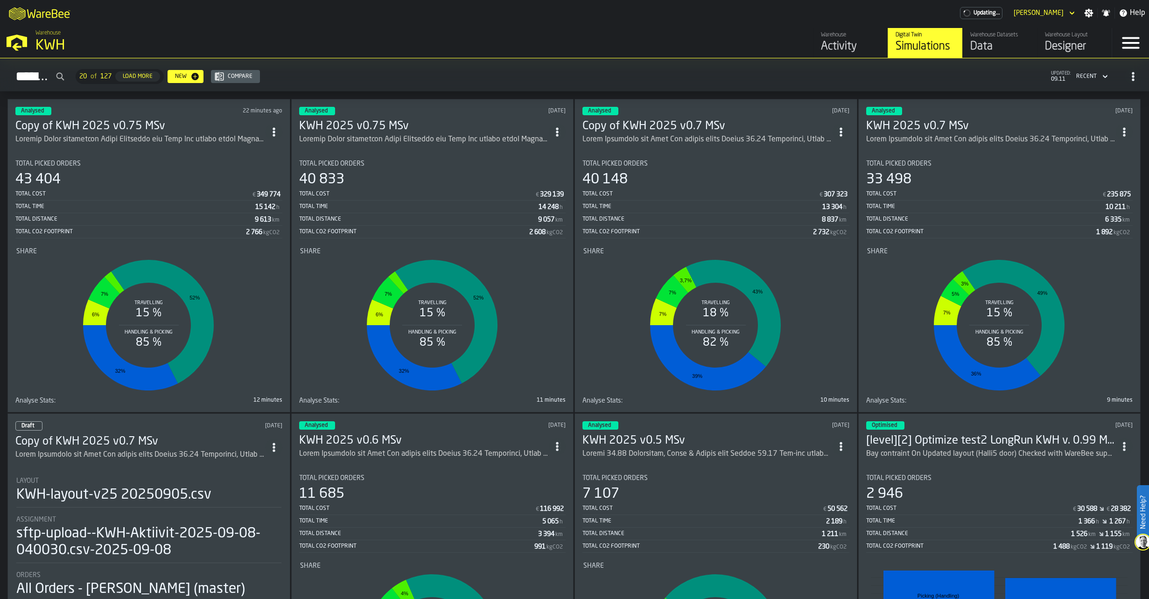
click at [990, 37] on div "Warehouse Datasets" at bounding box center [999, 35] width 59 height 7
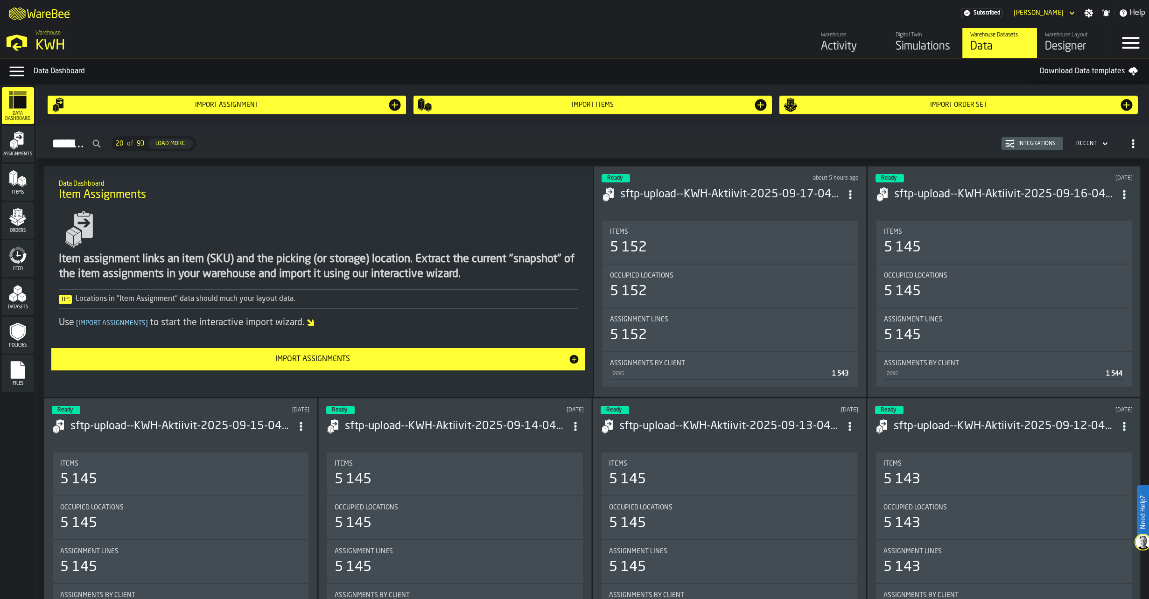
click at [25, 295] on polygon "menu Datasets" at bounding box center [22, 295] width 8 height 5
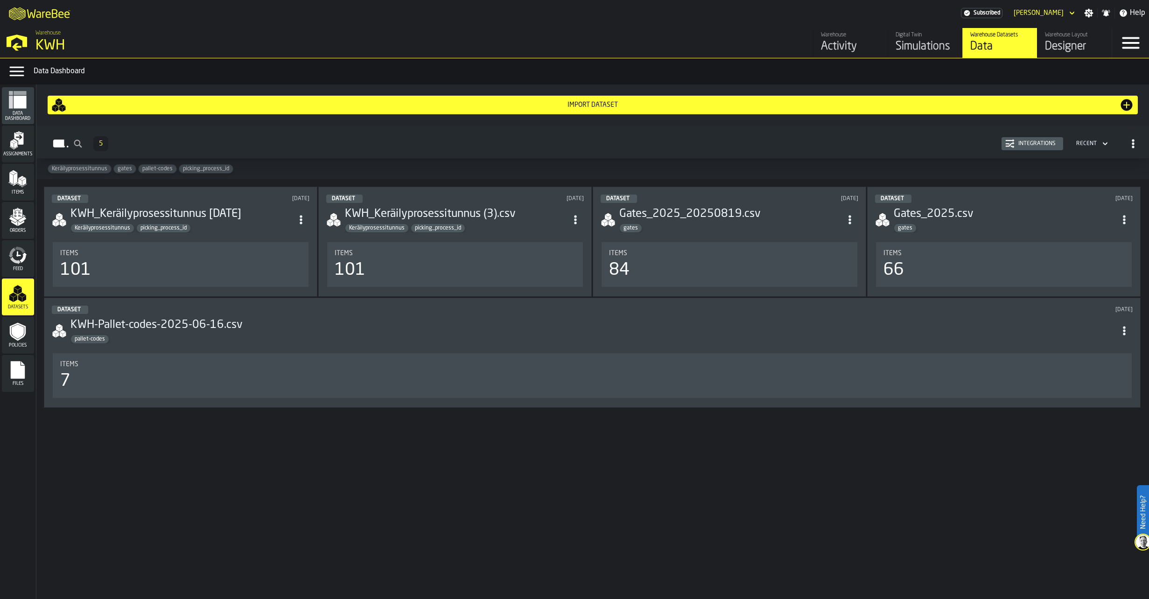
click at [915, 45] on div "Simulations" at bounding box center [924, 46] width 59 height 15
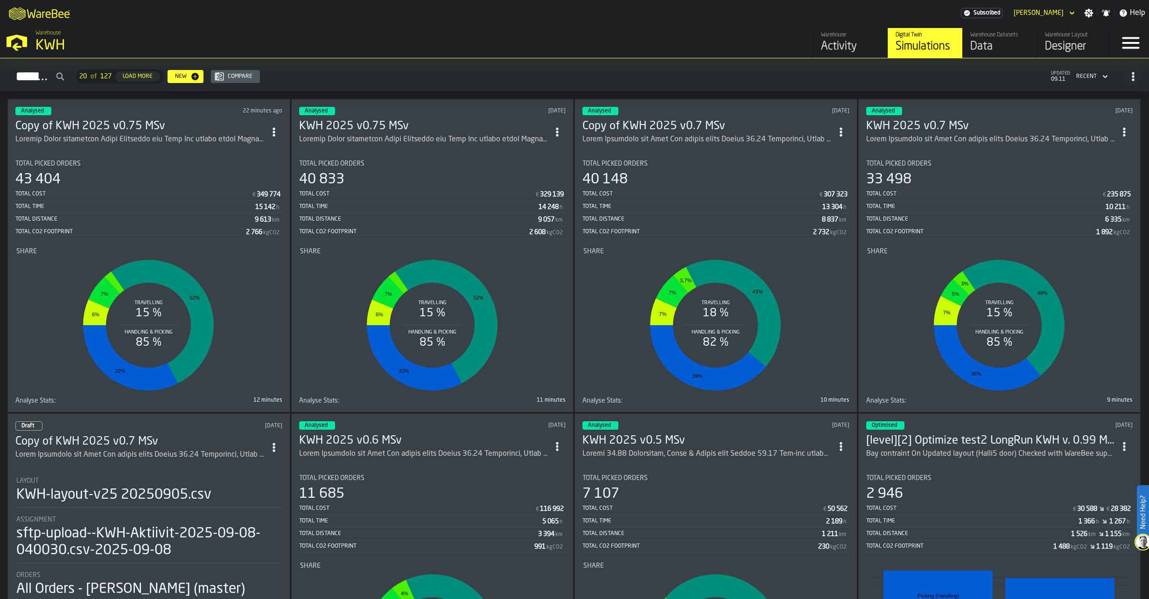
click at [98, 127] on h3 "Copy of KWH 2025 v0.75 MSv" at bounding box center [140, 126] width 250 height 15
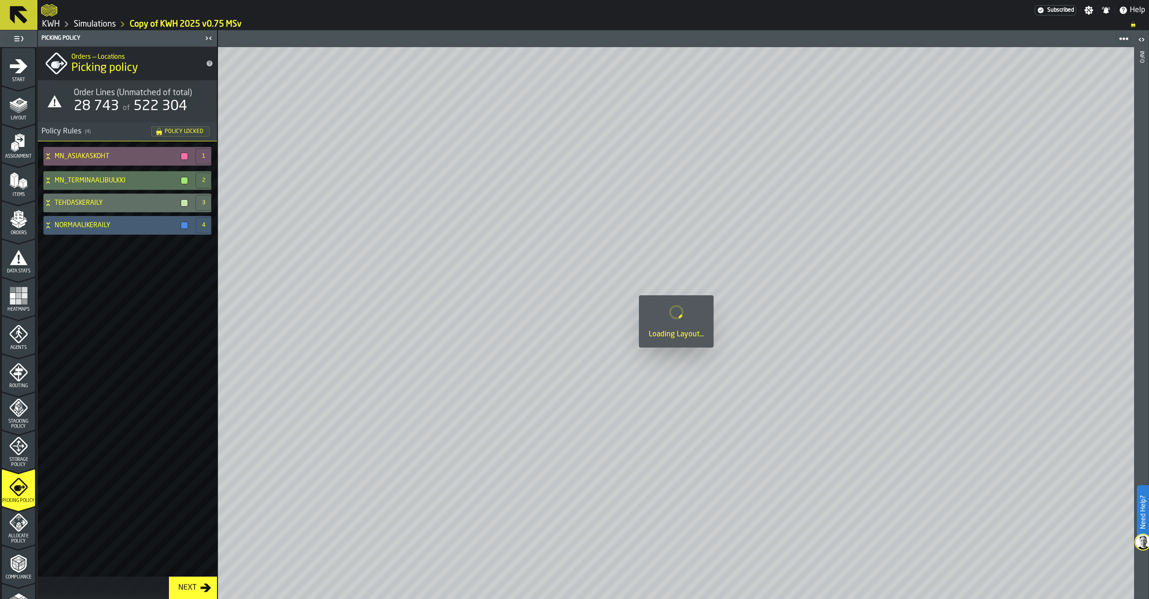
scroll to position [137, 0]
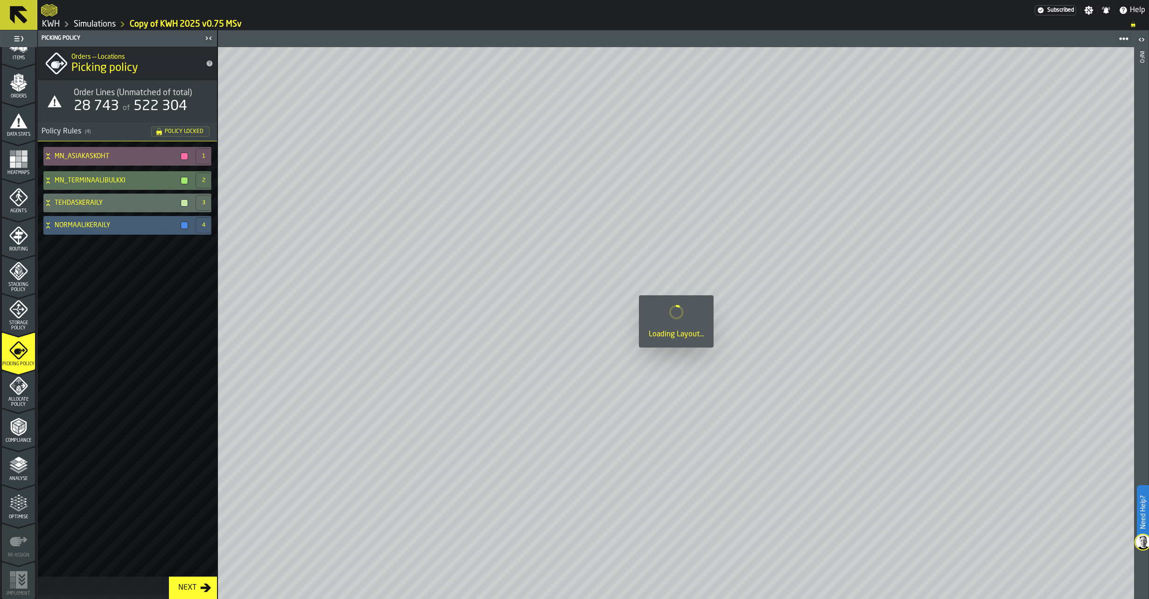
click at [18, 469] on polyline "menu Analyse" at bounding box center [18, 467] width 18 height 7
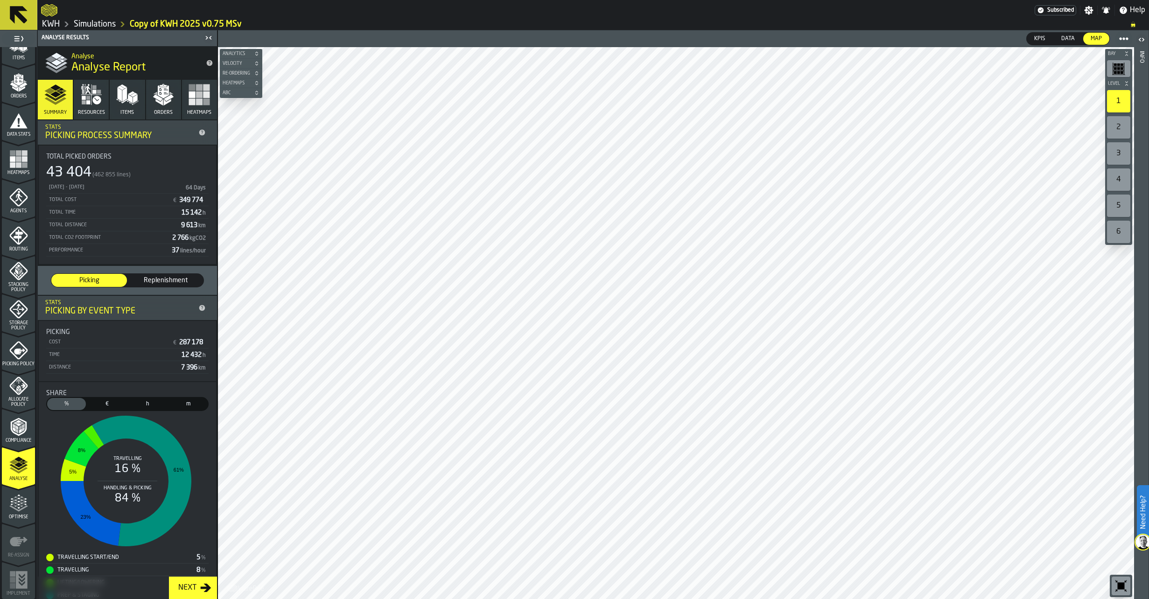
click at [157, 93] on icon "button" at bounding box center [163, 95] width 22 height 22
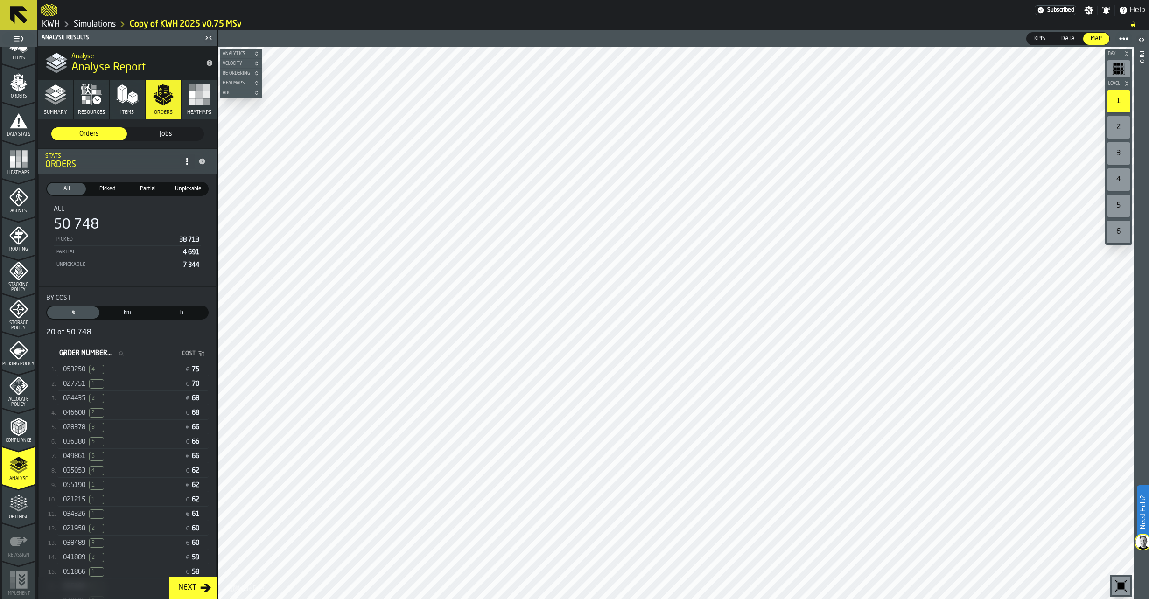
click at [76, 371] on span "053250" at bounding box center [74, 369] width 22 height 7
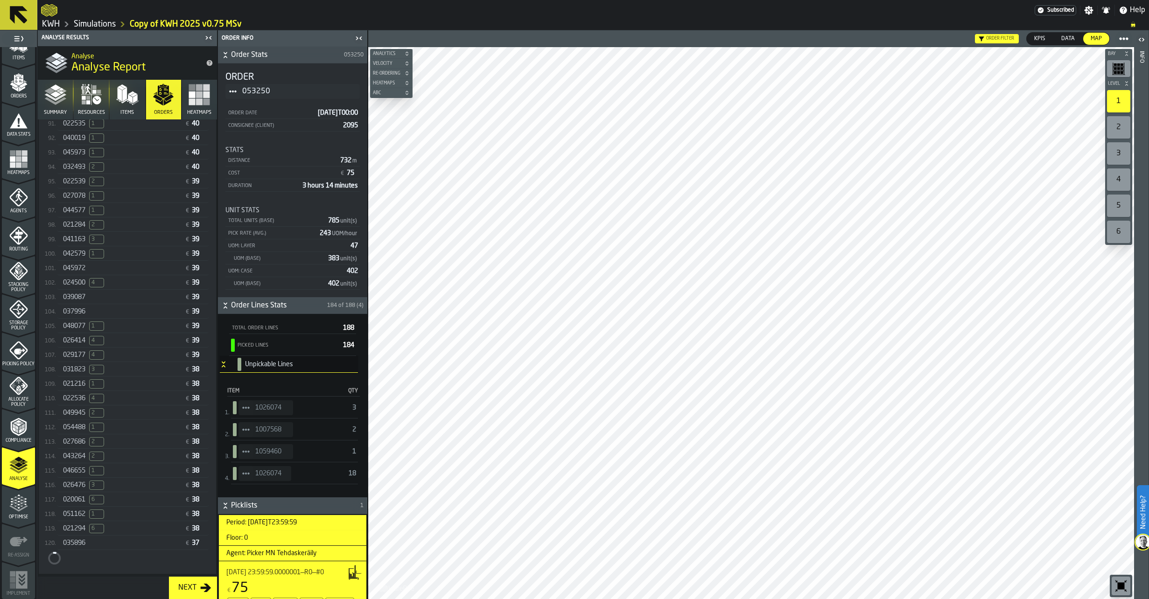
scroll to position [1595, 0]
click at [80, 502] on div "035896 € 37" at bounding box center [132, 496] width 151 height 14
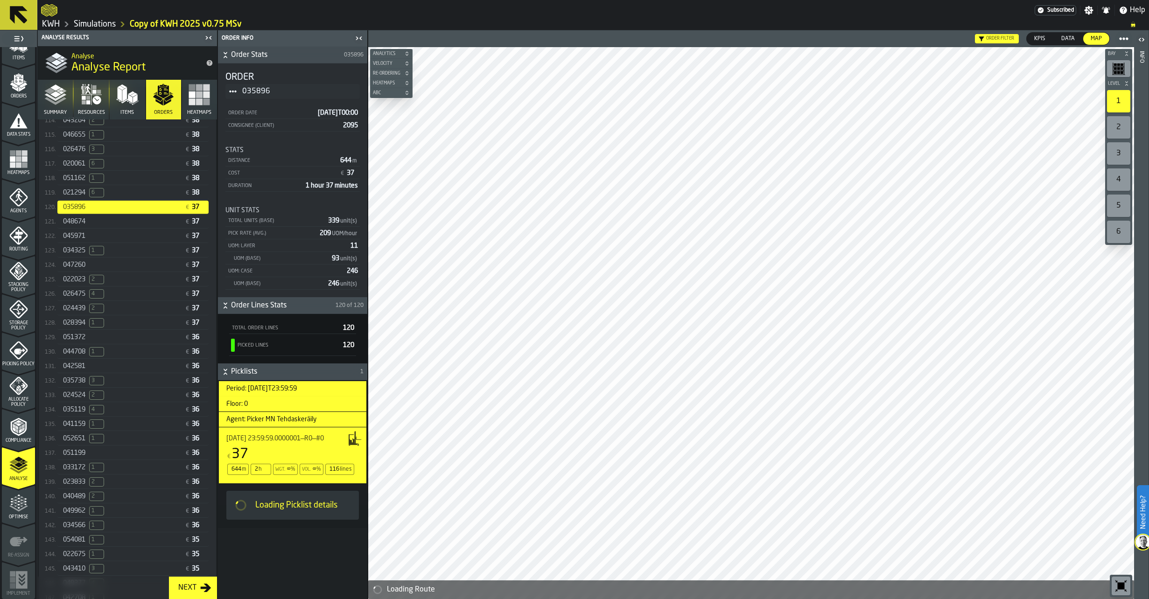
scroll to position [1875, 0]
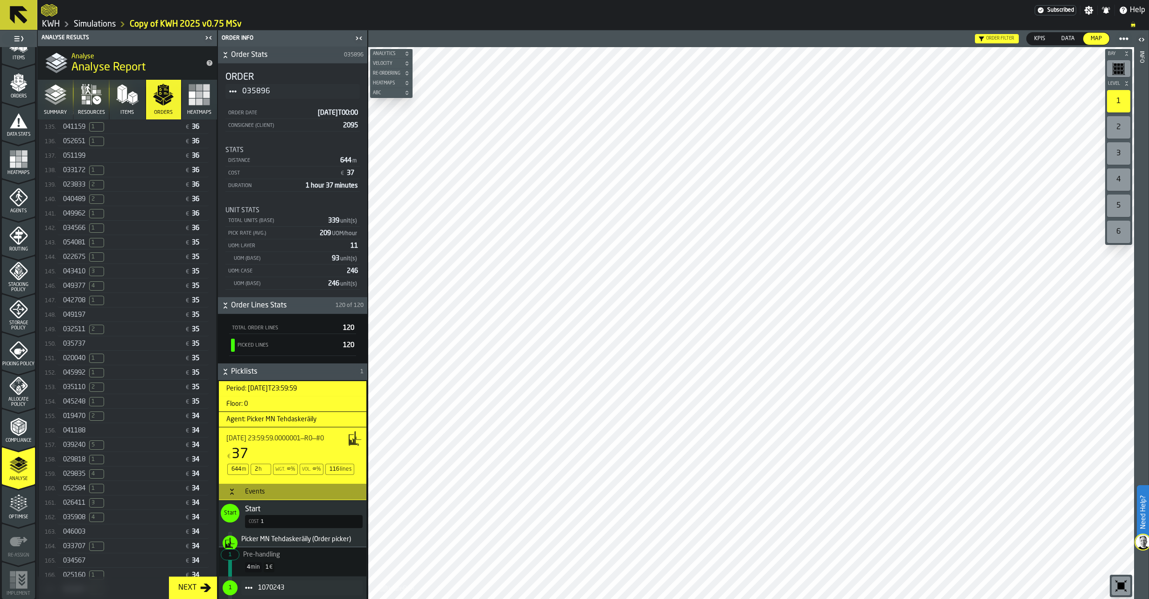
scroll to position [2172, 0]
click at [13, 90] on icon "menu Orders" at bounding box center [18, 82] width 19 height 19
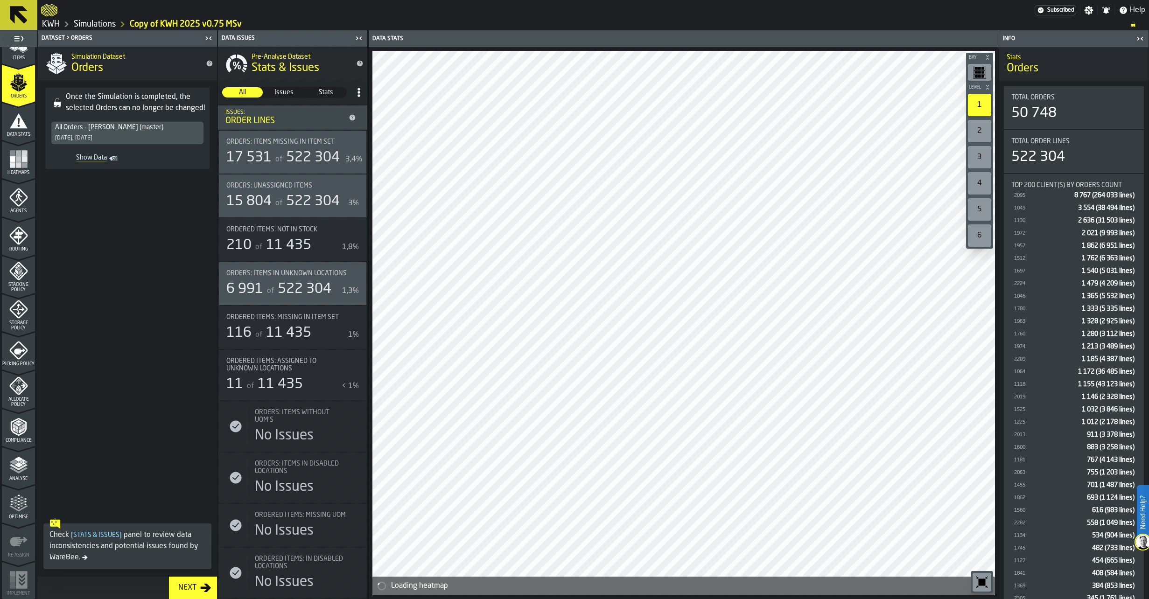
click at [107, 159] on link "Show Data" at bounding box center [87, 158] width 73 height 13
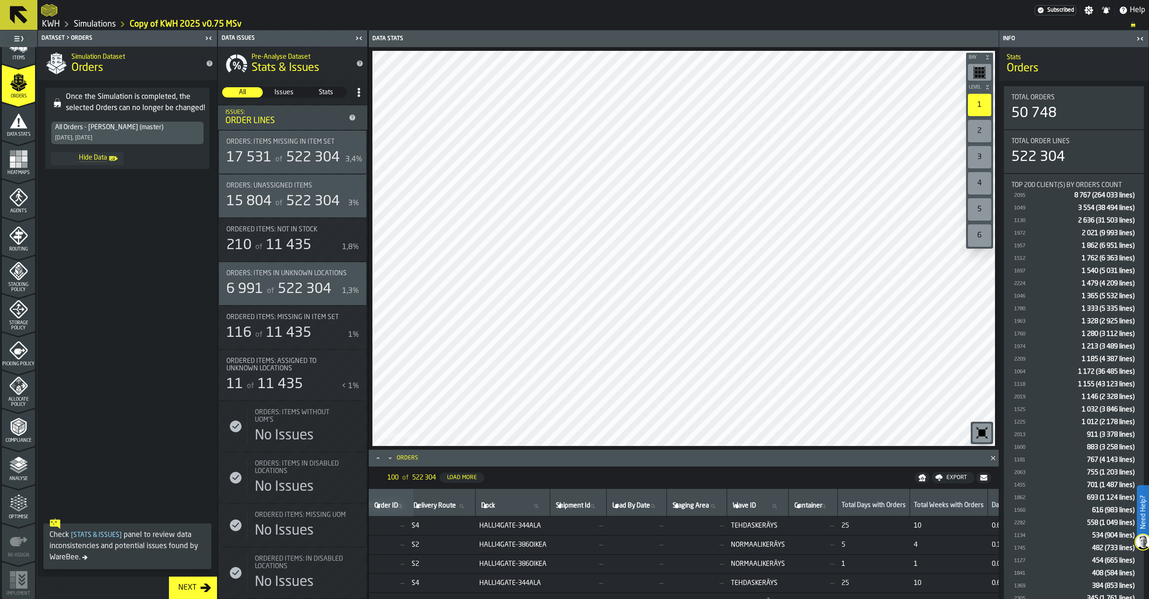
scroll to position [0, 478]
click at [778, 506] on input "Wave ID Wave ID" at bounding box center [752, 506] width 54 height 12
type input "******"
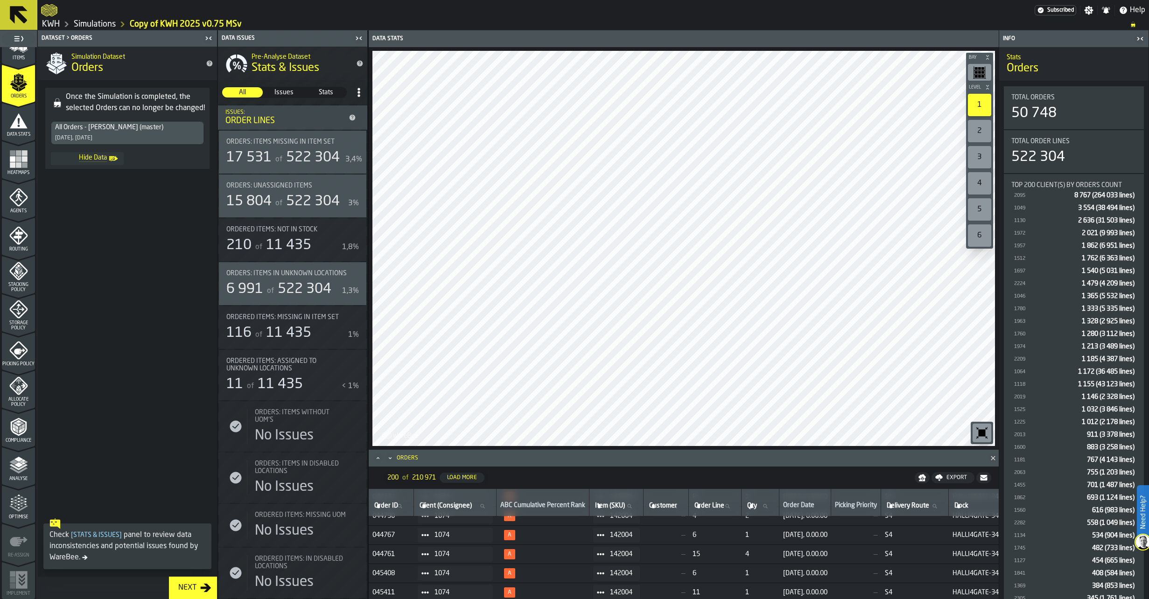
scroll to position [2819, 0]
click at [387, 539] on span "044761" at bounding box center [391, 538] width 38 height 7
copy span "044761"
click at [22, 472] on icon "menu Analyse" at bounding box center [18, 465] width 19 height 19
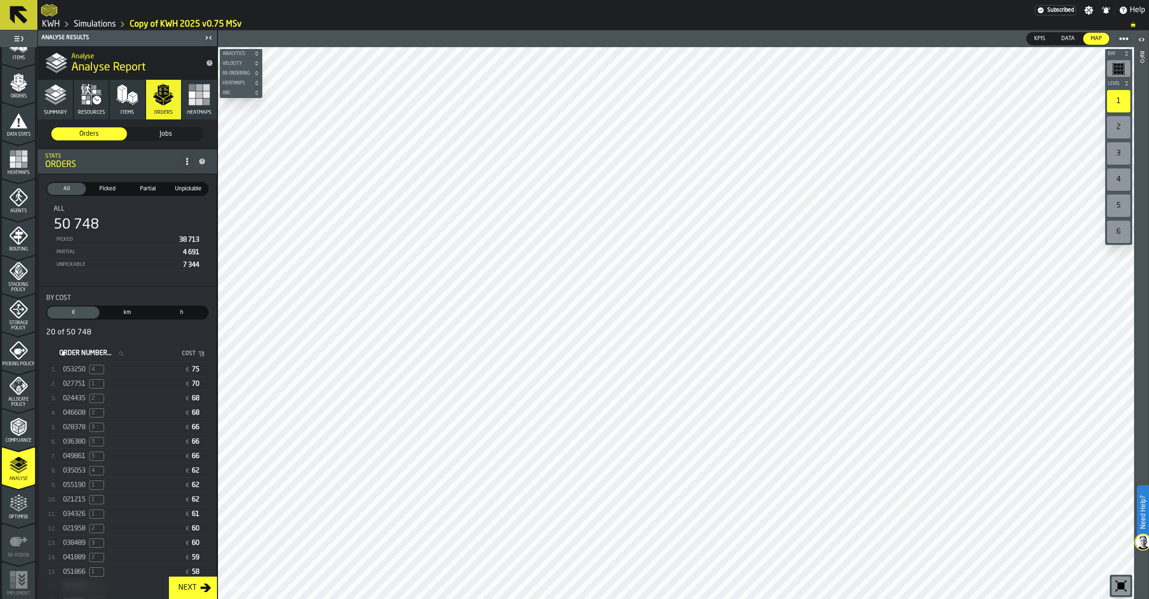
click at [131, 354] on input "Order Number... Order Number..." at bounding box center [94, 354] width 74 height 12
paste input "******"
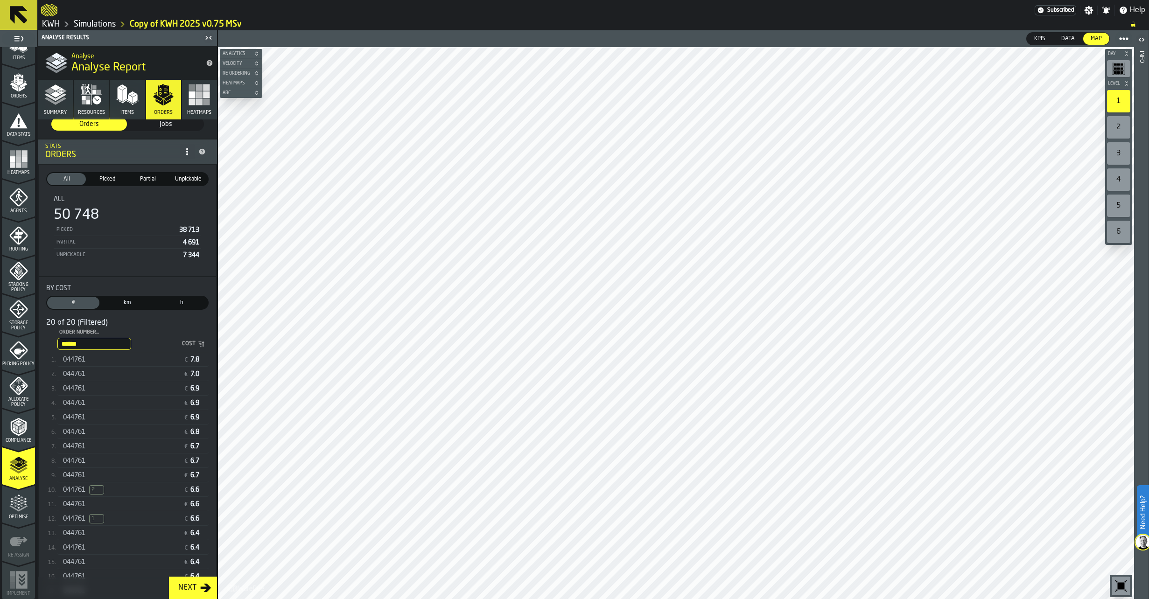
scroll to position [0, 0]
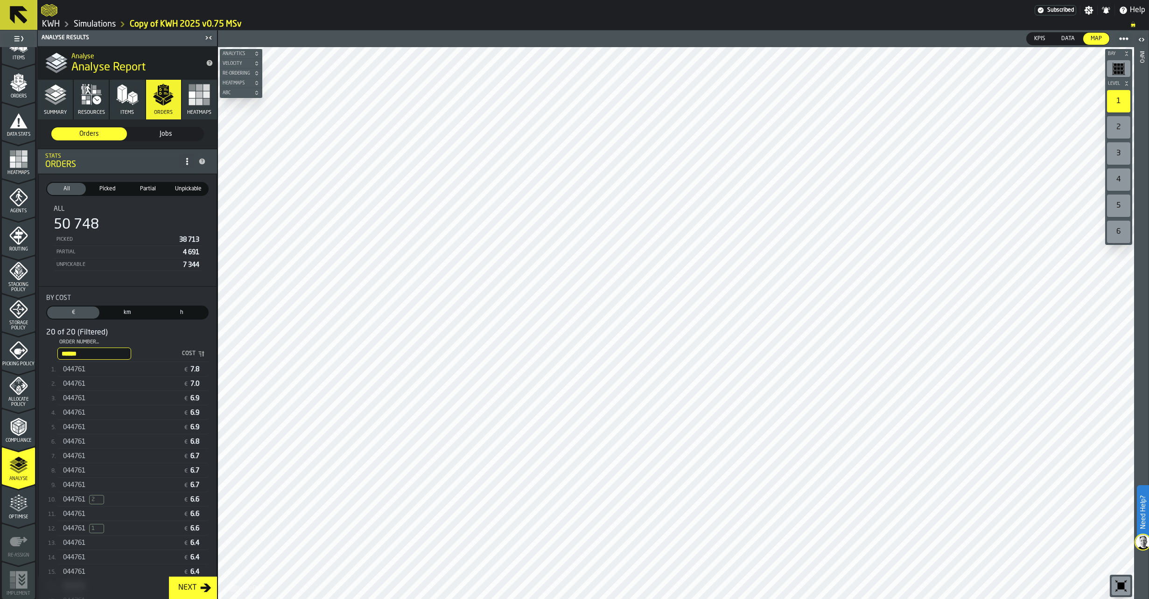
type input "******"
click at [72, 375] on div "044761 € 7.8" at bounding box center [132, 370] width 151 height 14
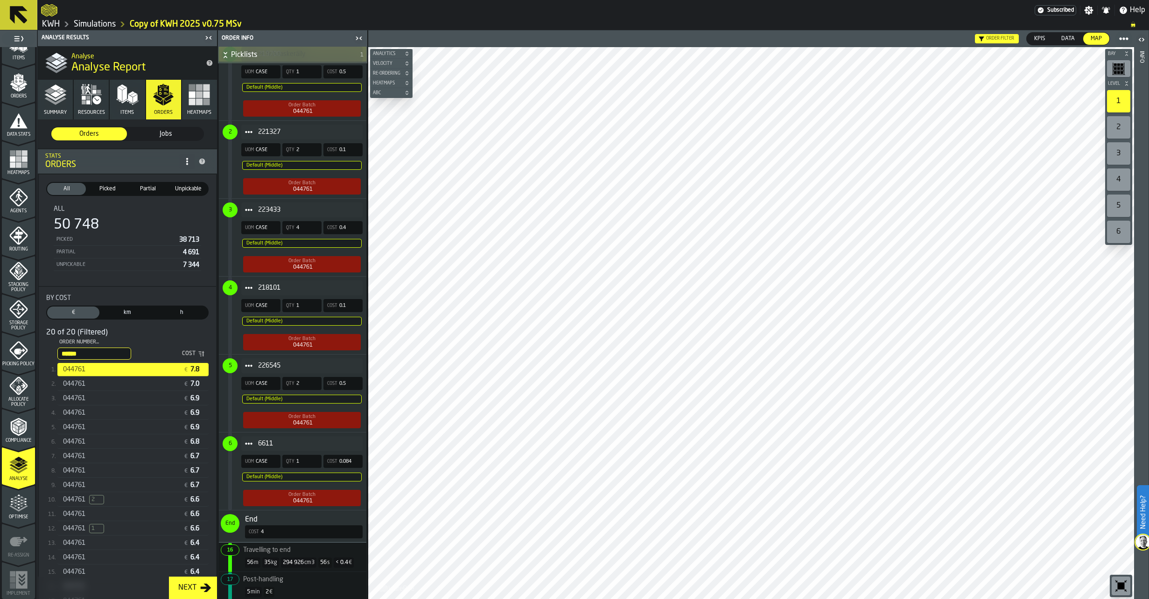
scroll to position [516, 0]
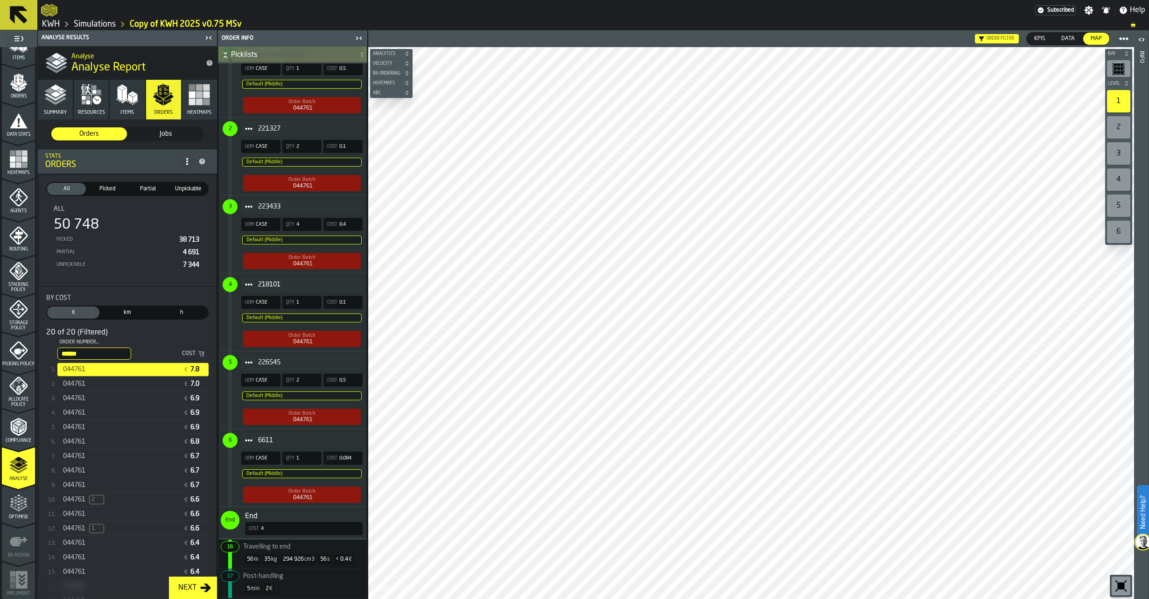
click at [86, 380] on div "044761 € 7.0" at bounding box center [132, 384] width 151 height 14
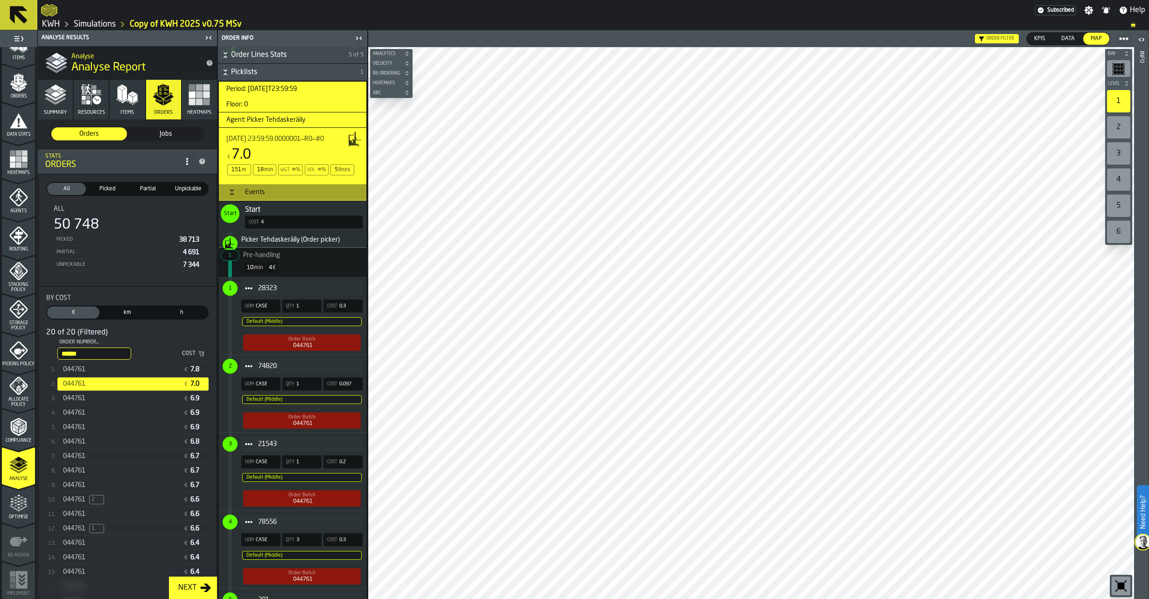
scroll to position [280, 0]
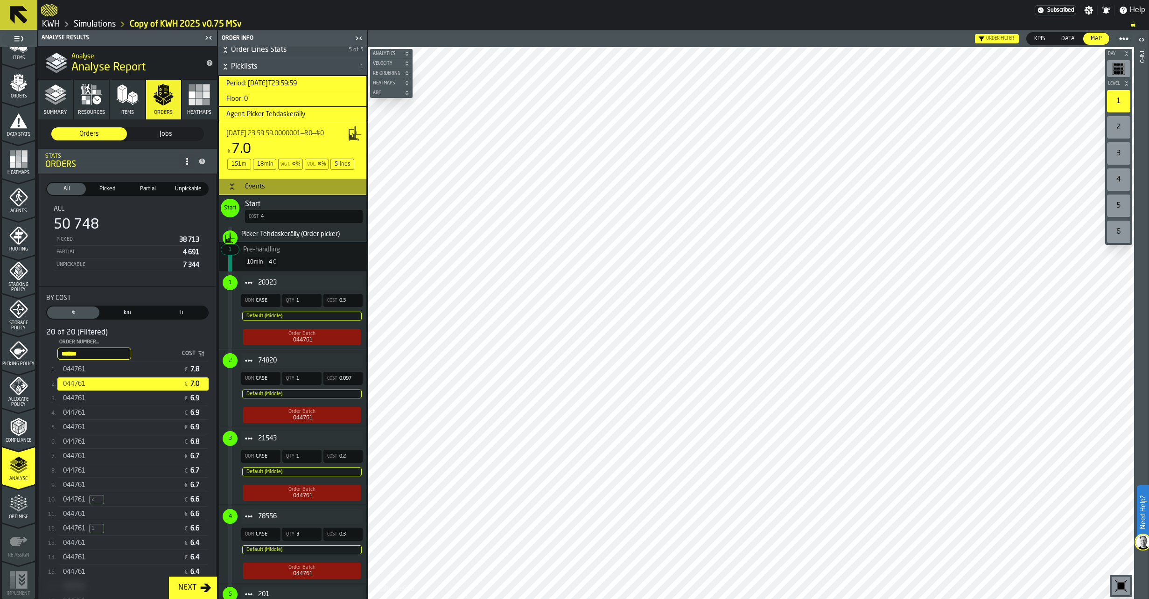
click at [80, 398] on span "044761" at bounding box center [74, 398] width 22 height 7
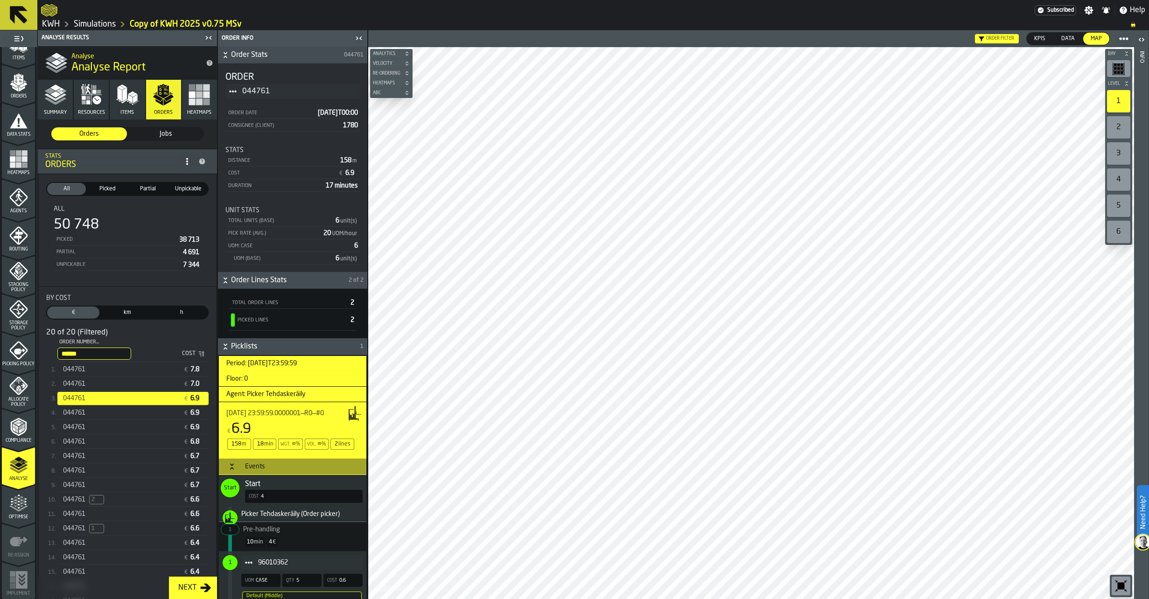
click at [230, 89] on icon "Title" at bounding box center [232, 91] width 7 height 7
click at [237, 124] on div "Show Orders" at bounding box center [259, 125] width 56 height 6
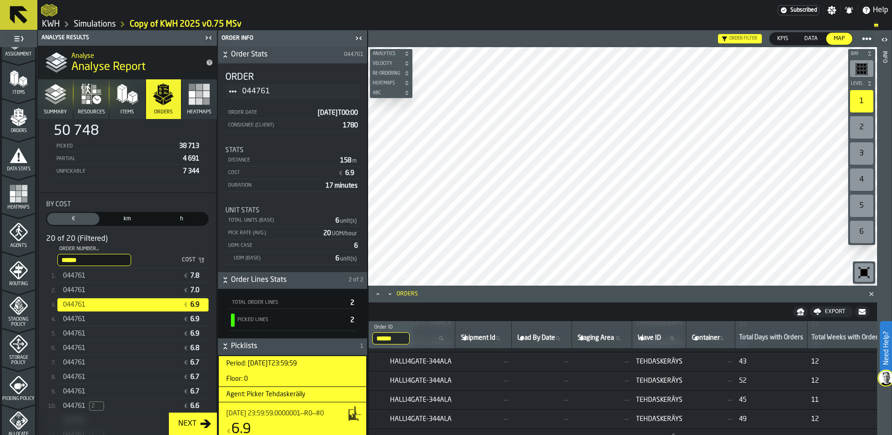
scroll to position [90, 0]
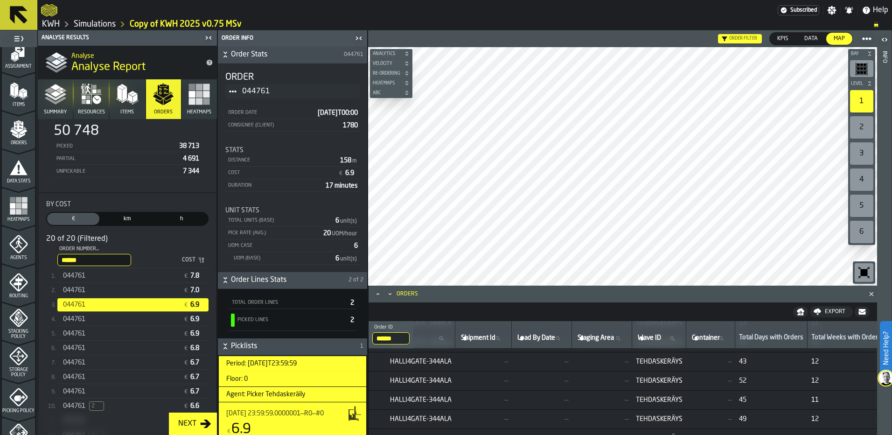
click at [14, 135] on icon "menu Orders" at bounding box center [18, 129] width 19 height 19
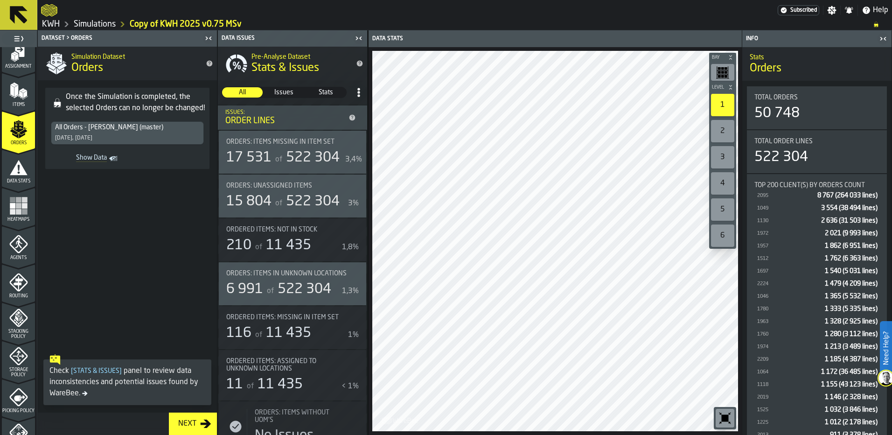
click at [0, 0] on icon "Show Data" at bounding box center [0, 0] width 0 height 0
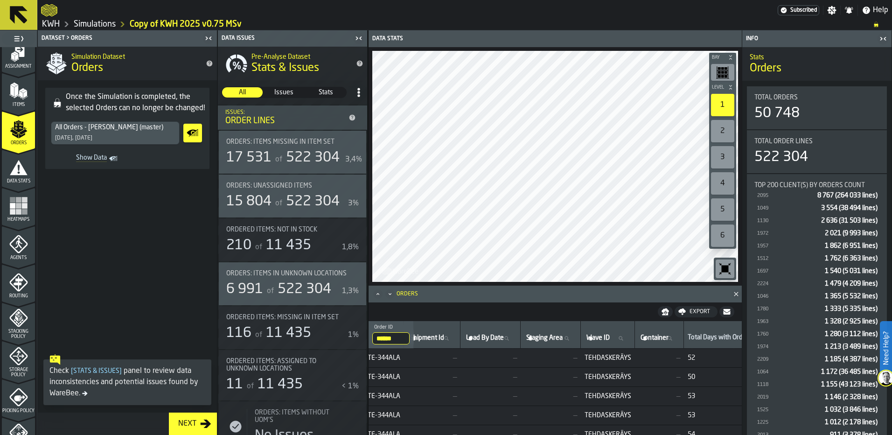
scroll to position [0, 669]
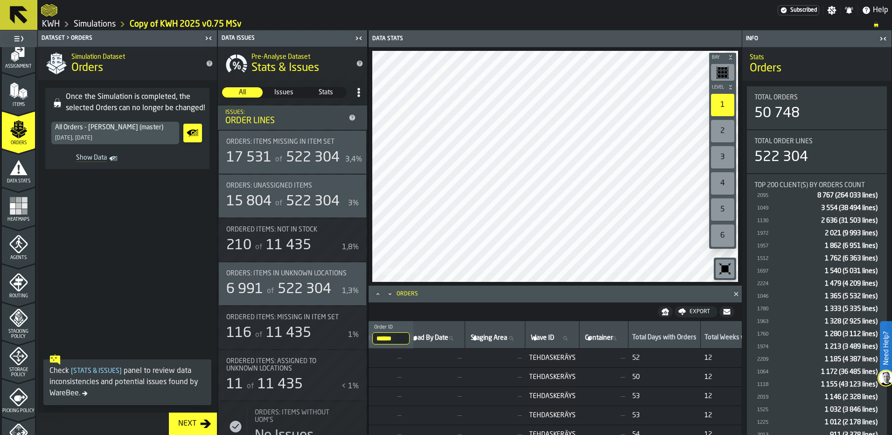
click at [575, 338] on label "Wave ID Wave ID" at bounding box center [552, 338] width 46 height 12
click at [575, 338] on input "Wave ID Wave ID" at bounding box center [552, 338] width 46 height 12
type input "****"
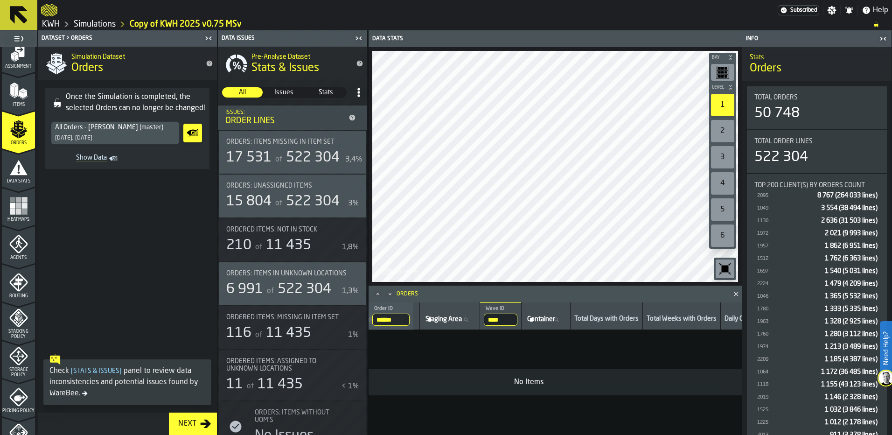
drag, startPoint x: 540, startPoint y: 321, endPoint x: 516, endPoint y: 320, distance: 24.7
click at [516, 320] on input "****" at bounding box center [501, 320] width 34 height 12
